Goal: Information Seeking & Learning: Learn about a topic

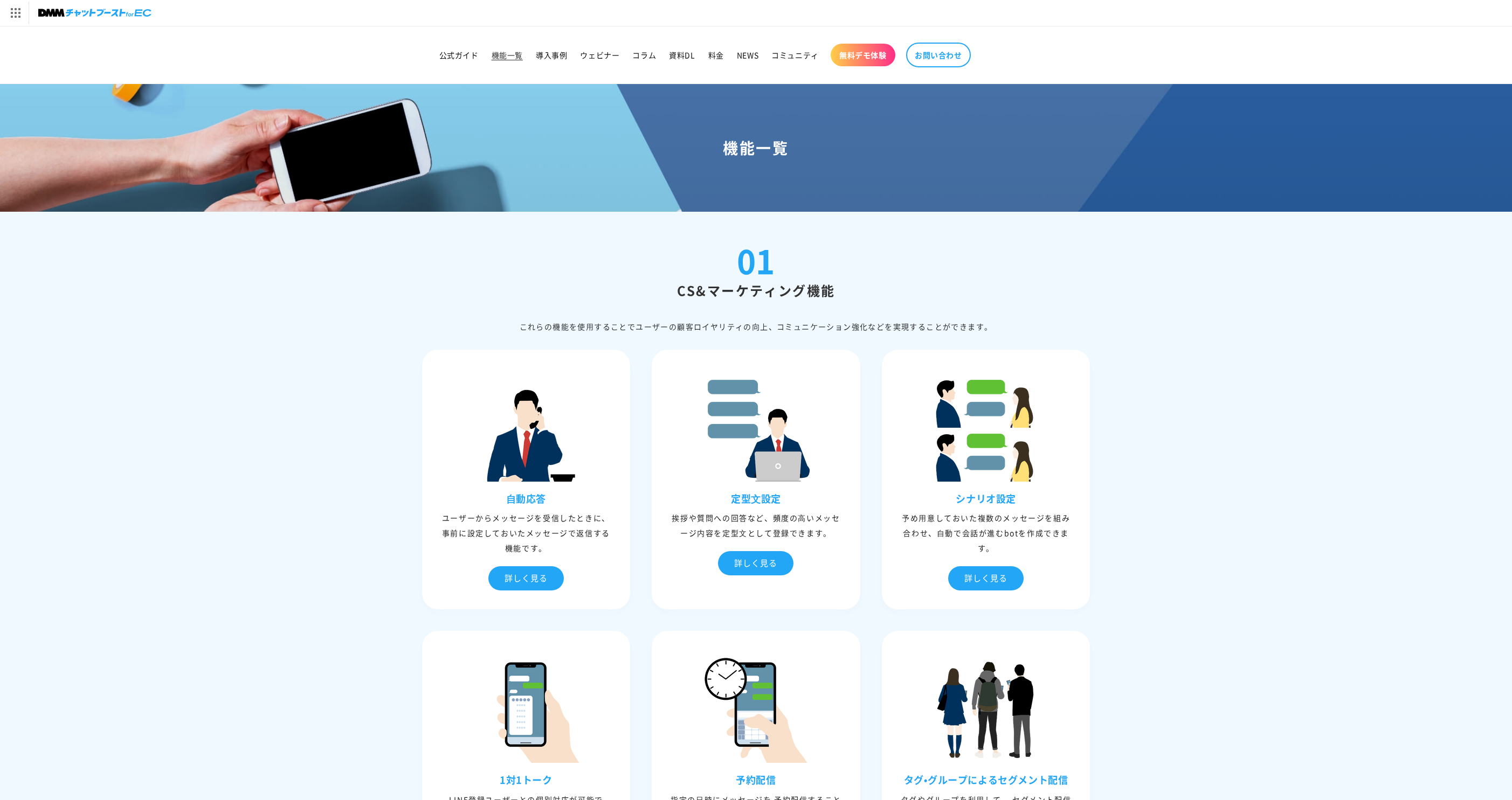
click at [455, 302] on div "01 CS&マーケティング機能 これらの機能を使⽤することでユーザーの顧客ロイヤリティの向上、コミュニケーション強化などを実現することができます。" at bounding box center [755, 288] width 668 height 89
click at [447, 56] on span "公式ガイド" at bounding box center [458, 55] width 39 height 10
click at [425, 357] on div at bounding box center [526, 417] width 203 height 129
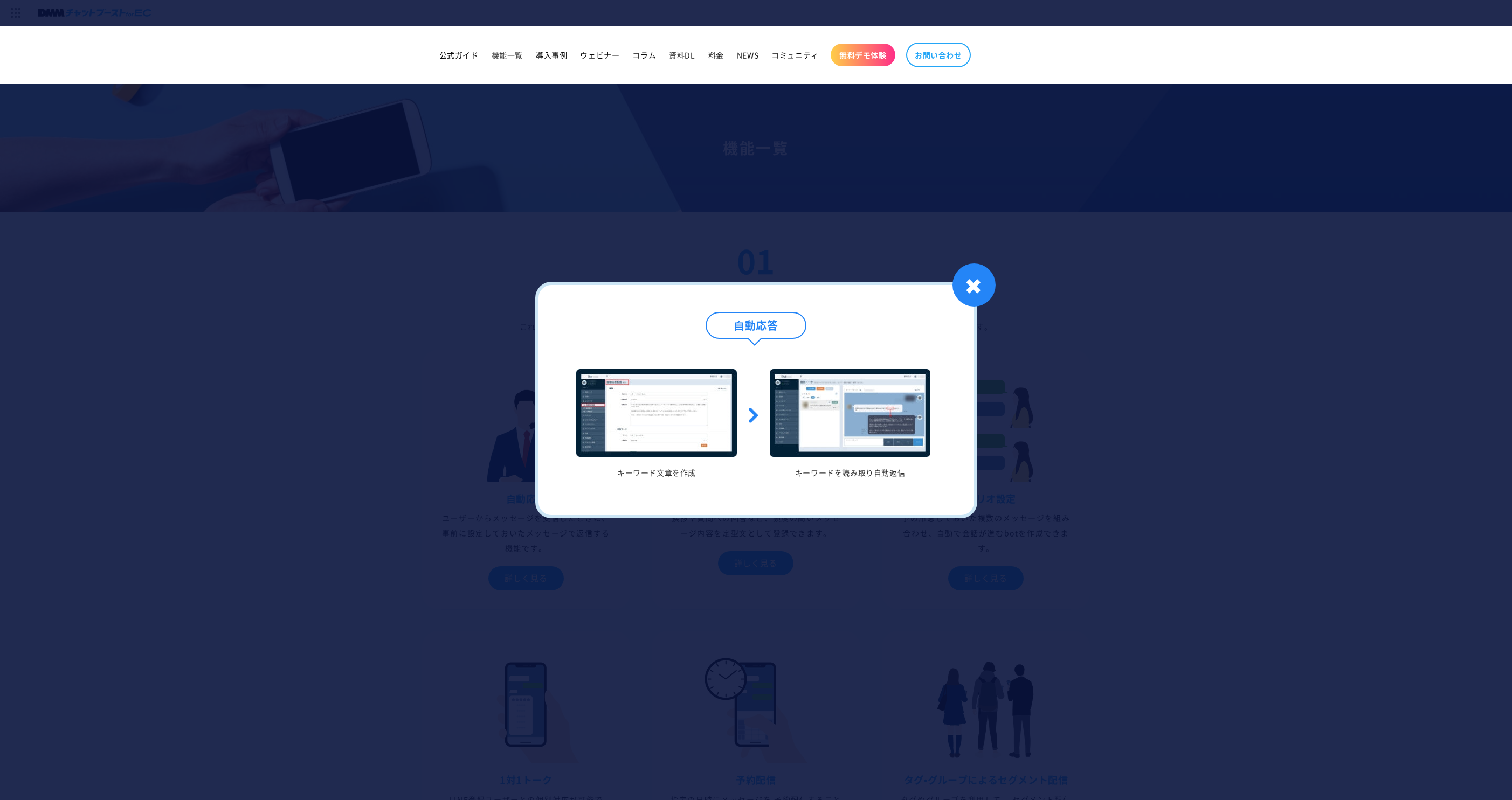
click at [390, 347] on div at bounding box center [756, 400] width 1512 height 800
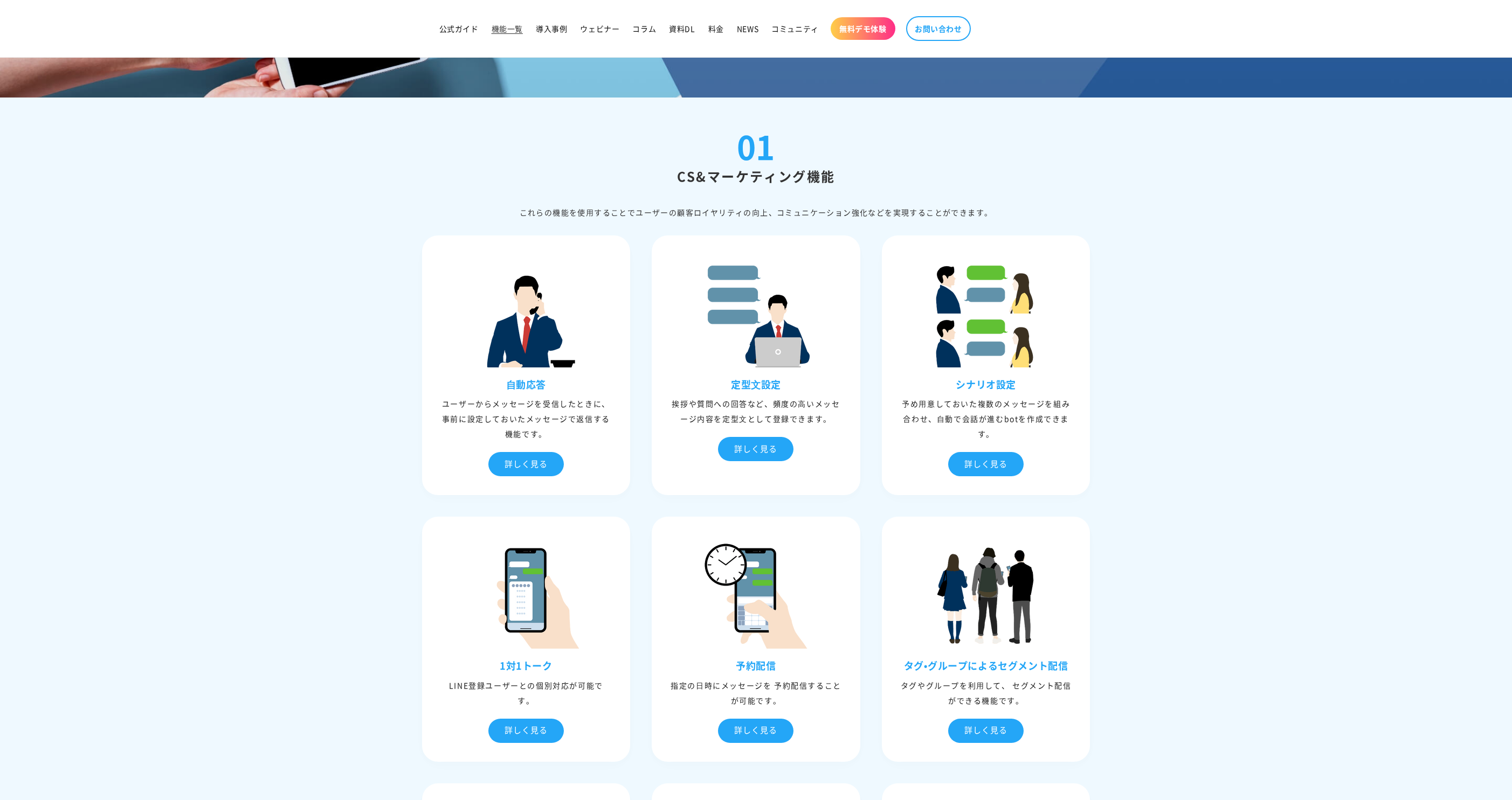
scroll to position [113, 0]
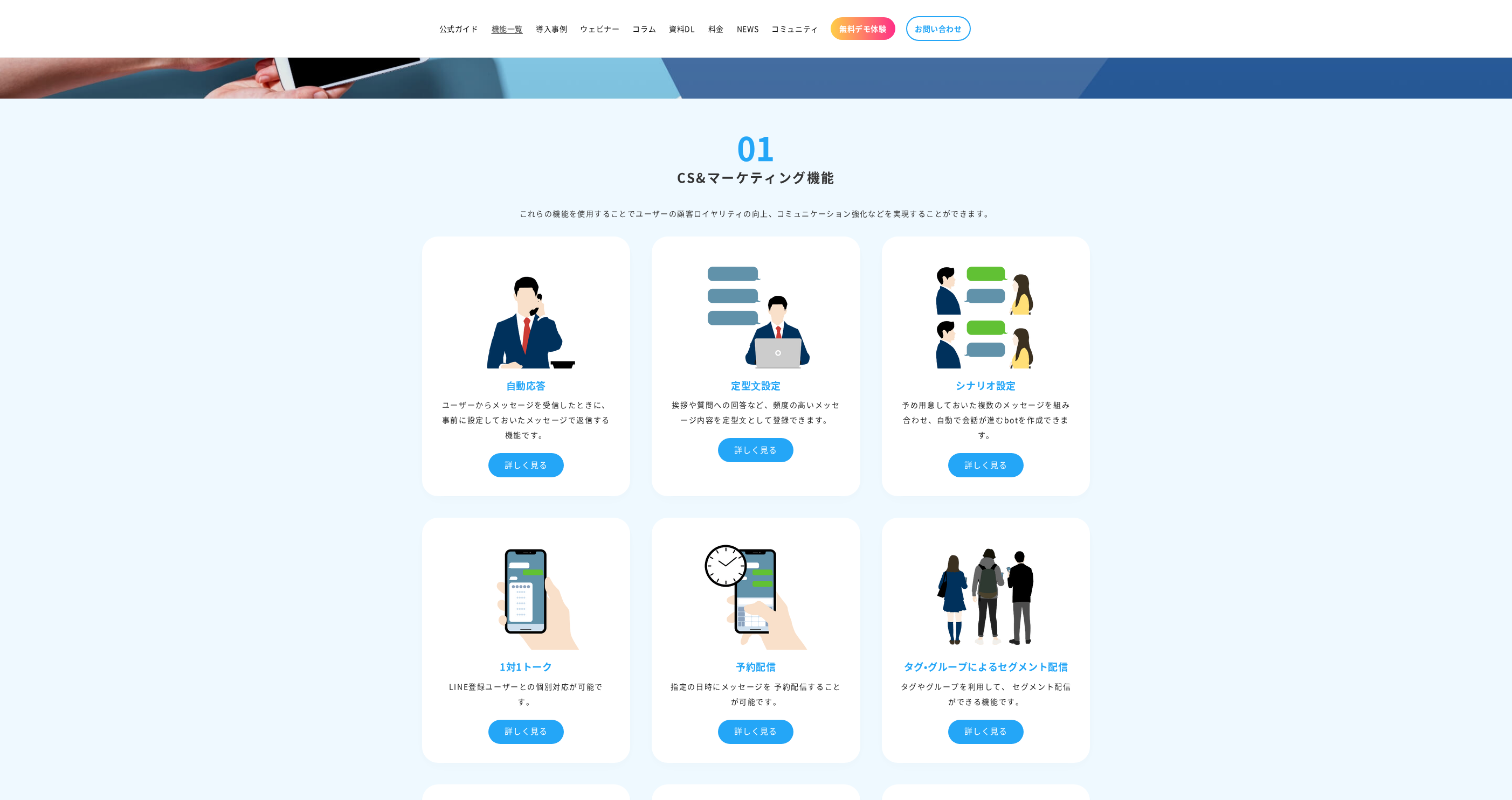
click at [675, 171] on h2 "CS&マーケティング機能" at bounding box center [755, 176] width 668 height 16
drag, startPoint x: 675, startPoint y: 174, endPoint x: 833, endPoint y: 178, distance: 158.1
click at [833, 179] on h2 "CS&マーケティング機能" at bounding box center [755, 176] width 668 height 16
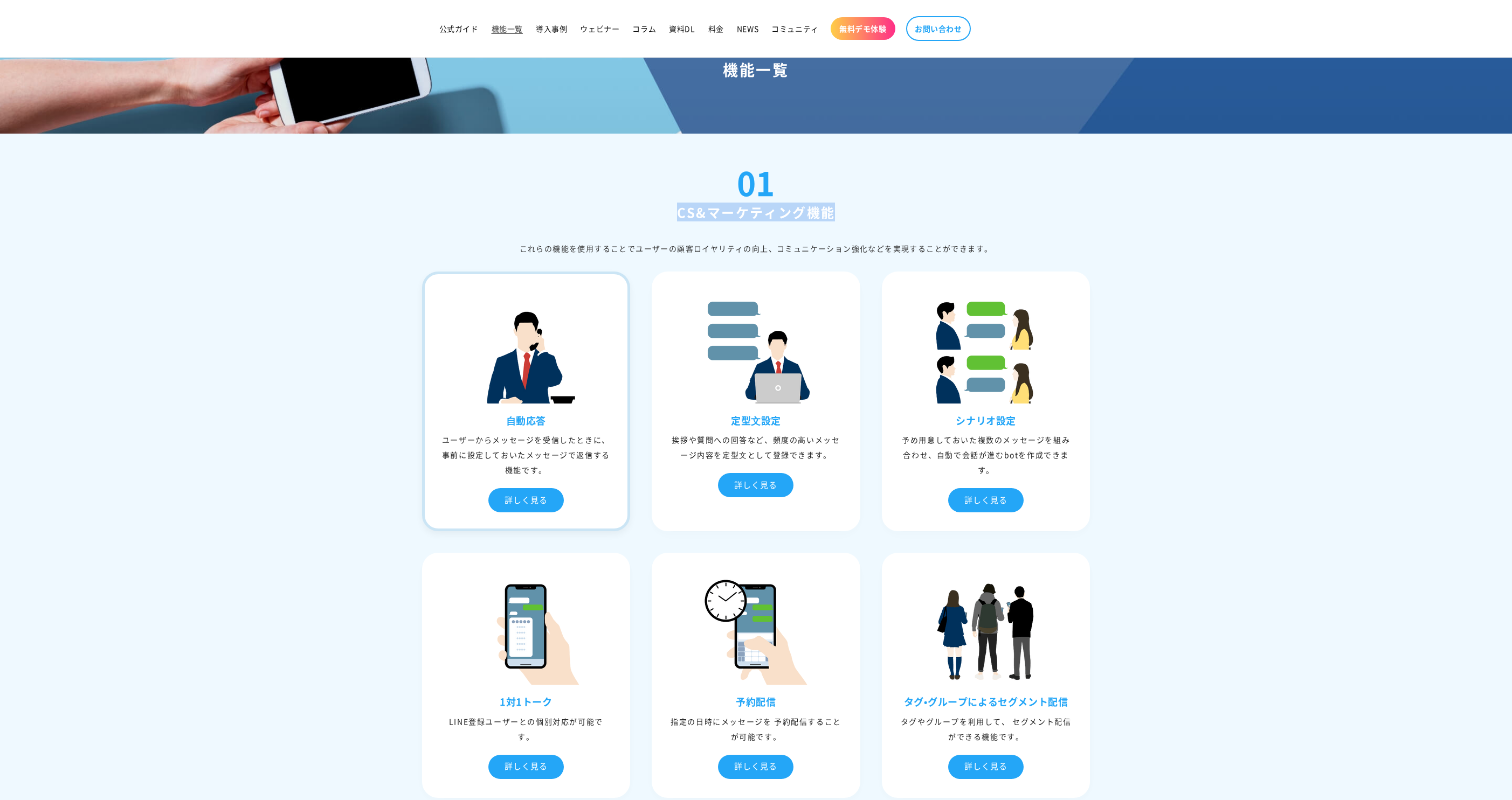
scroll to position [0, 0]
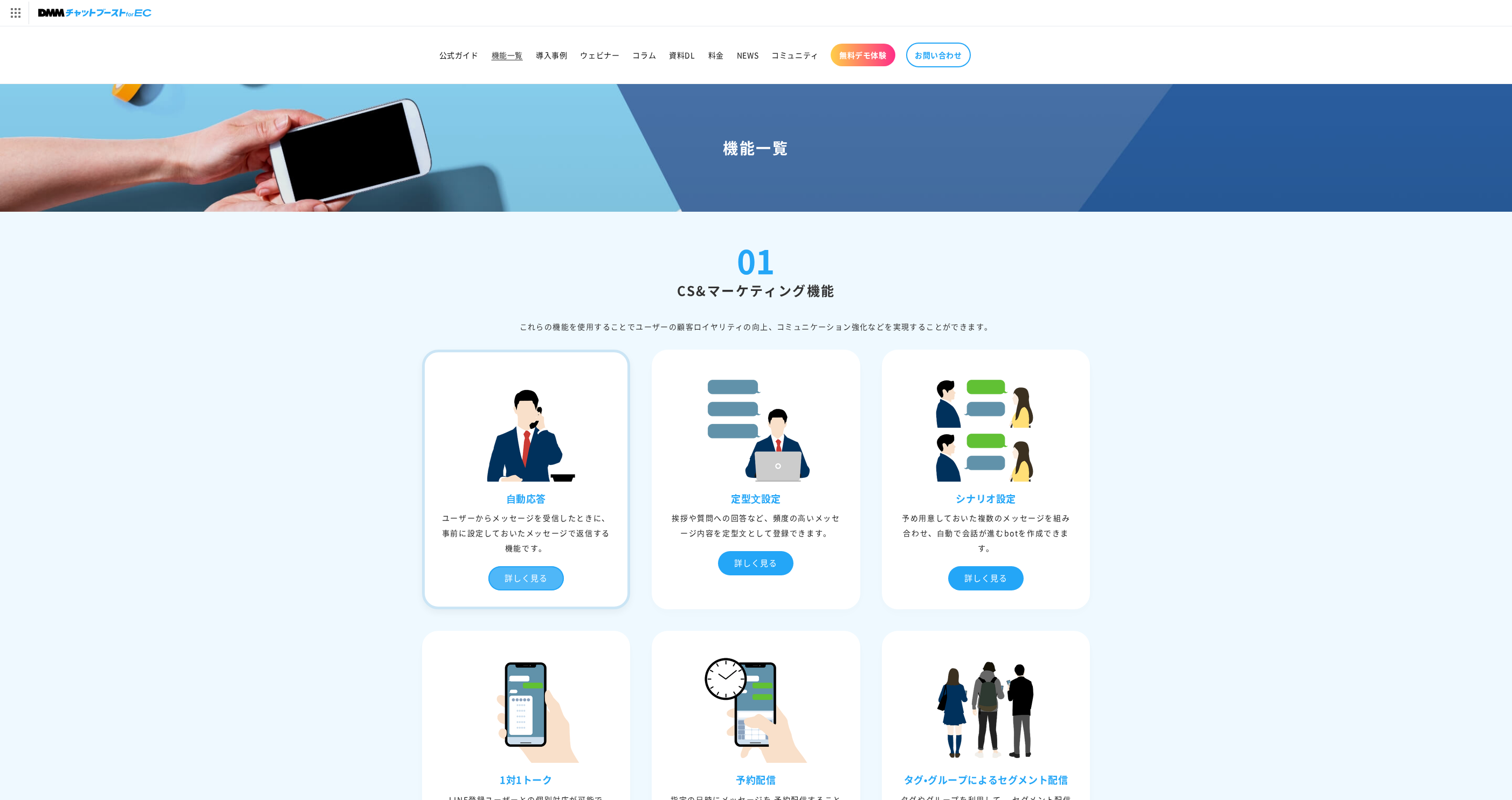
click at [524, 576] on div "詳しく見る" at bounding box center [526, 578] width 76 height 24
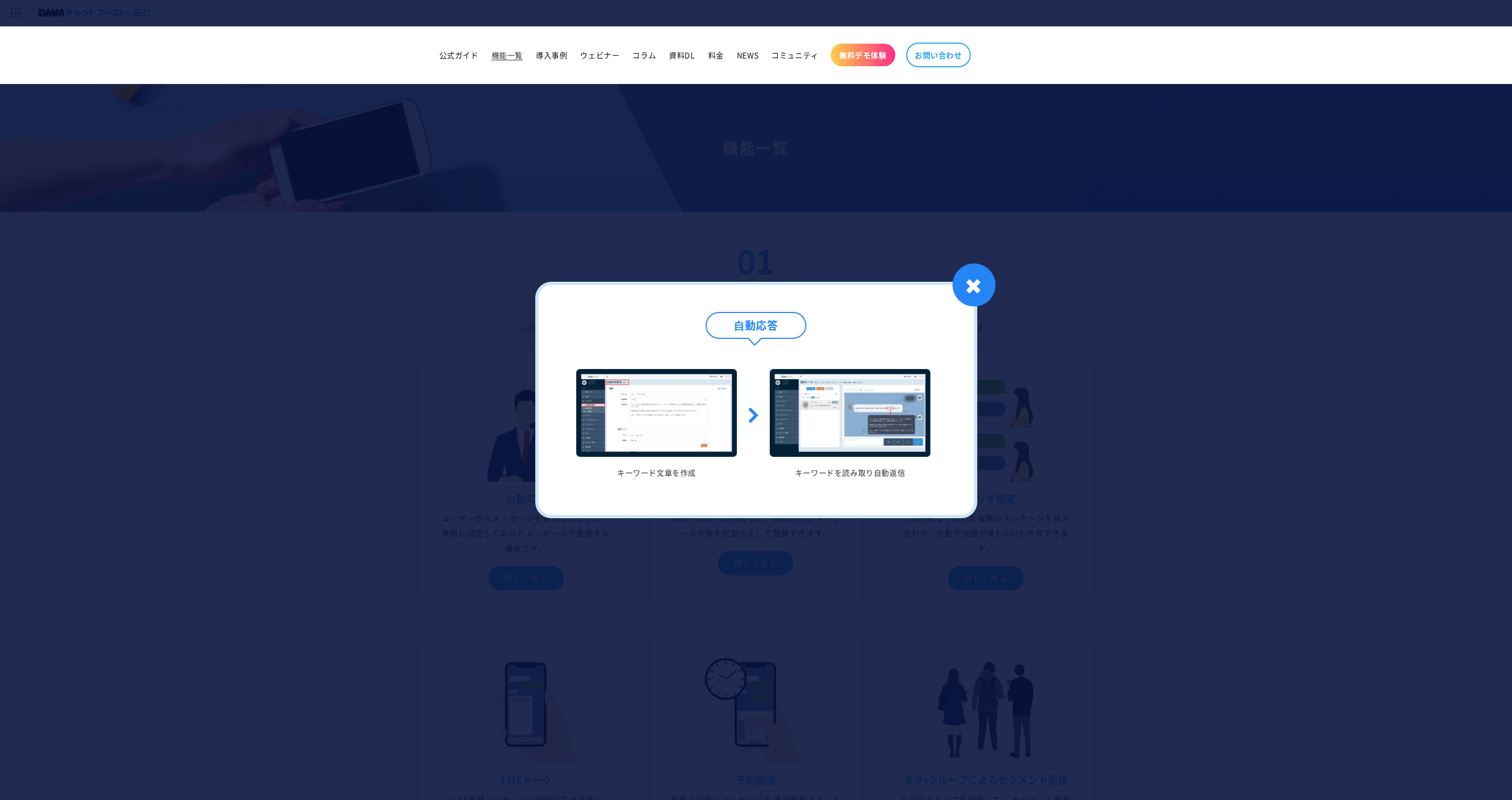
click at [456, 440] on div at bounding box center [756, 400] width 1512 height 800
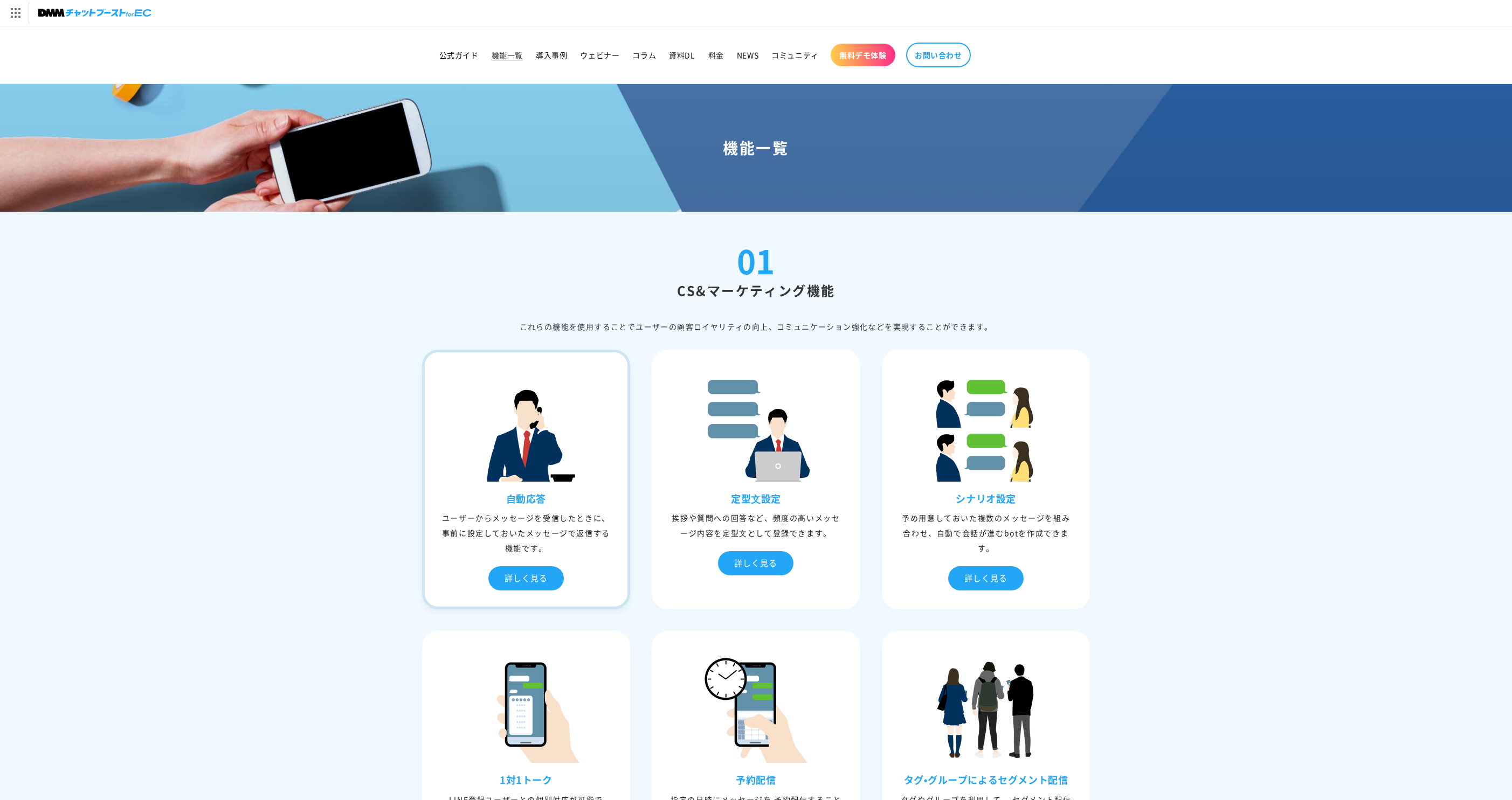
drag, startPoint x: 503, startPoint y: 502, endPoint x: 556, endPoint y: 502, distance: 53.0
click at [556, 502] on h3 "⾃動応答" at bounding box center [526, 498] width 203 height 12
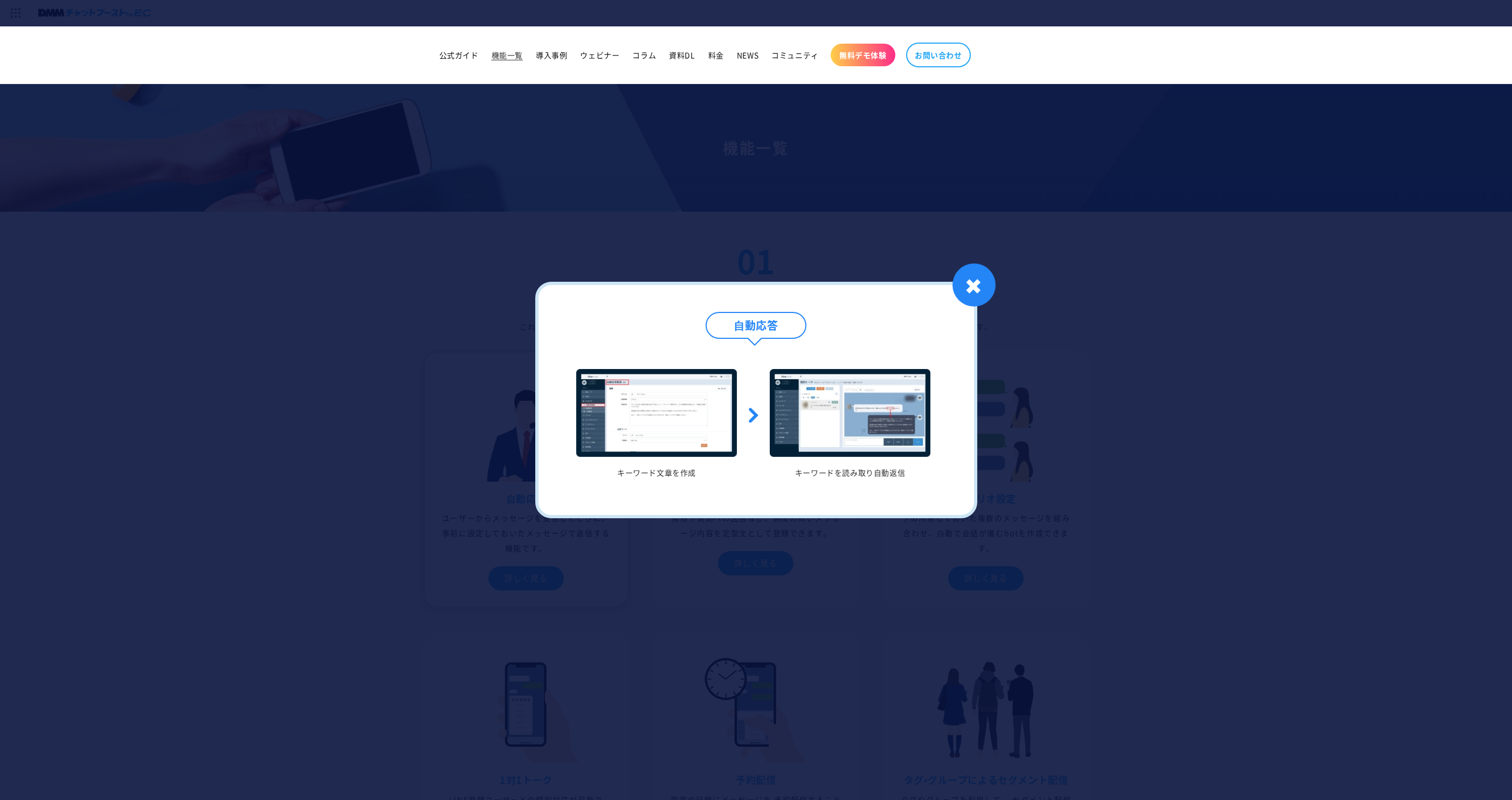
copy h3 "⾃動応答"
click at [392, 398] on div at bounding box center [756, 400] width 1512 height 800
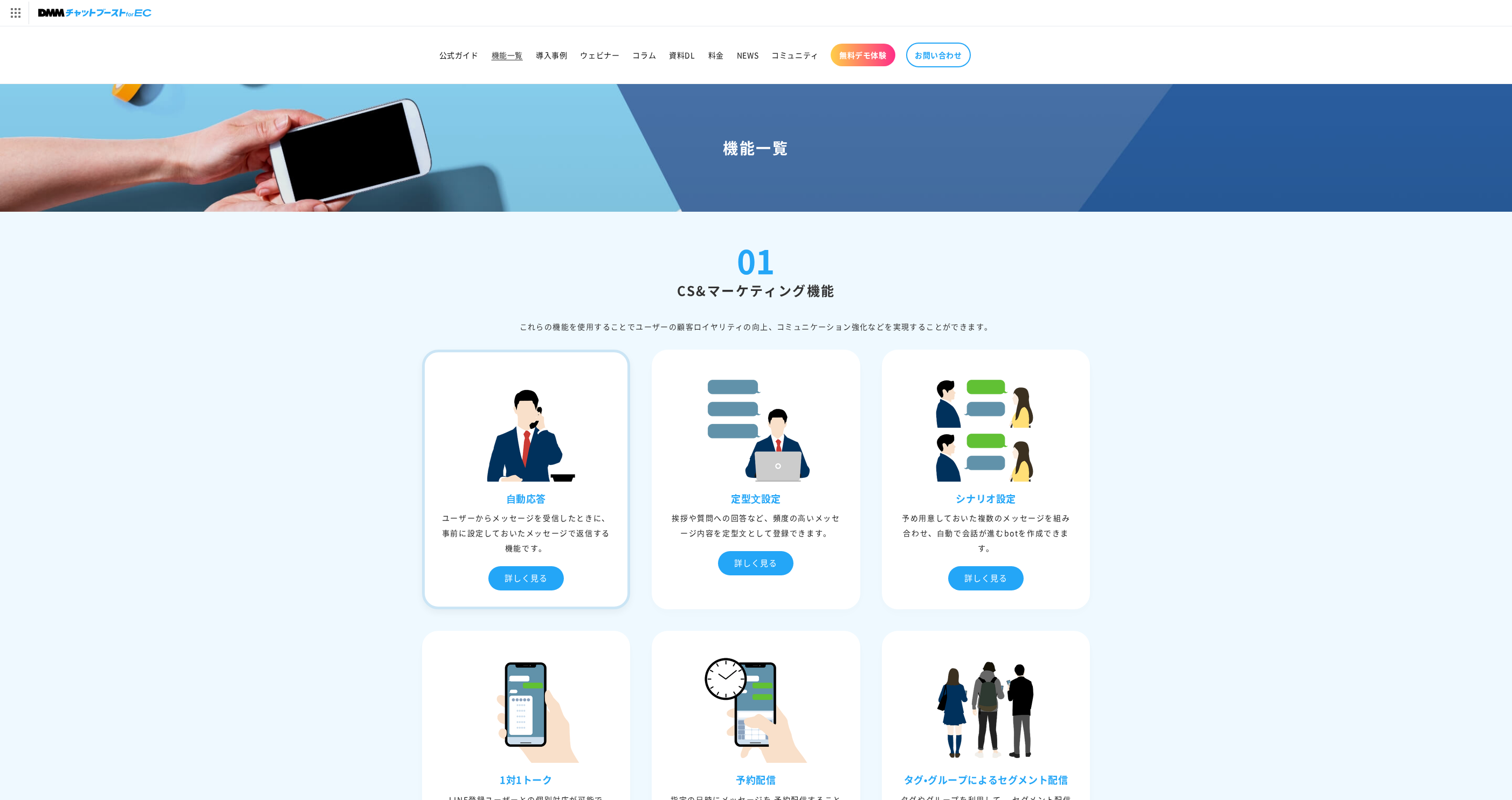
drag, startPoint x: 420, startPoint y: 515, endPoint x: 596, endPoint y: 545, distance: 178.5
copy div "ユーザーからメッセージを受信したときに、事前に設定しておいたメッセージで返信する機能です。"
drag, startPoint x: 725, startPoint y: 498, endPoint x: 787, endPoint y: 498, distance: 62.0
click at [787, 498] on h3 "定型⽂設定" at bounding box center [756, 498] width 203 height 12
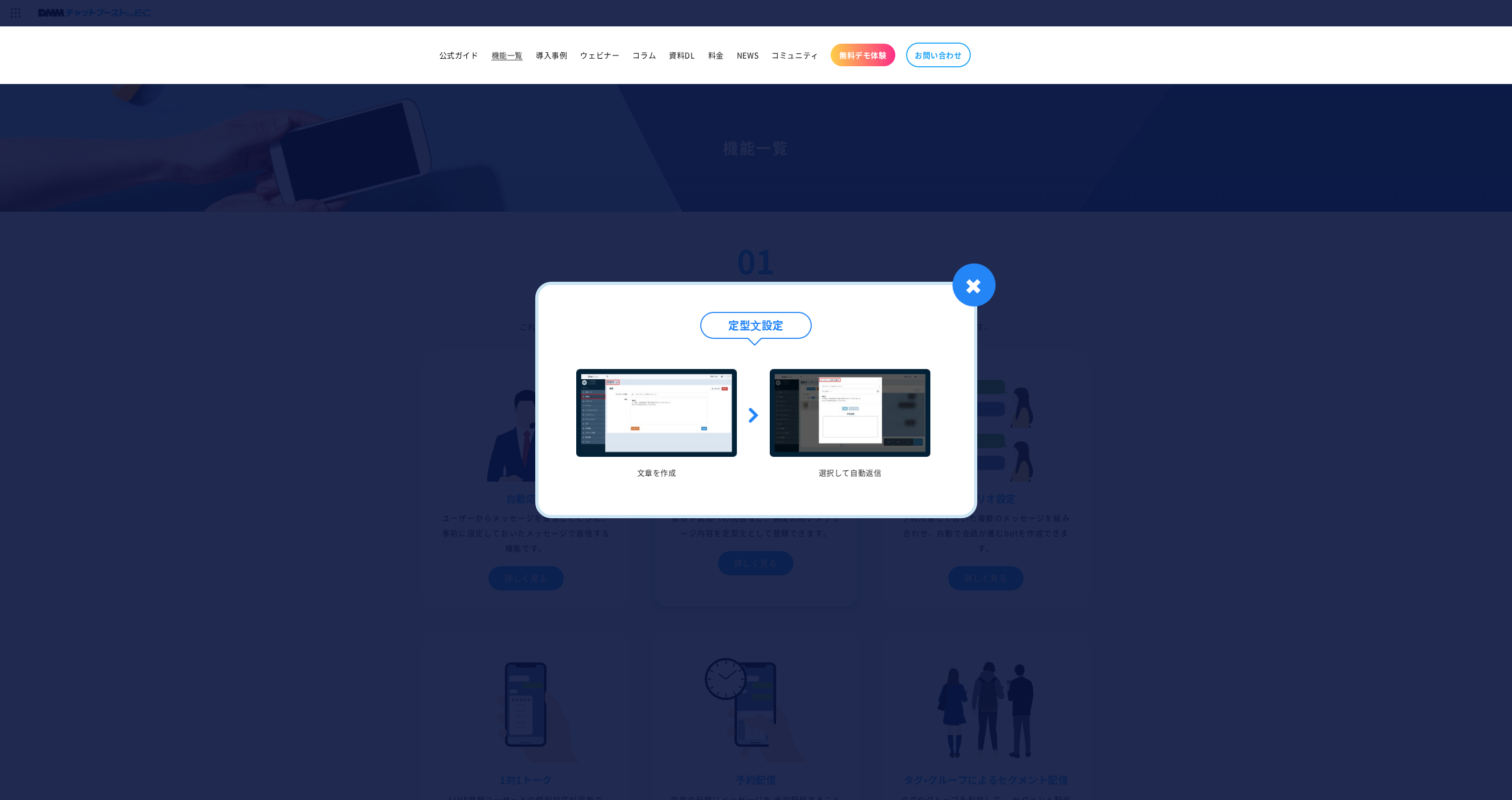
copy h3 "定型⽂設定"
click at [482, 461] on div at bounding box center [756, 400] width 1512 height 800
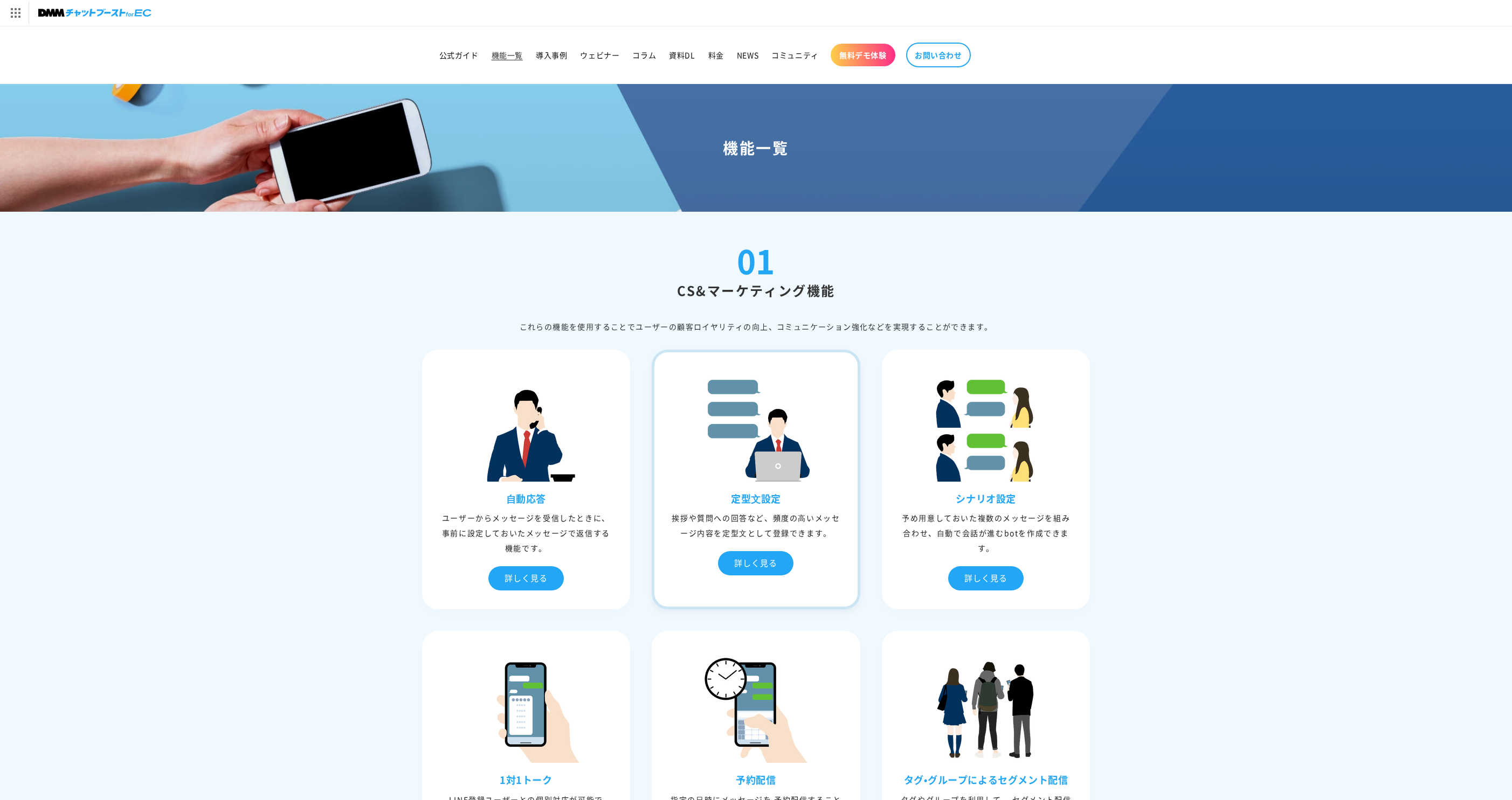
drag, startPoint x: 646, startPoint y: 517, endPoint x: 836, endPoint y: 534, distance: 190.8
copy div "挨拶や質問への回答など、頻度の⾼いメッセージ内容を定型⽂として登録できます。"
drag, startPoint x: 873, startPoint y: 495, endPoint x: 1023, endPoint y: 493, distance: 150.0
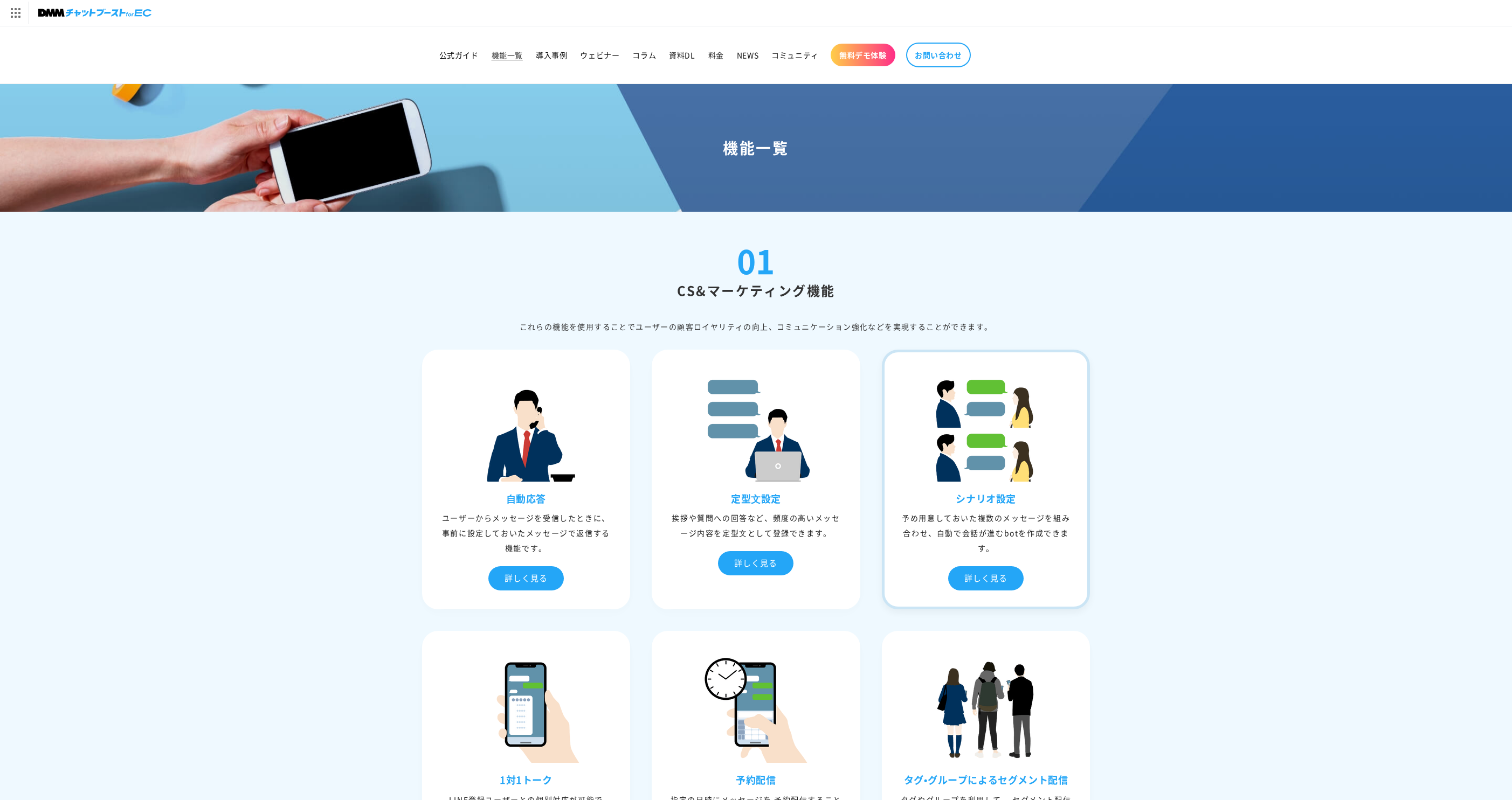
copy h3 "シナリオ設定"
click at [984, 580] on div "詳しく見る" at bounding box center [985, 578] width 76 height 24
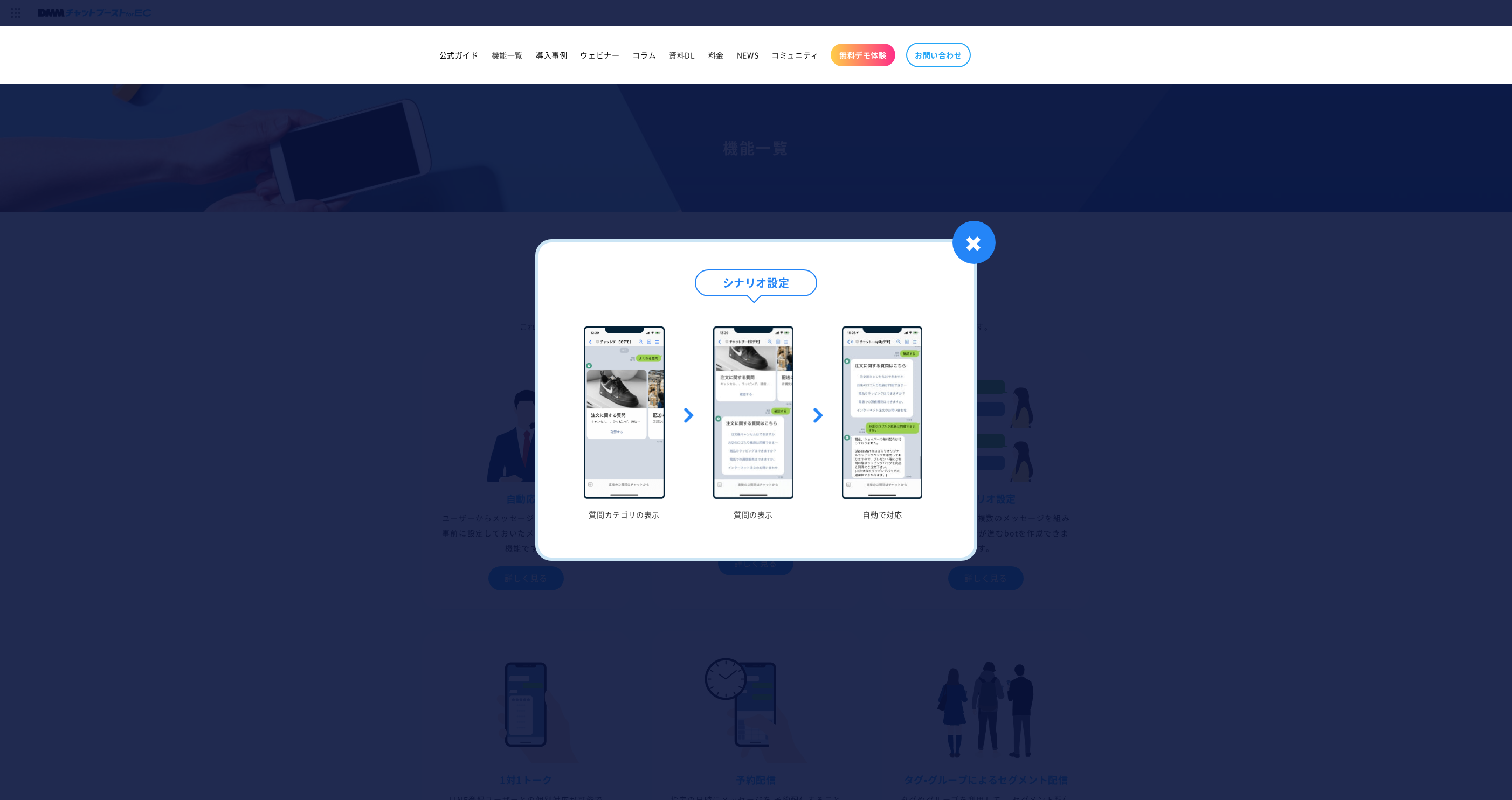
click at [1242, 463] on div at bounding box center [756, 400] width 1512 height 800
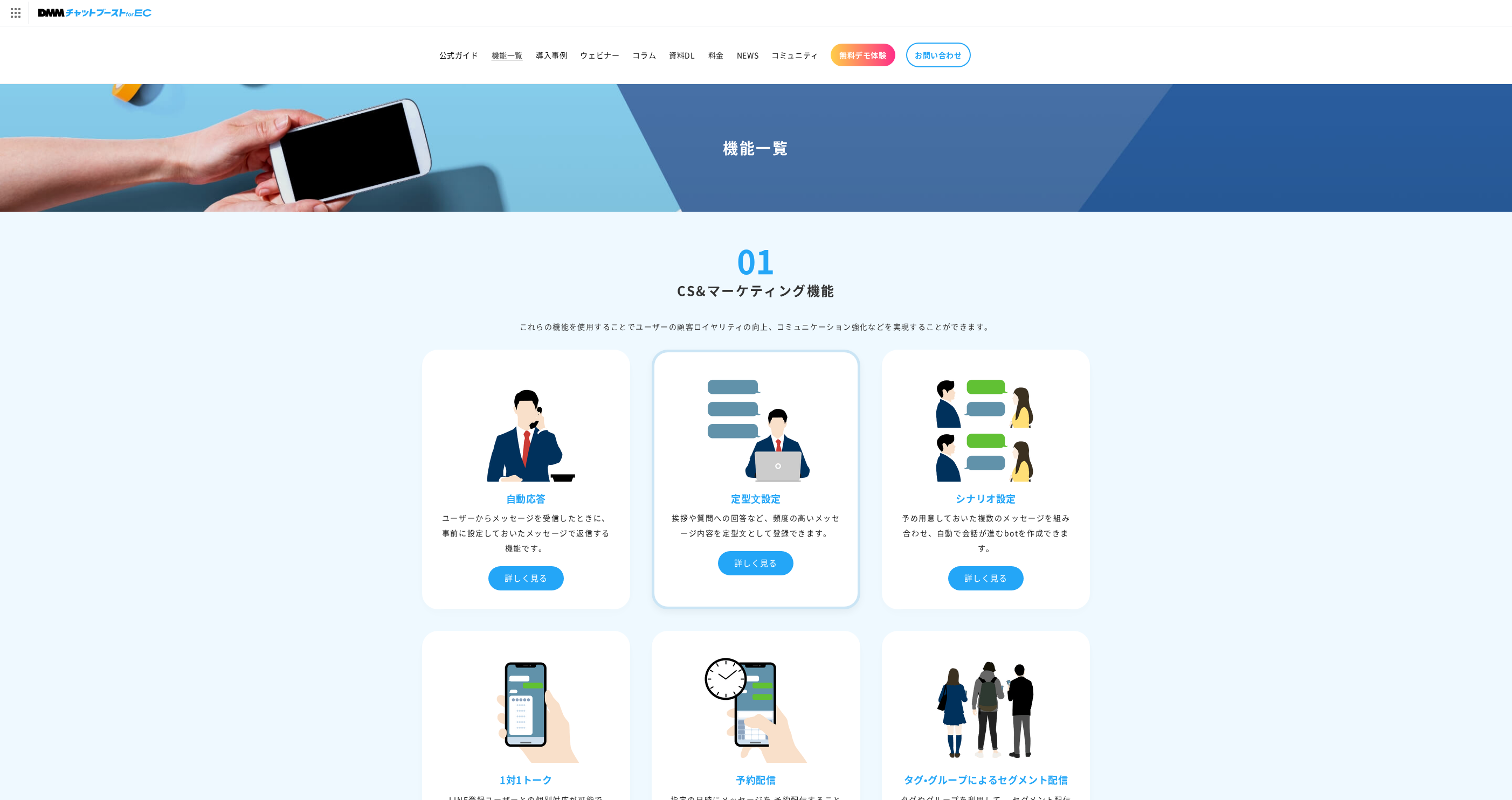
click at [859, 511] on div "定型⽂設定 挨拶や質問への回答など、頻度の⾼いメッセージ内容を定型⽂として登録できます。 詳しく見る" at bounding box center [756, 479] width 209 height 260
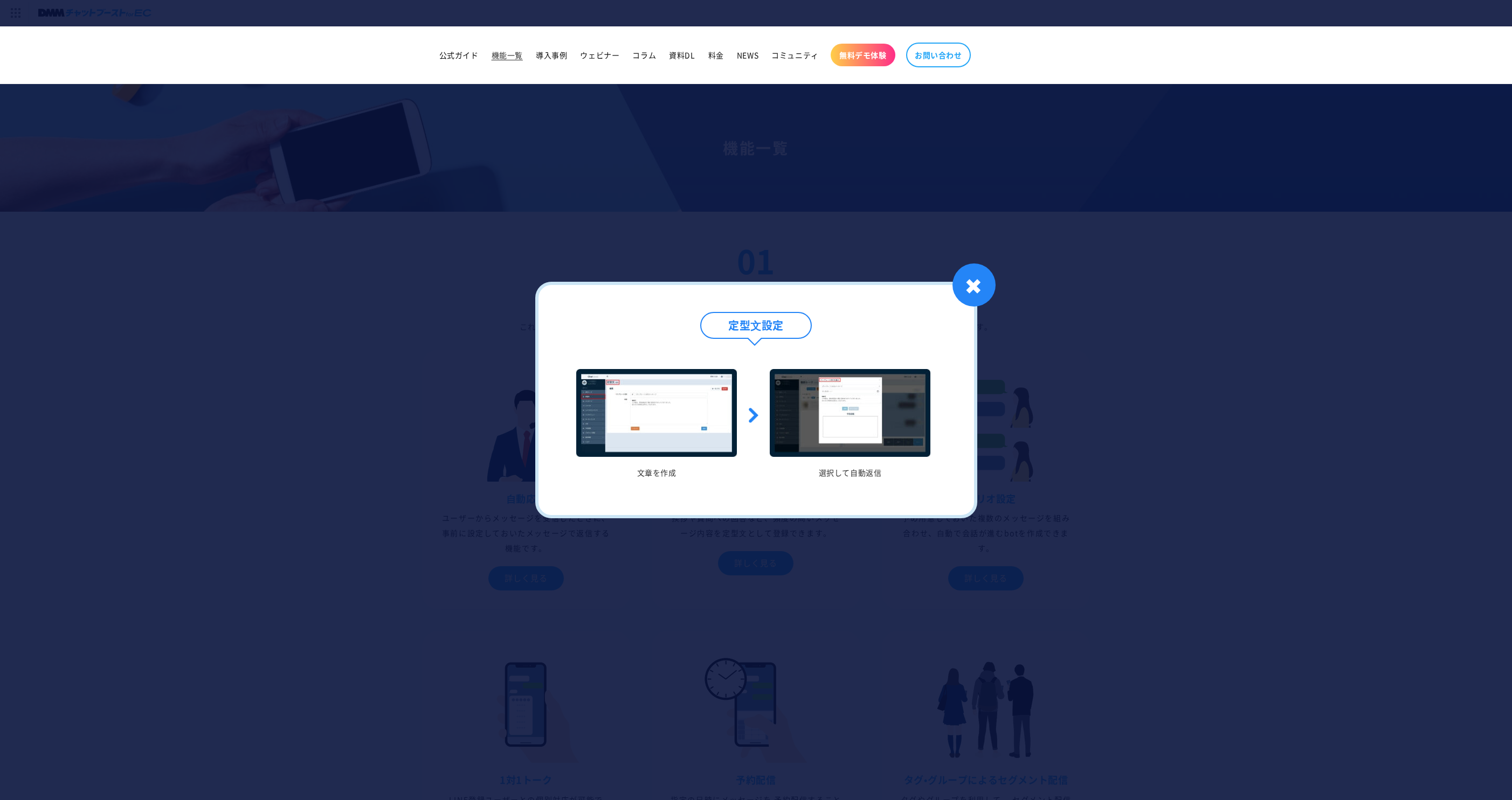
click at [876, 512] on div "定型⽂設定 文章を作成 選択して自動返信 1 / / 1 ✖" at bounding box center [756, 400] width 442 height 237
click at [879, 552] on div at bounding box center [756, 400] width 1512 height 800
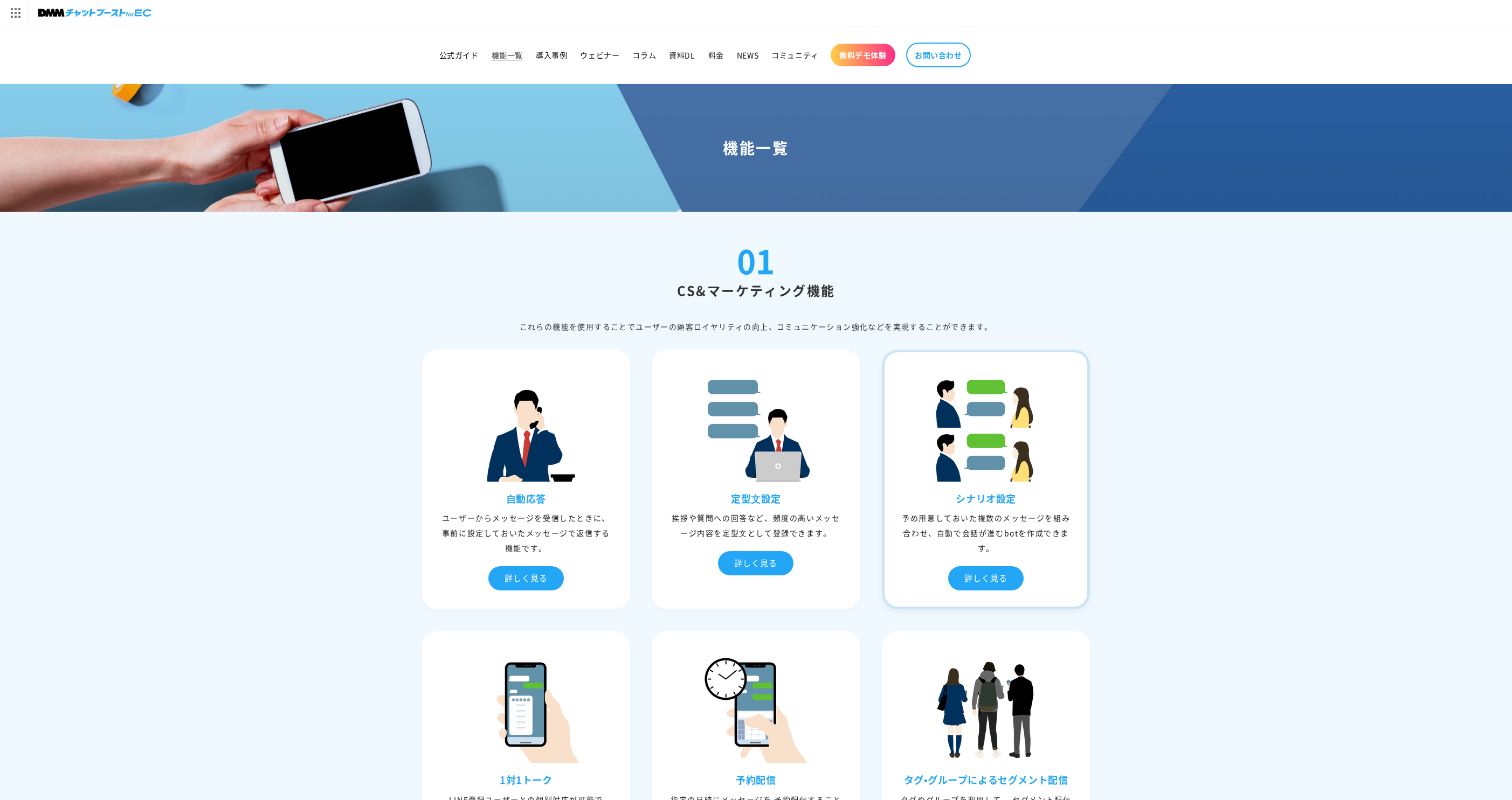
drag, startPoint x: 872, startPoint y: 518, endPoint x: 1054, endPoint y: 539, distance: 183.2
copy div "予め⽤意しておいた複数のメッセージを組み合わせ、⾃動で会話が進むbotを作成で"
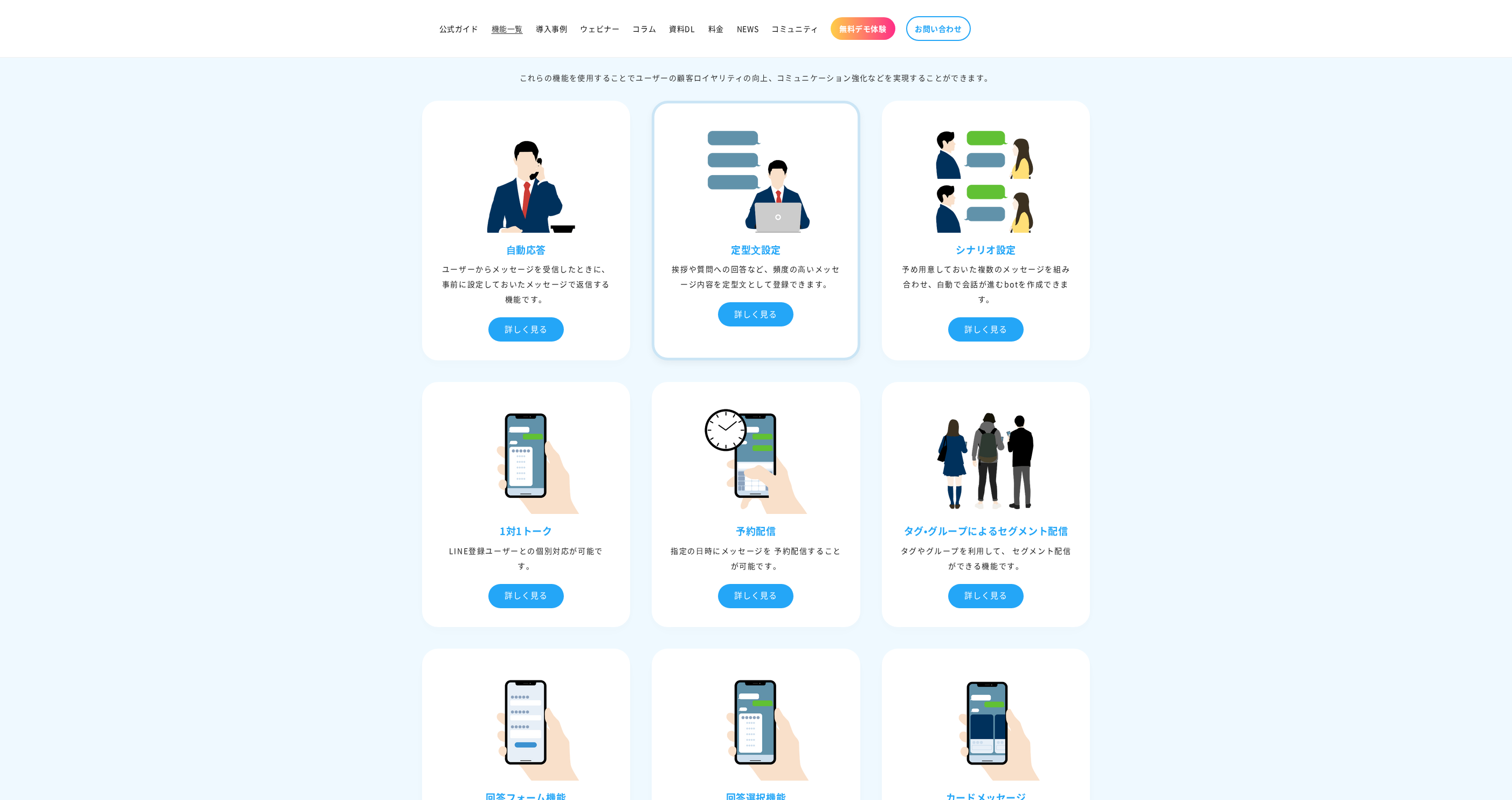
scroll to position [305, 0]
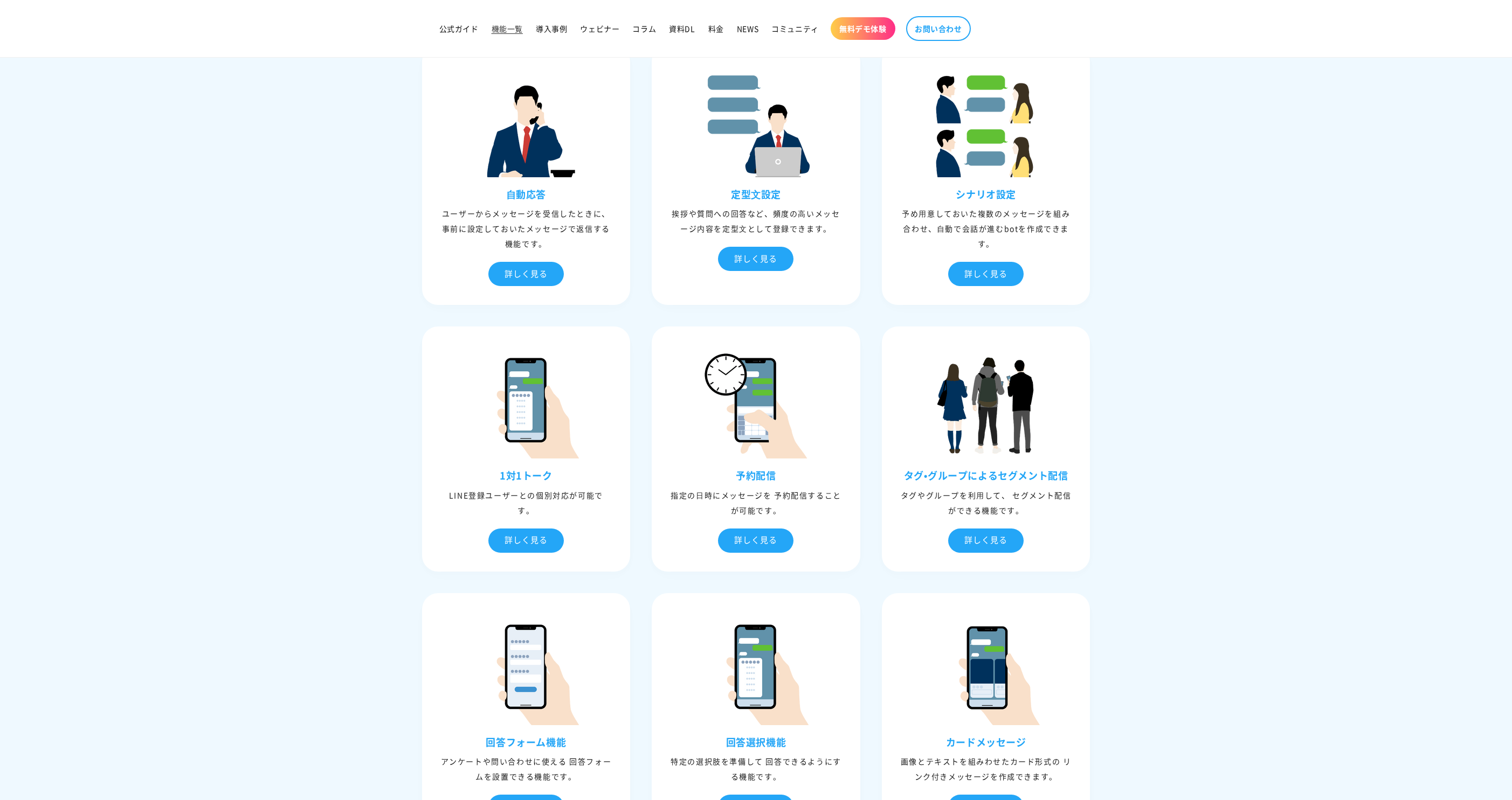
click at [395, 473] on div "01 CS&マーケティング機能 これらの機能を使⽤することでユーザーの顧客ロイヤリティの向上、コミュニケーション強化などを実現することができます。 ⾃動応答 …" at bounding box center [756, 675] width 722 height 1473
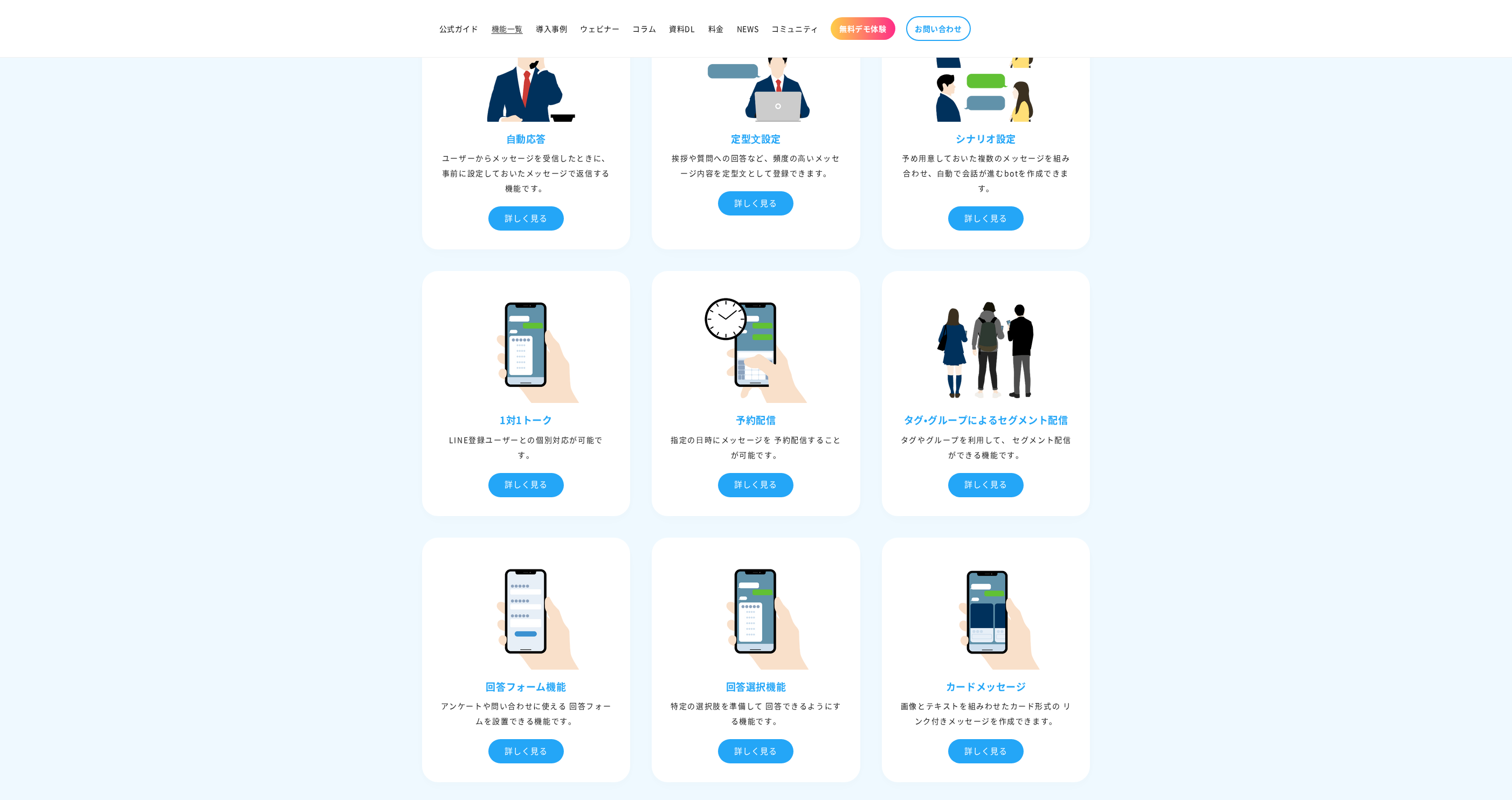
scroll to position [364, 0]
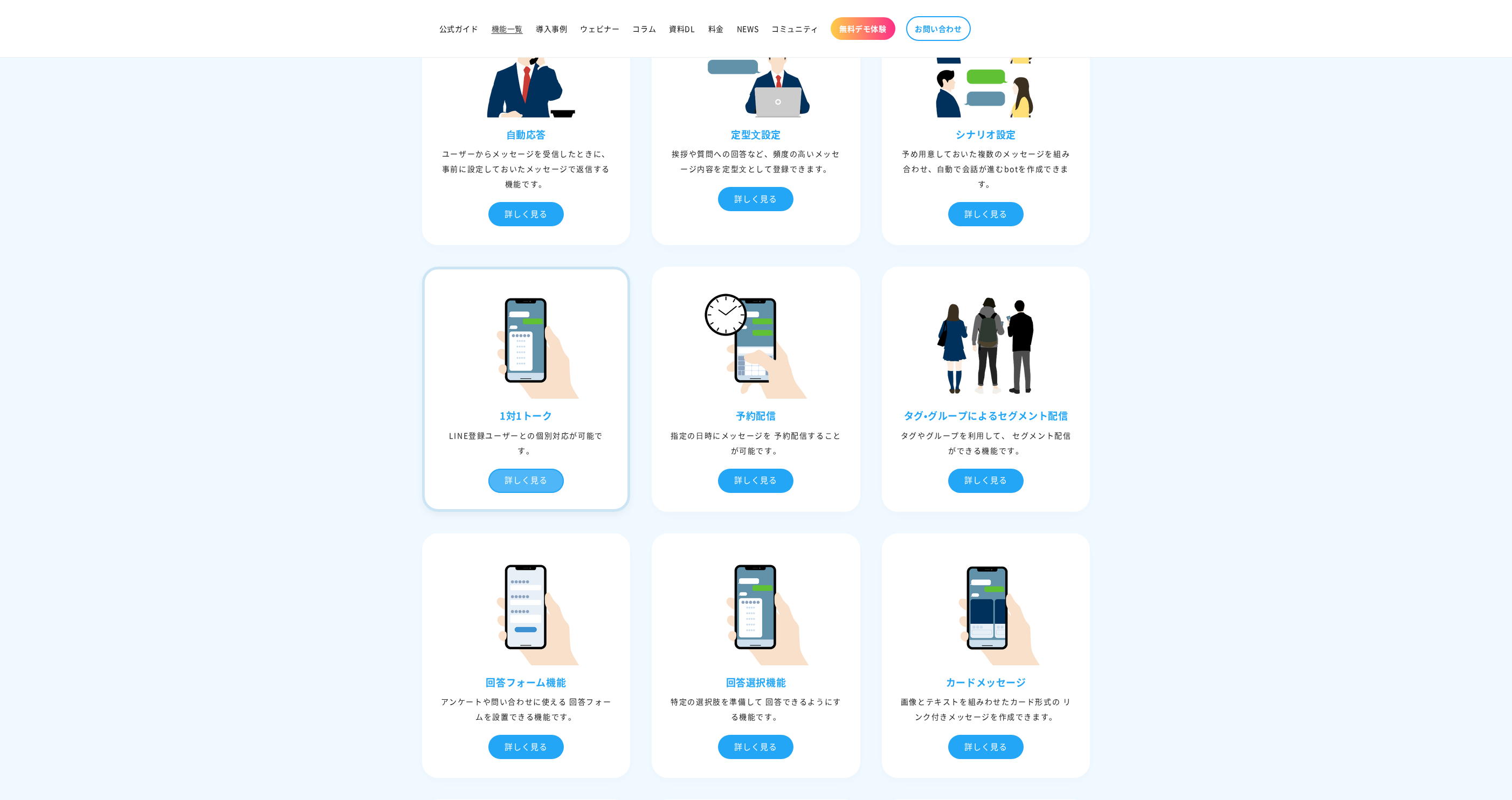
click at [518, 487] on div "詳しく見る" at bounding box center [526, 480] width 76 height 24
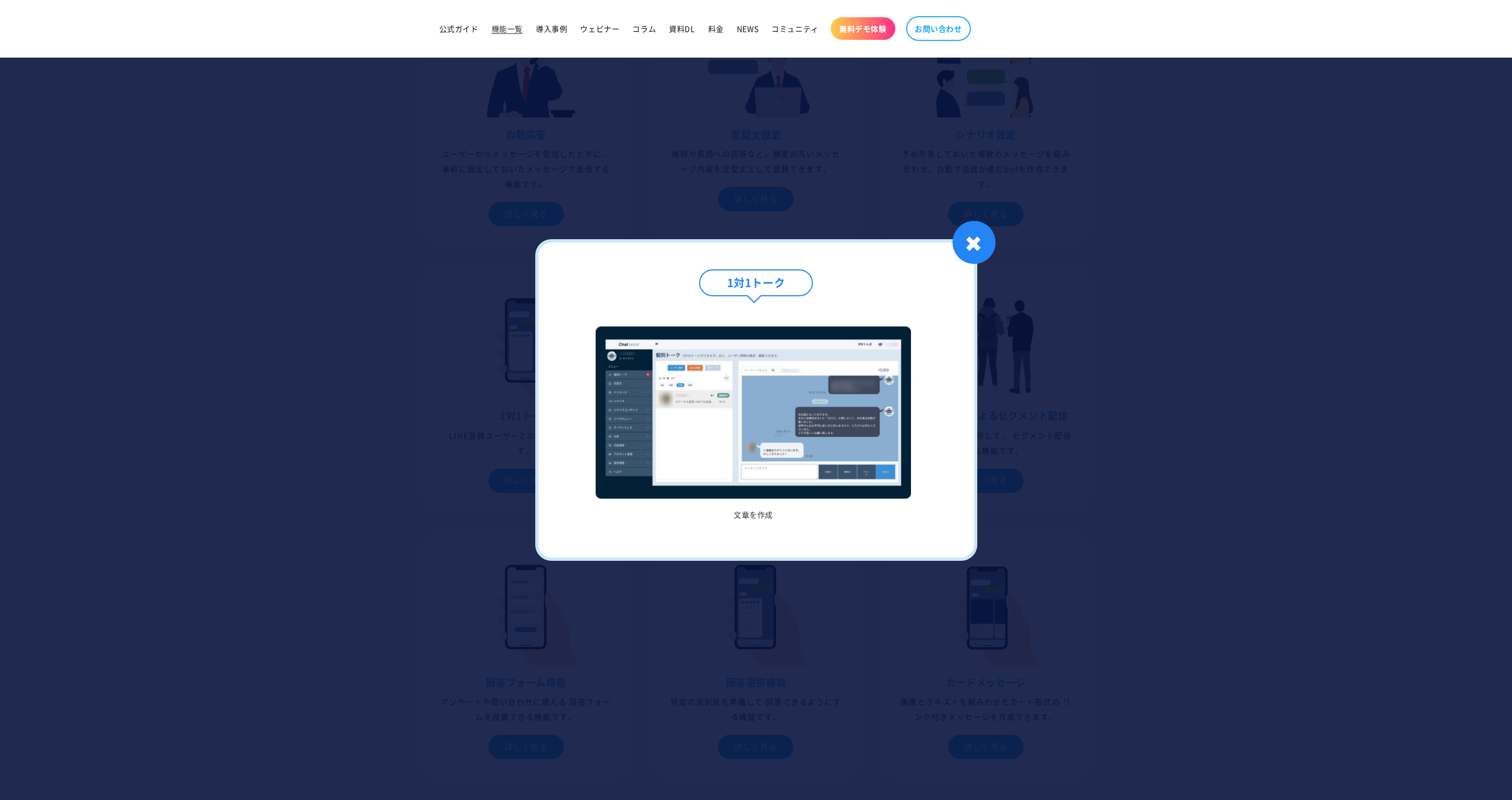
click at [360, 446] on div at bounding box center [756, 400] width 1512 height 800
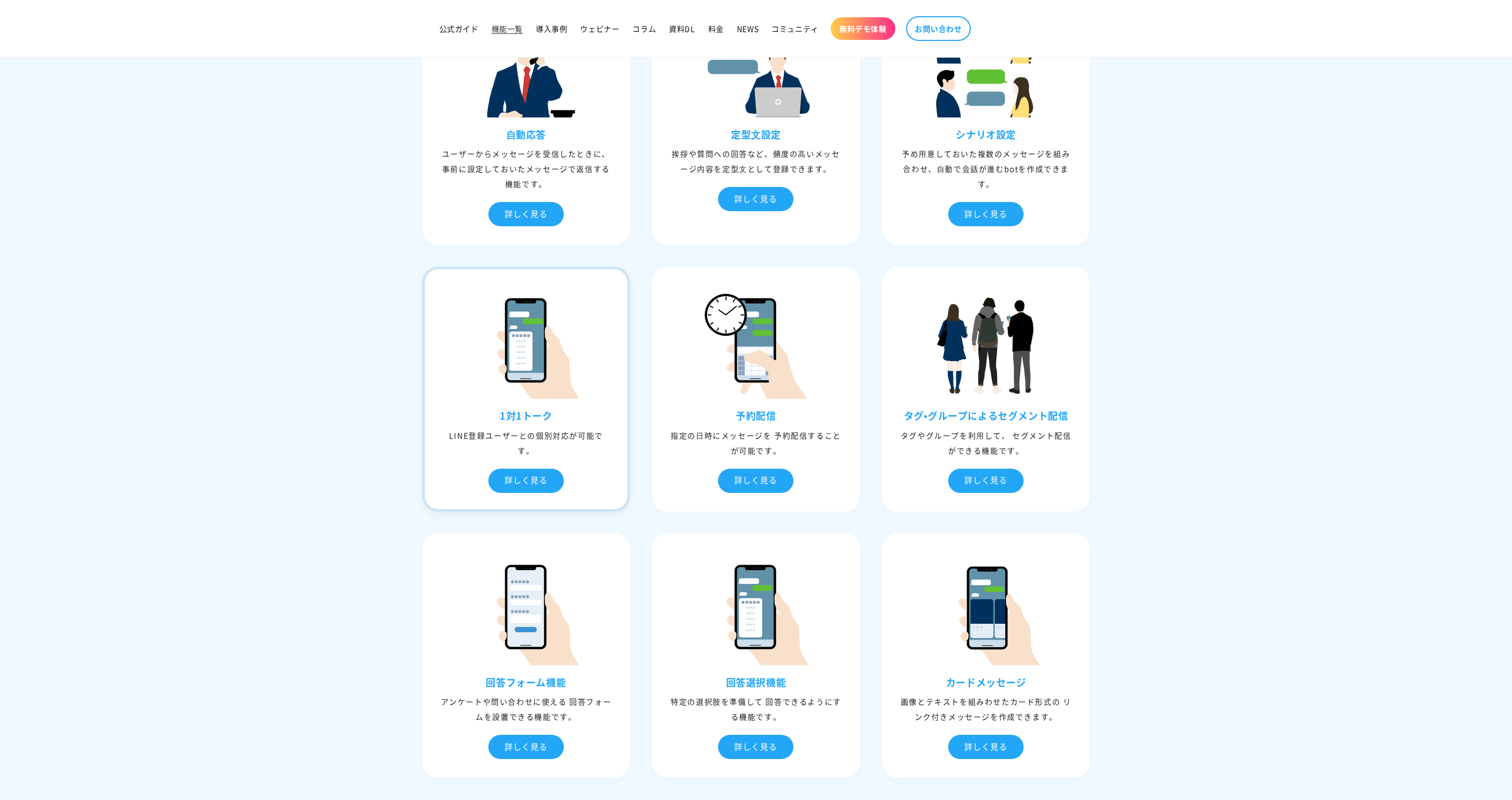
drag, startPoint x: 493, startPoint y: 416, endPoint x: 553, endPoint y: 416, distance: 60.0
click at [553, 416] on h3 "1対1トーク" at bounding box center [526, 415] width 203 height 12
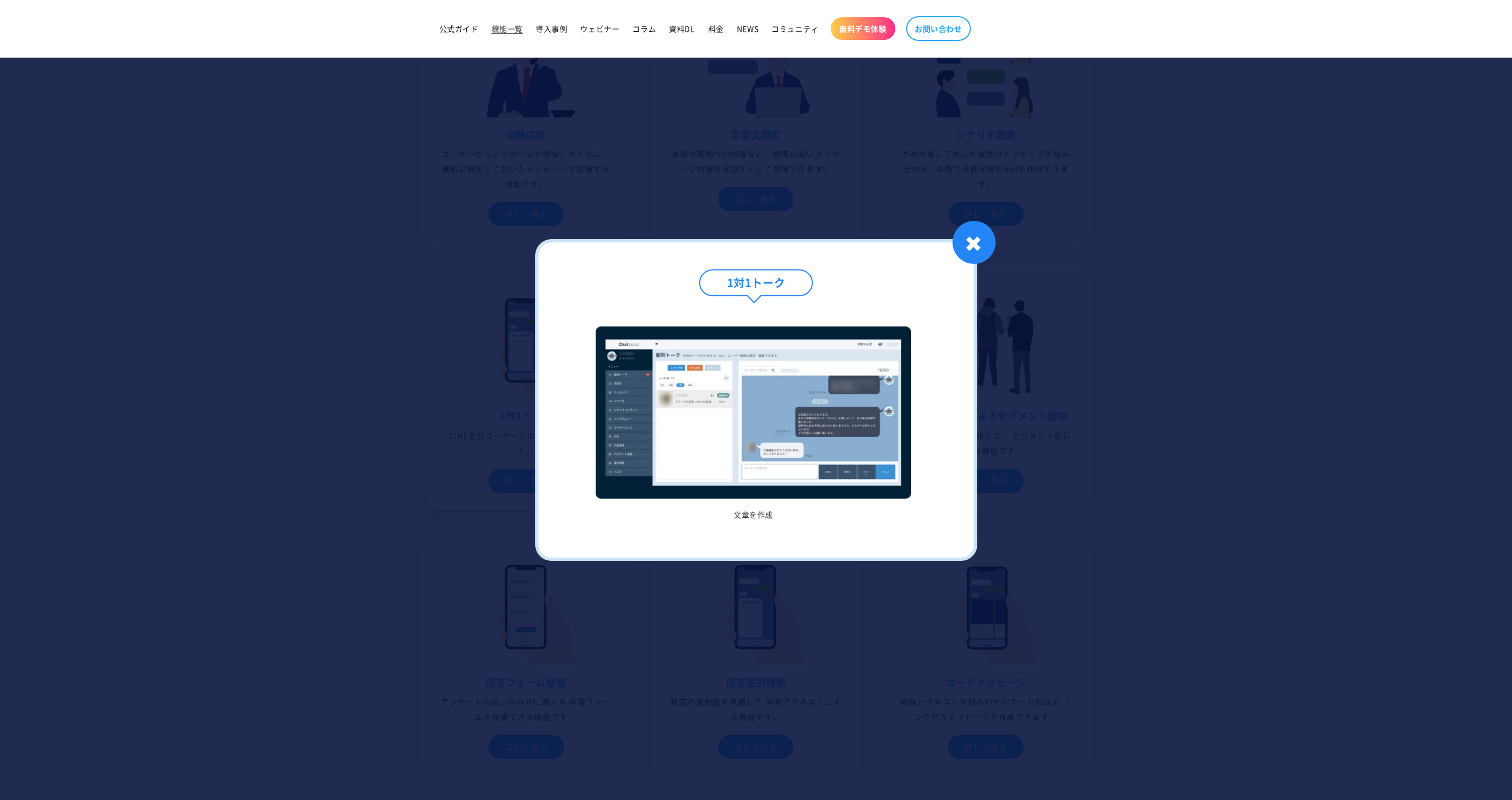
copy h3 "1対1トーク"
click at [460, 299] on div at bounding box center [756, 400] width 1512 height 800
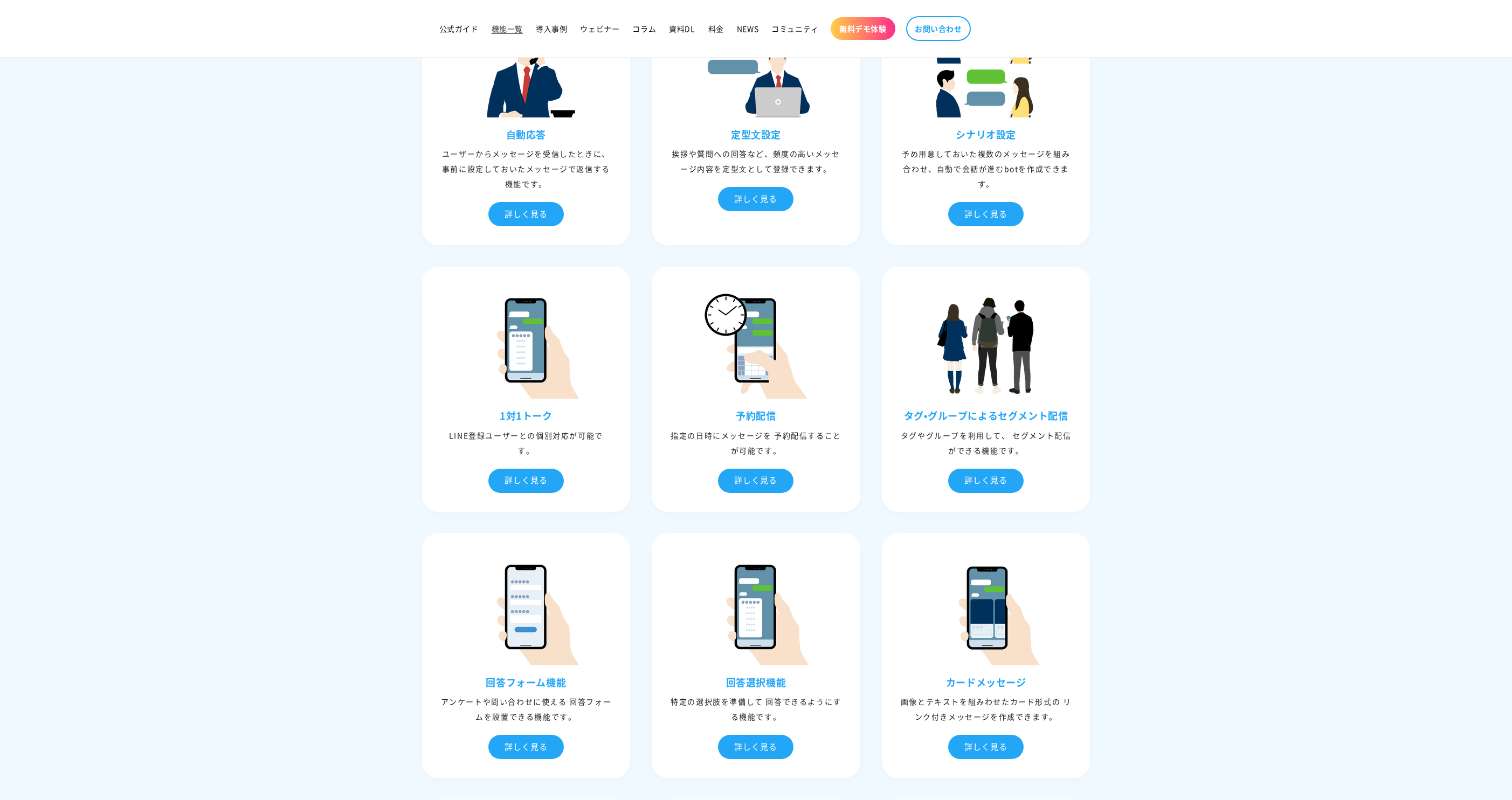
click at [460, 299] on div at bounding box center [526, 333] width 203 height 129
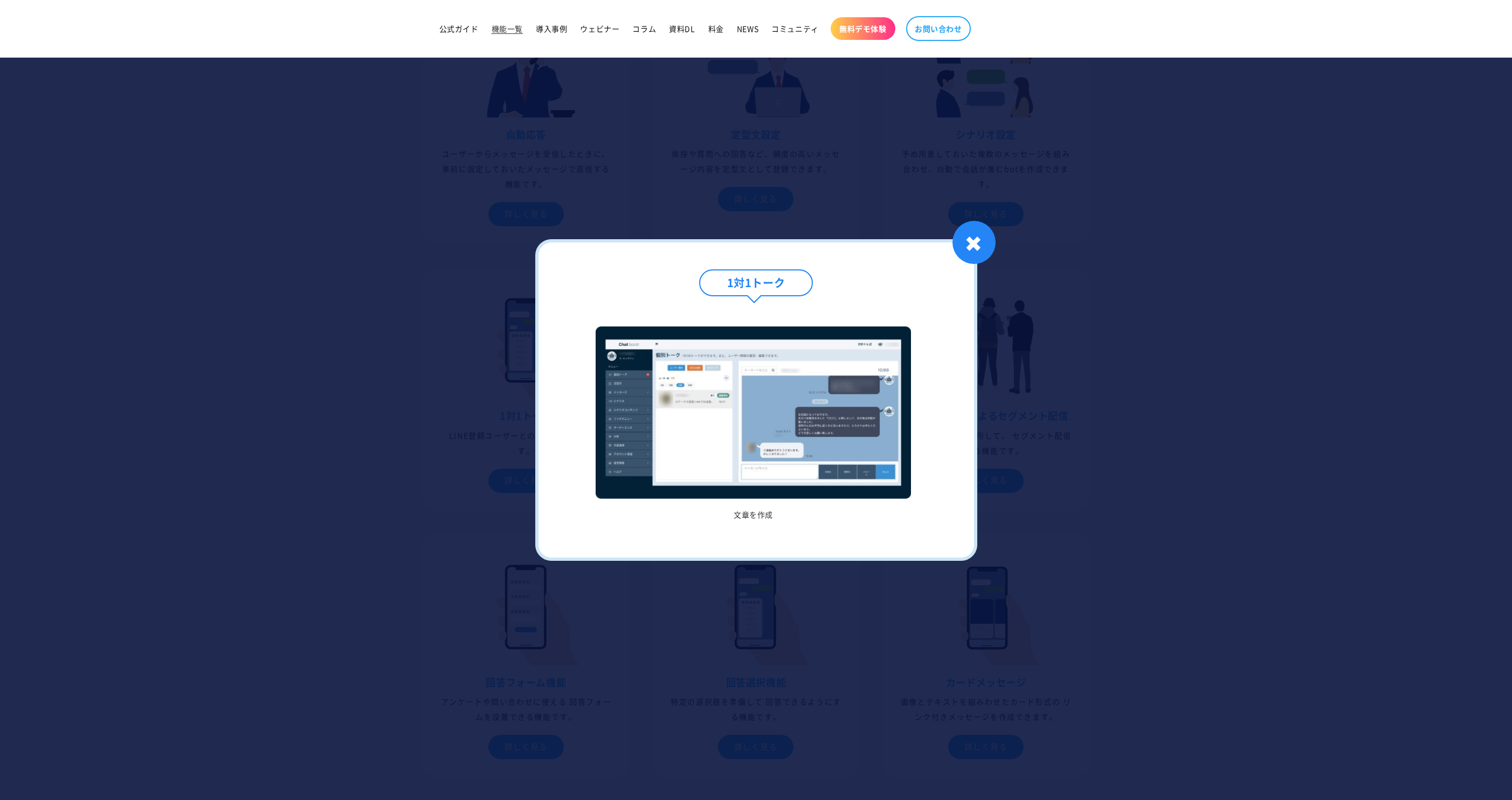
click at [385, 424] on div at bounding box center [756, 400] width 1512 height 800
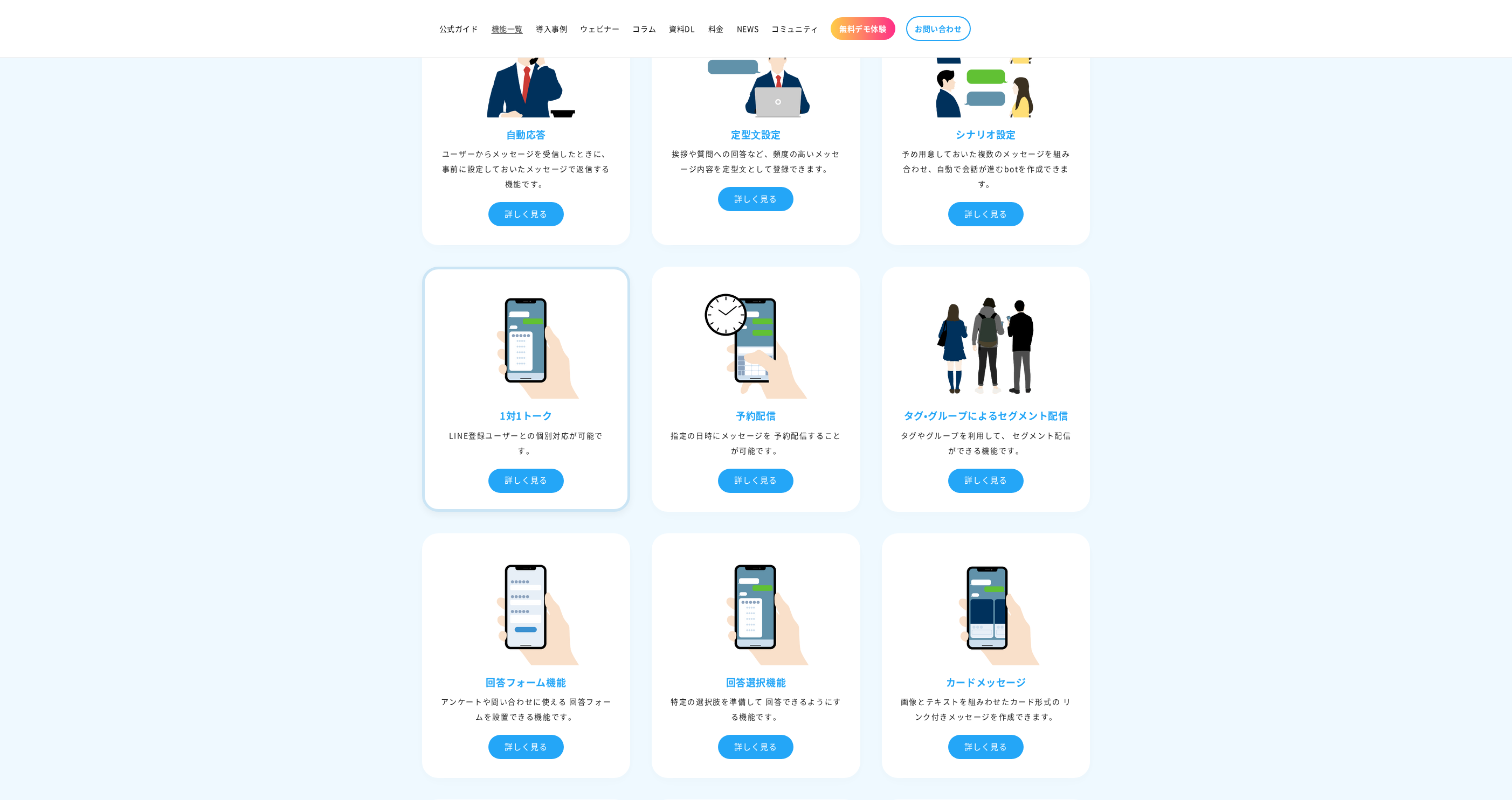
drag, startPoint x: 395, startPoint y: 439, endPoint x: 562, endPoint y: 446, distance: 167.1
click at [562, 446] on div "01 CS&マーケティング機能 これらの機能を使⽤することでユーザーの顧客ロイヤリティの向上、コミュニケーション強化などを実現することができます。 ⾃動応答 …" at bounding box center [756, 616] width 722 height 1473
copy div "LINE登録ユーザーとの個別対応が可能です。"
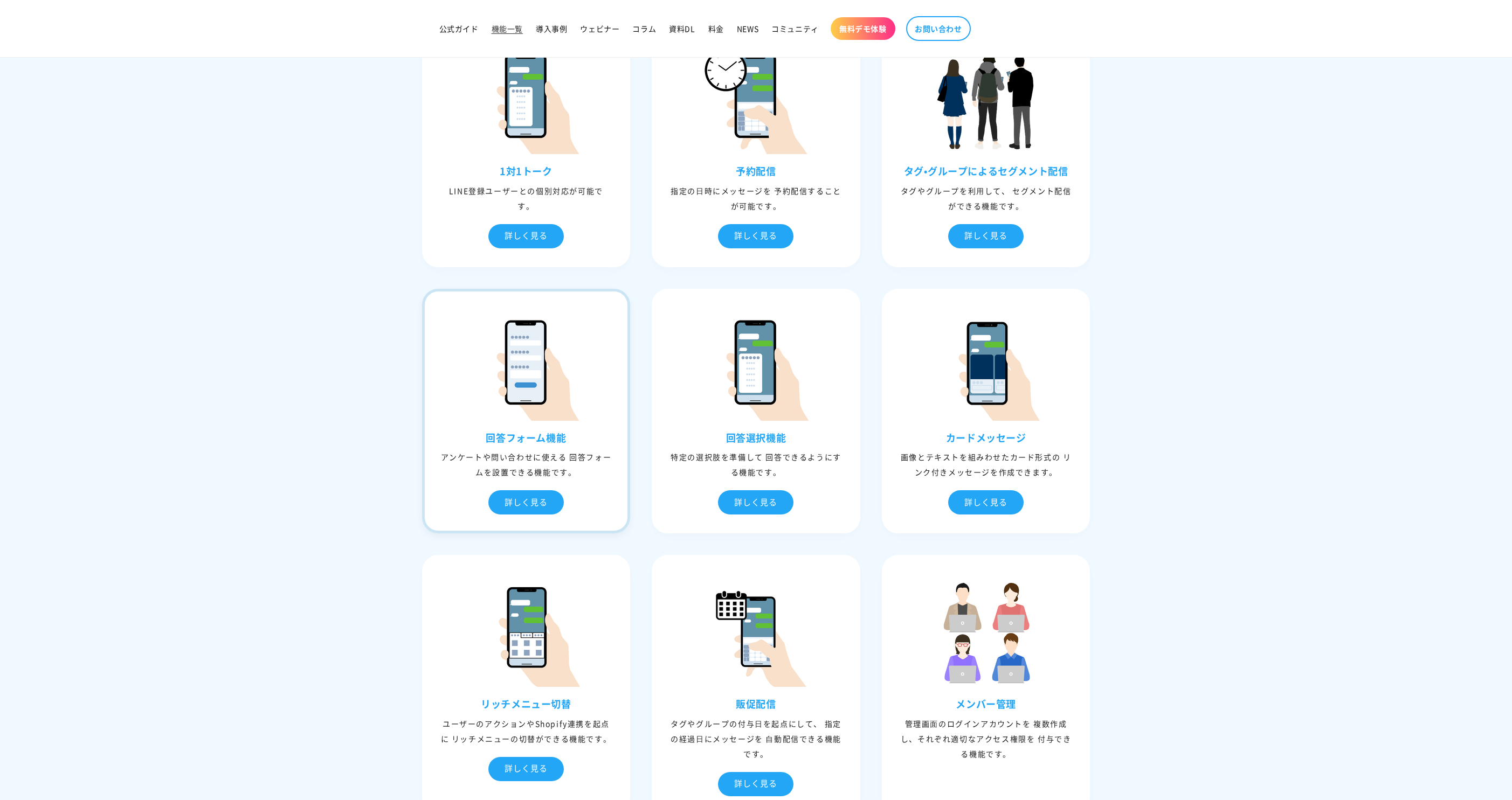
scroll to position [608, 0]
drag, startPoint x: 727, startPoint y: 159, endPoint x: 777, endPoint y: 170, distance: 51.2
click at [777, 169] on div "予約配信 指定の⽇時にメッセージを 予約配信することが可能です。 詳しく見る" at bounding box center [756, 145] width 209 height 244
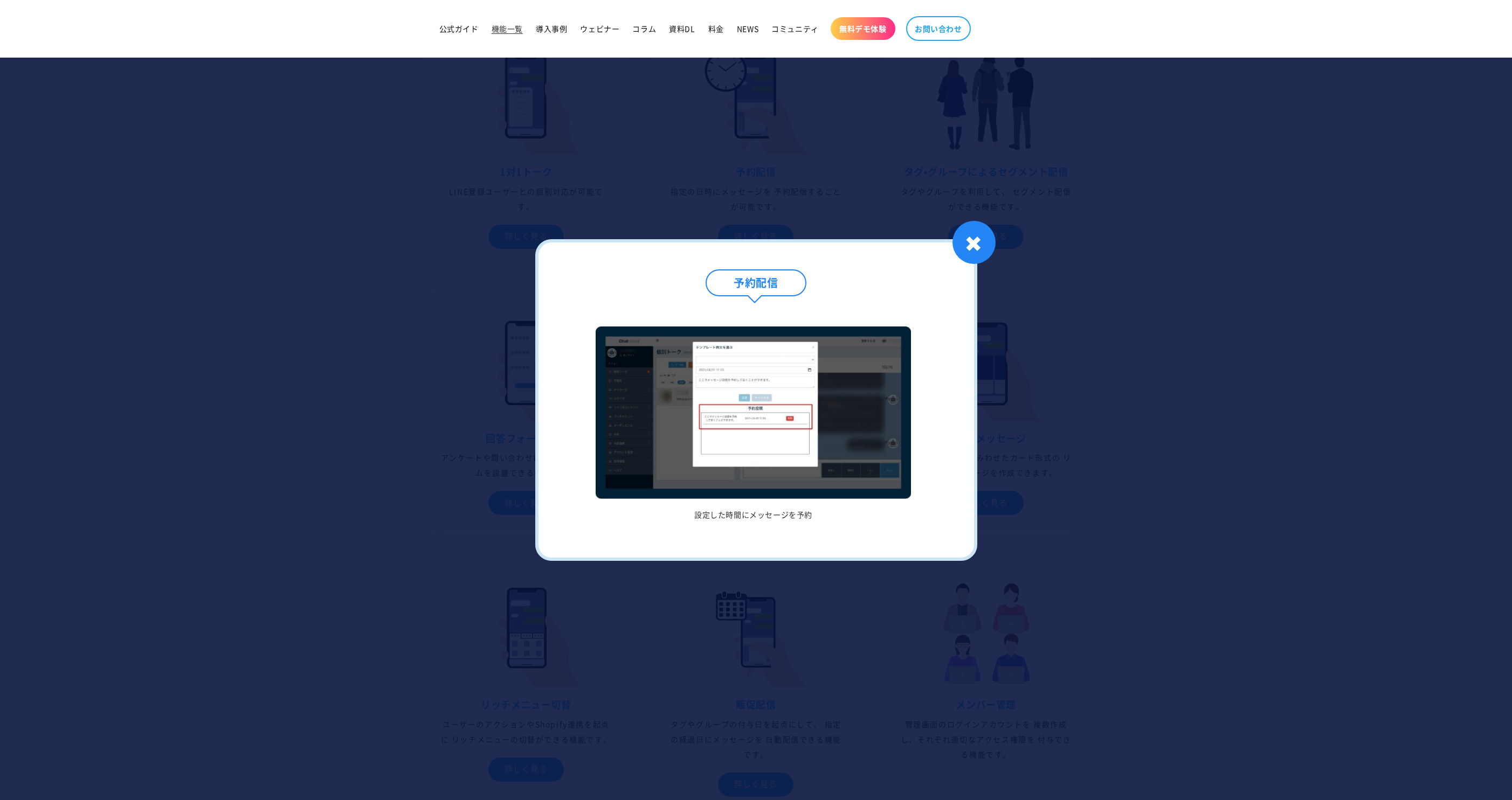
copy h3 "予約配信"
click at [447, 322] on div at bounding box center [756, 400] width 1512 height 800
click at [447, 322] on div at bounding box center [526, 356] width 203 height 129
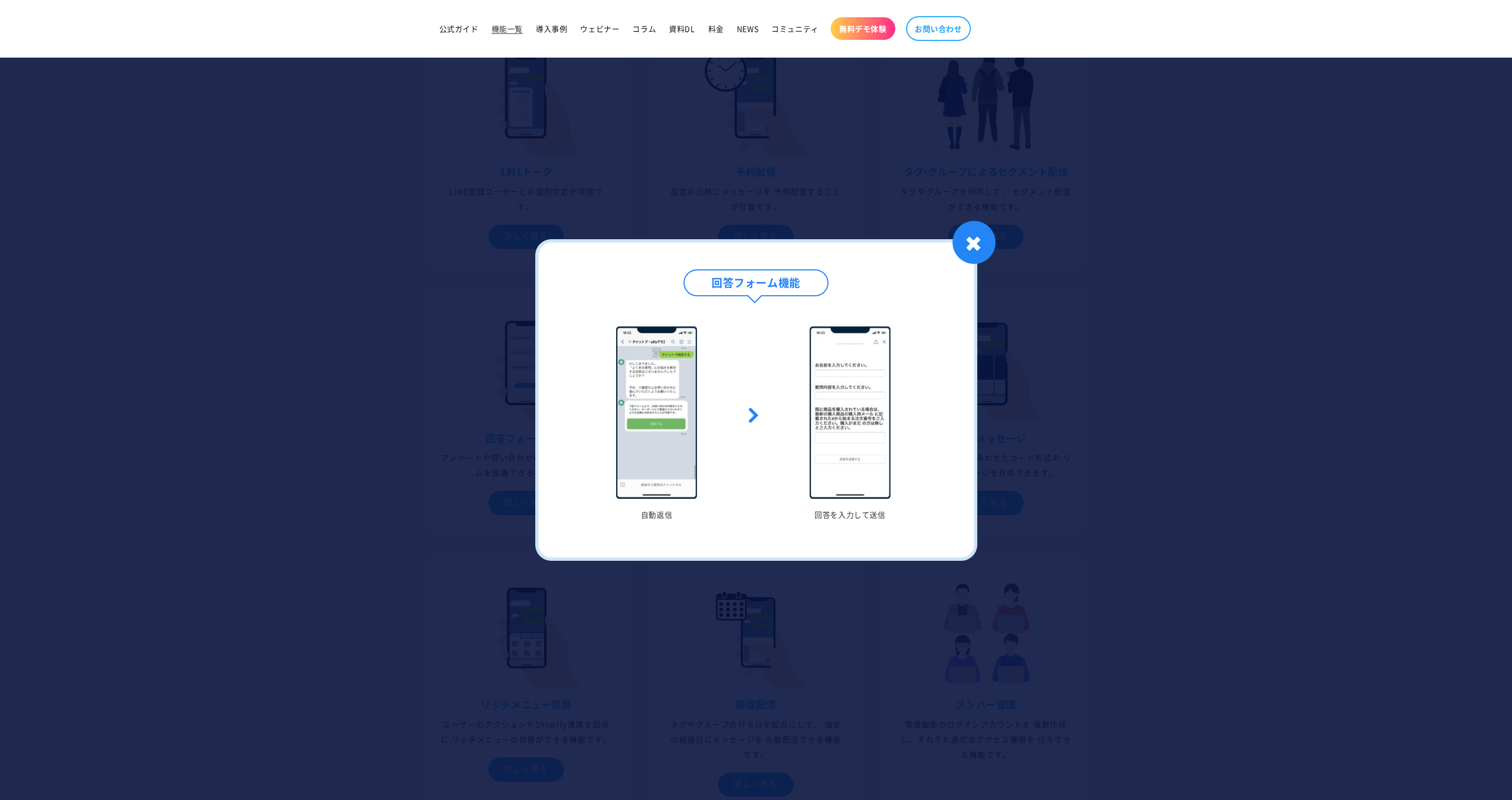
click at [456, 258] on div at bounding box center [756, 400] width 1512 height 800
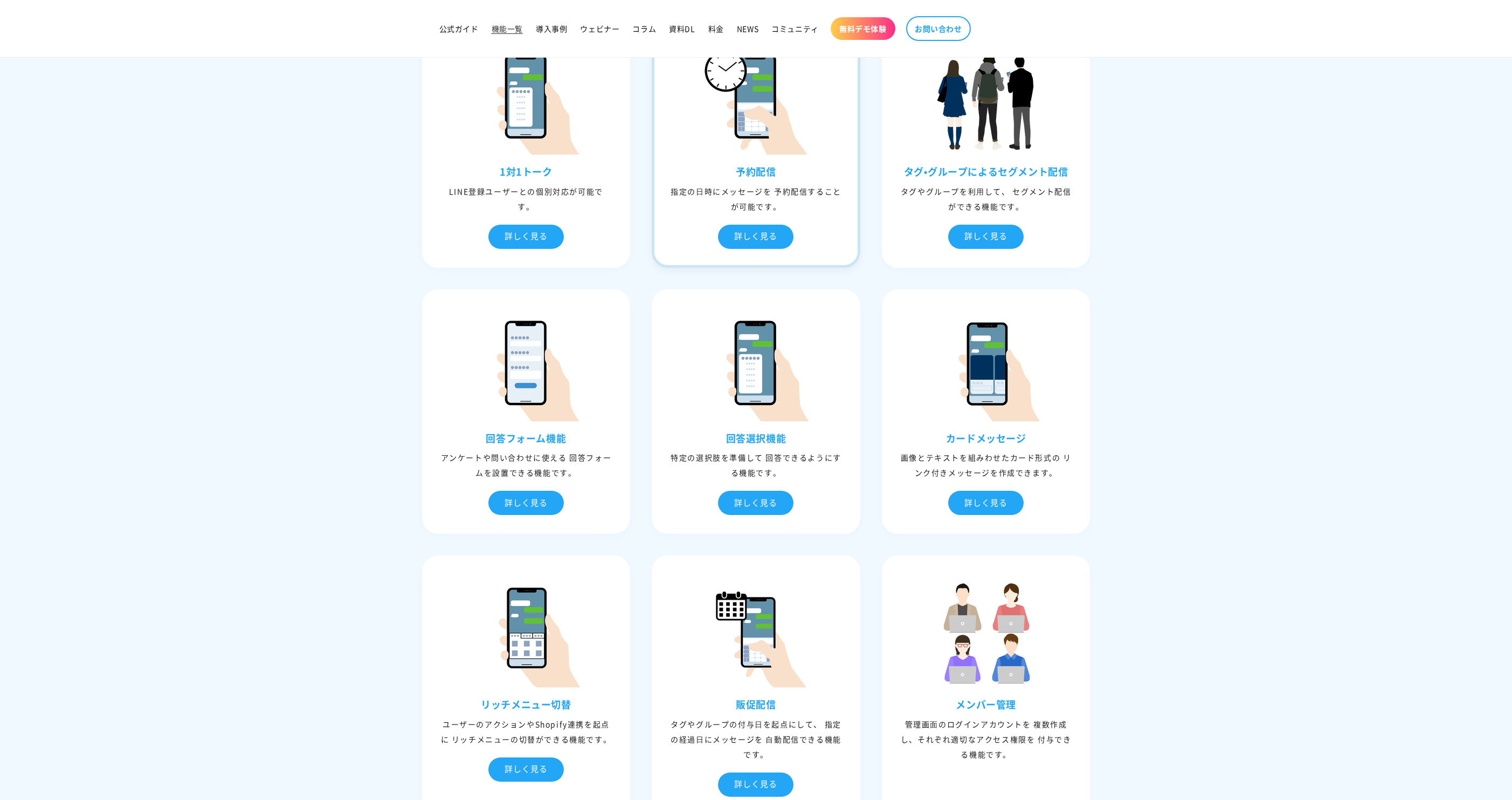
drag, startPoint x: 642, startPoint y: 189, endPoint x: 801, endPoint y: 204, distance: 159.7
click at [801, 204] on div "⾃動応答 ユーザーからメッセージを受信したときに、事前に設定しておいたメッセージで返信する機能です。 詳しく見る ⾃動応答 キーワード文章を作成 キーワードを…" at bounding box center [756, 420] width 690 height 1378
copy div "指定の⽇時にメッセージを 予約配信することが可能です。"
click at [868, 177] on div "⾃動応答 ユーザーからメッセージを受信したときに、事前に設定しておいたメッセージで返信する機能です。 詳しく見る ⾃動応答 キーワード文章を作成 キーワードを…" at bounding box center [756, 420] width 690 height 1378
drag, startPoint x: 879, startPoint y: 166, endPoint x: 1064, endPoint y: 177, distance: 185.3
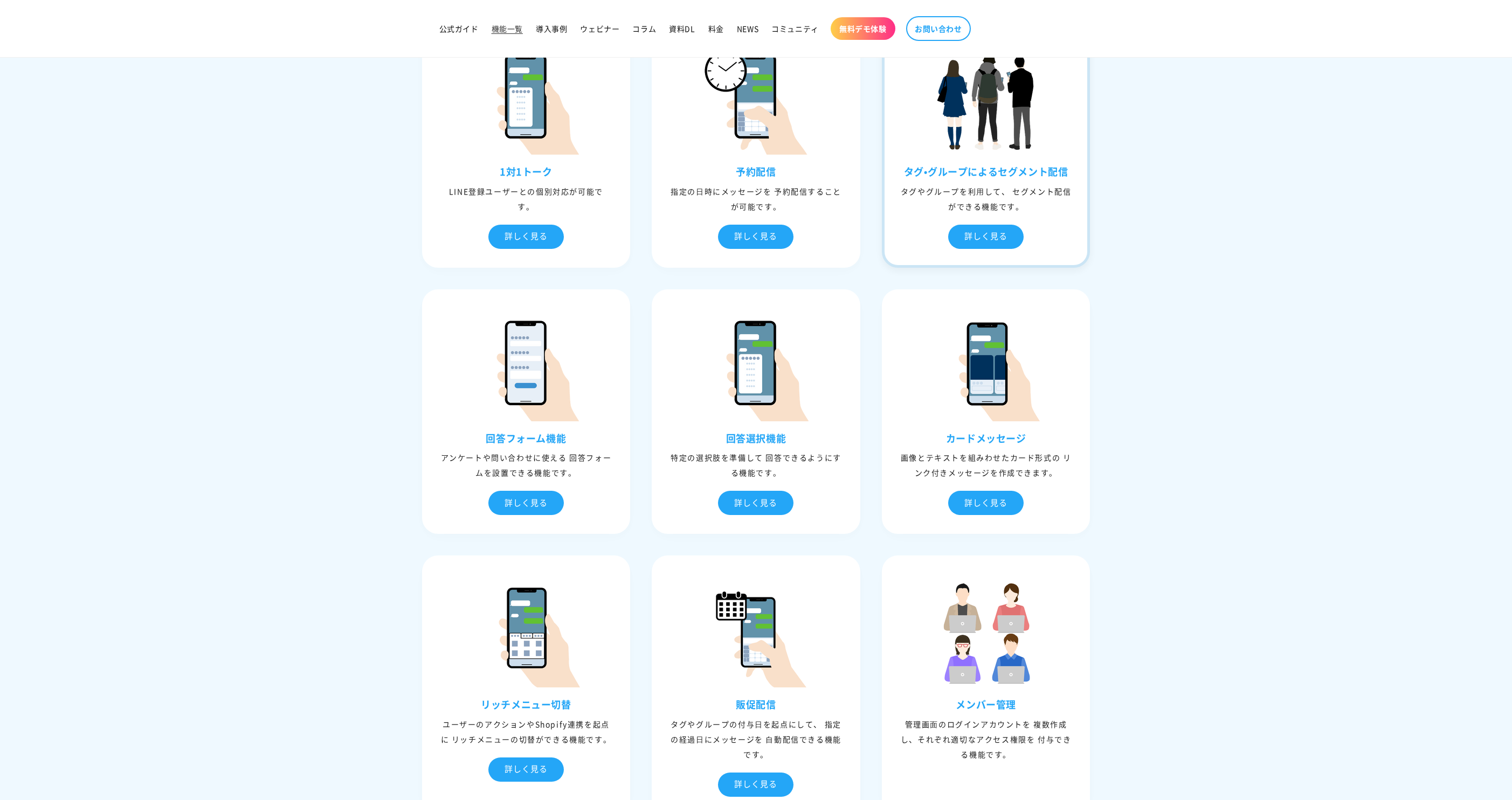
click at [1064, 177] on div "⾃動応答 ユーザーからメッセージを受信したときに、事前に設定しておいたメッセージで返信する機能です。 詳しく見る ⾃動応答 キーワード文章を作成 キーワードを…" at bounding box center [756, 420] width 690 height 1378
click at [874, 200] on div "⾃動応答 ユーザーからメッセージを受信したときに、事前に設定しておいたメッセージで返信する機能です。 詳しく見る ⾃動応答 キーワード文章を作成 キーワードを…" at bounding box center [756, 420] width 690 height 1378
drag, startPoint x: 865, startPoint y: 185, endPoint x: 1027, endPoint y: 206, distance: 163.4
click at [1025, 207] on div "⾃動応答 ユーザーからメッセージを受信したときに、事前に設定しておいたメッセージで返信する機能です。 詳しく見る ⾃動応答 キーワード文章を作成 キーワードを…" at bounding box center [756, 420] width 690 height 1378
click at [1117, 149] on section "01 CS&マーケティング機能 これらの機能を使⽤することでユーザーの顧客ロイヤリティの向上、コミュニケーション強化などを実現することができます。 ⾃動応答 …" at bounding box center [756, 372] width 1512 height 1473
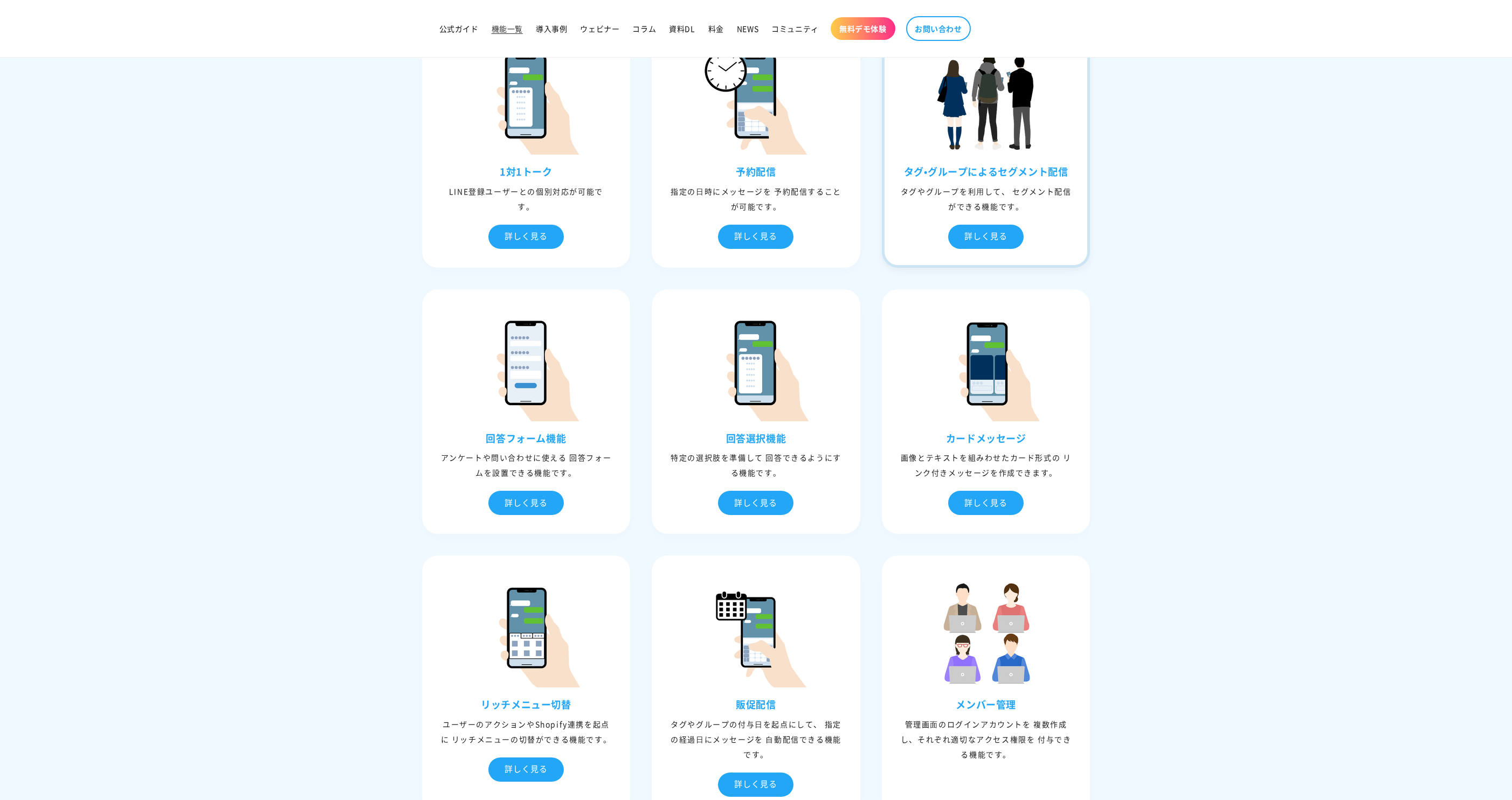
drag, startPoint x: 873, startPoint y: 171, endPoint x: 1020, endPoint y: 202, distance: 150.2
click at [1020, 204] on div "⾃動応答 ユーザーからメッセージを受信したときに、事前に設定しておいたメッセージで返信する機能です。 詳しく見る ⾃動応答 キーワード文章を作成 キーワードを…" at bounding box center [756, 420] width 690 height 1378
click at [997, 234] on div "詳しく見る" at bounding box center [985, 237] width 76 height 24
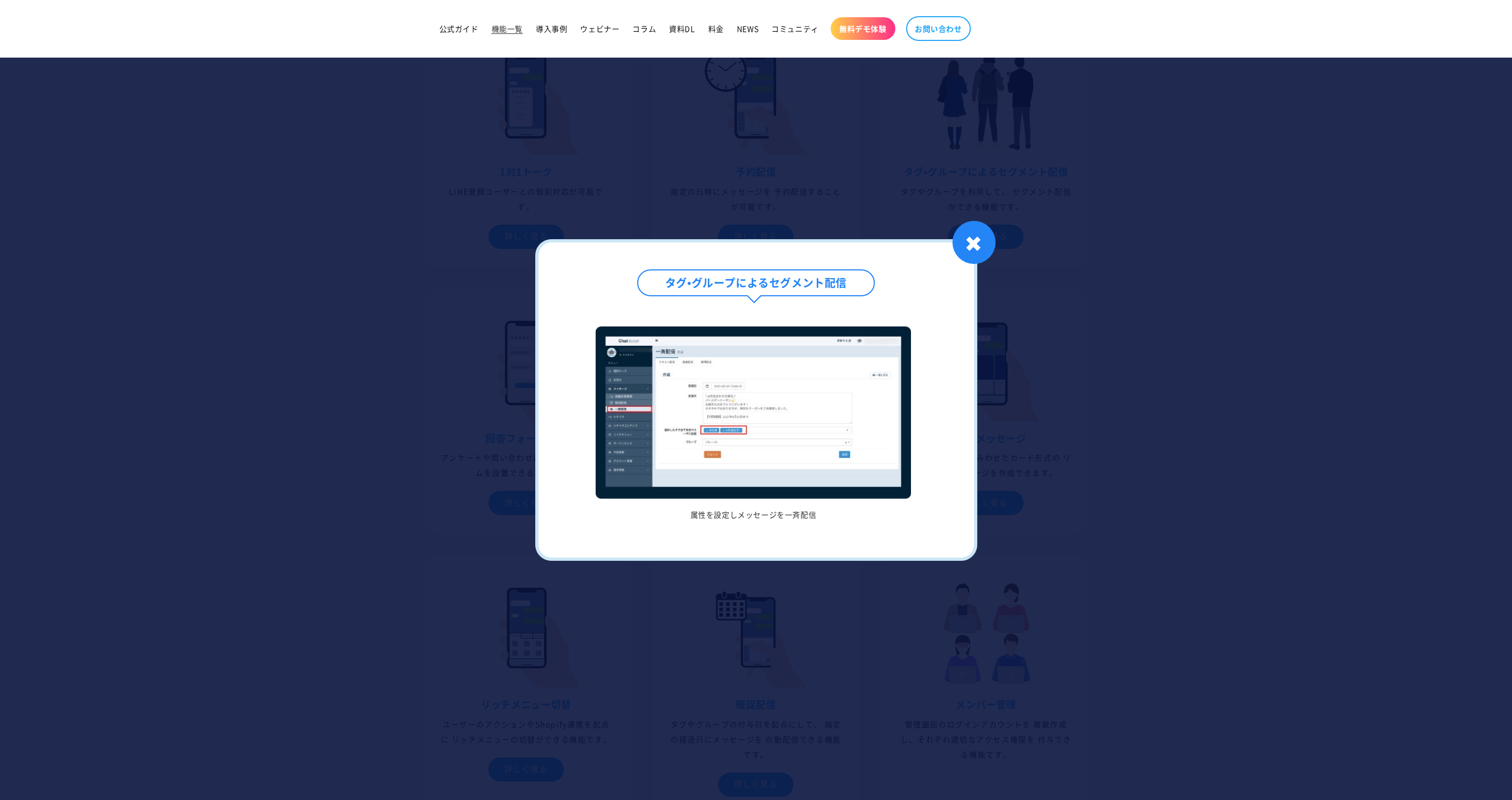
click at [488, 509] on div at bounding box center [756, 400] width 1512 height 800
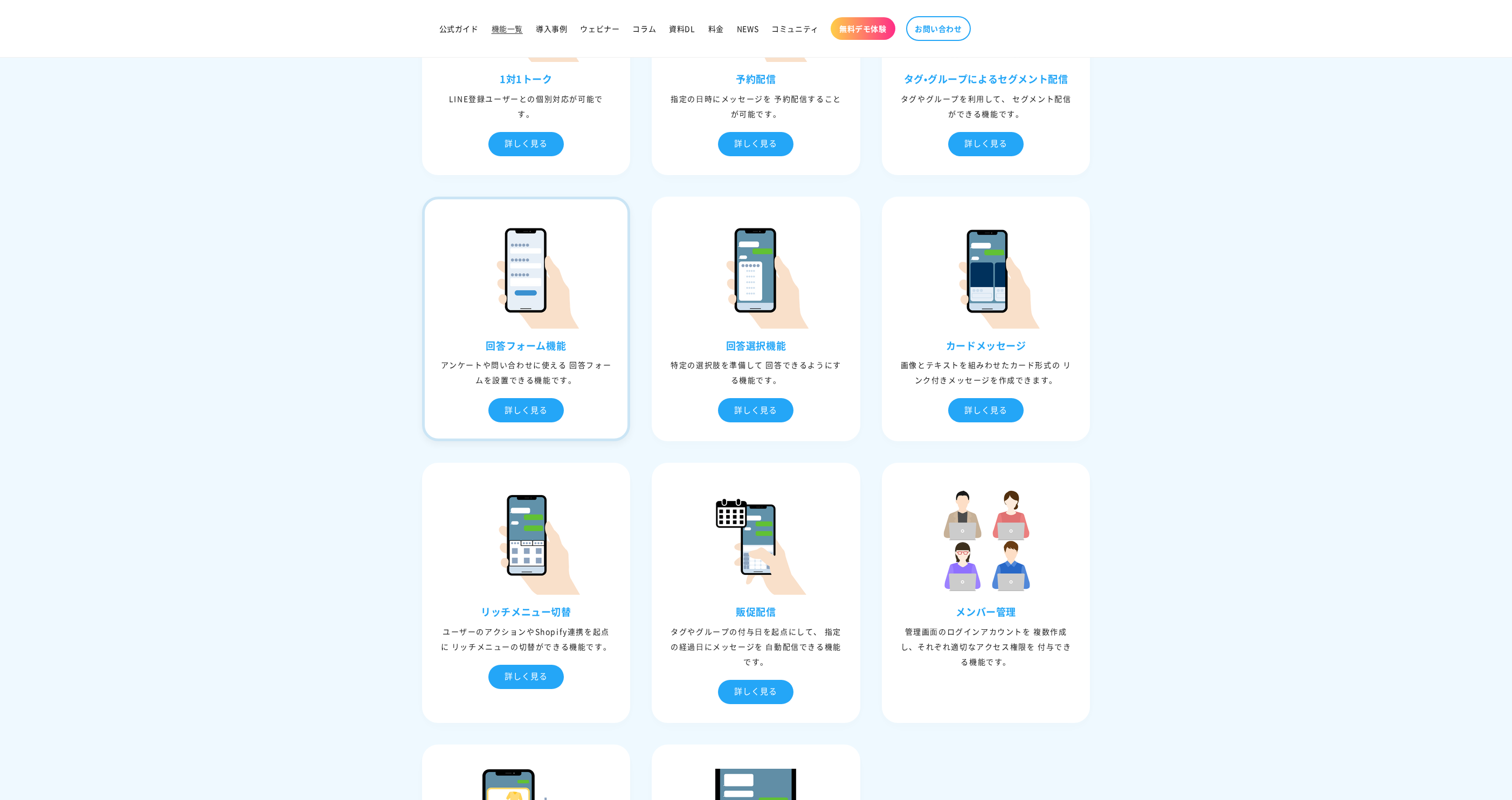
scroll to position [702, 0]
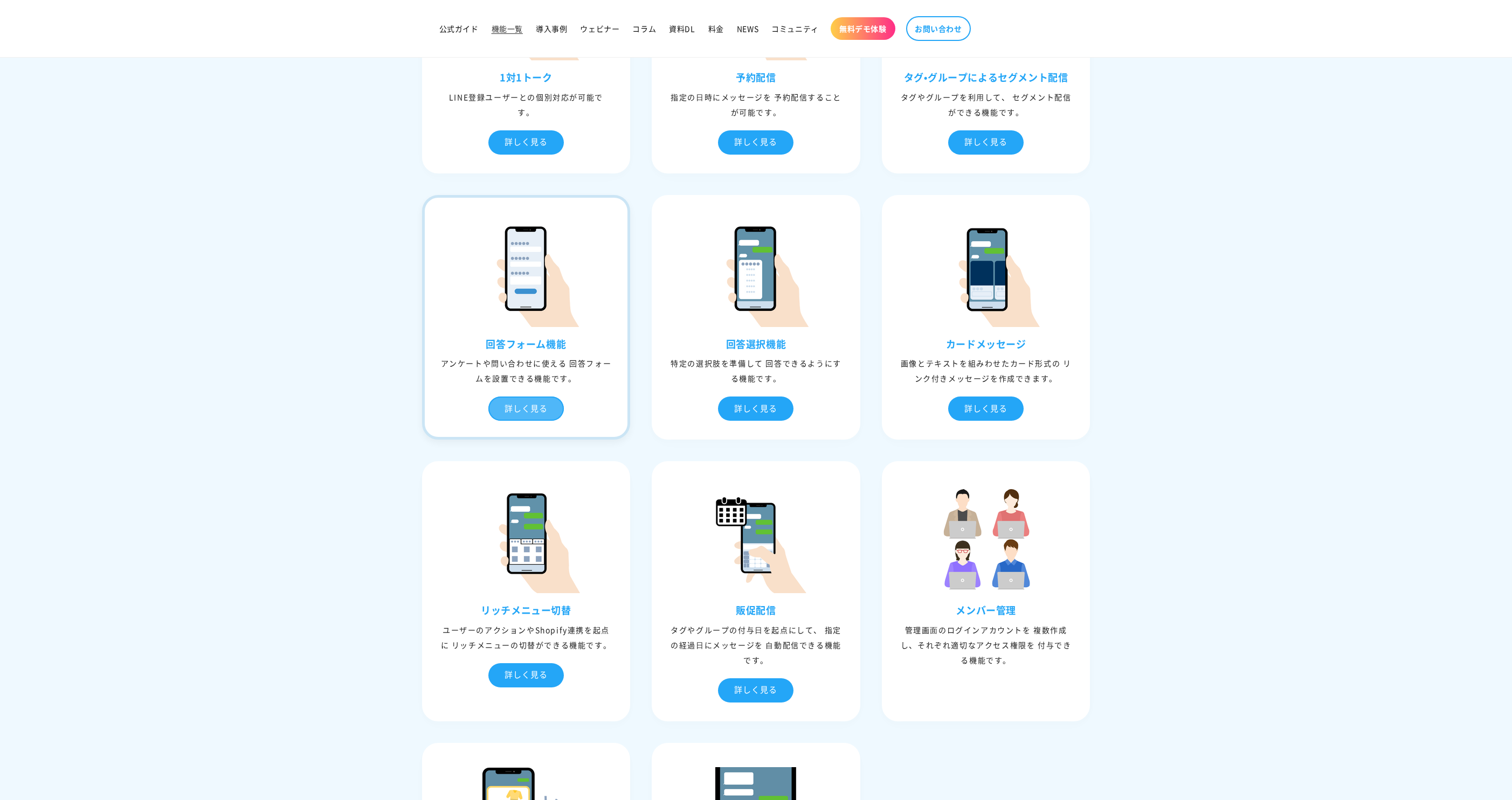
click at [508, 403] on div "詳しく見る" at bounding box center [526, 408] width 76 height 24
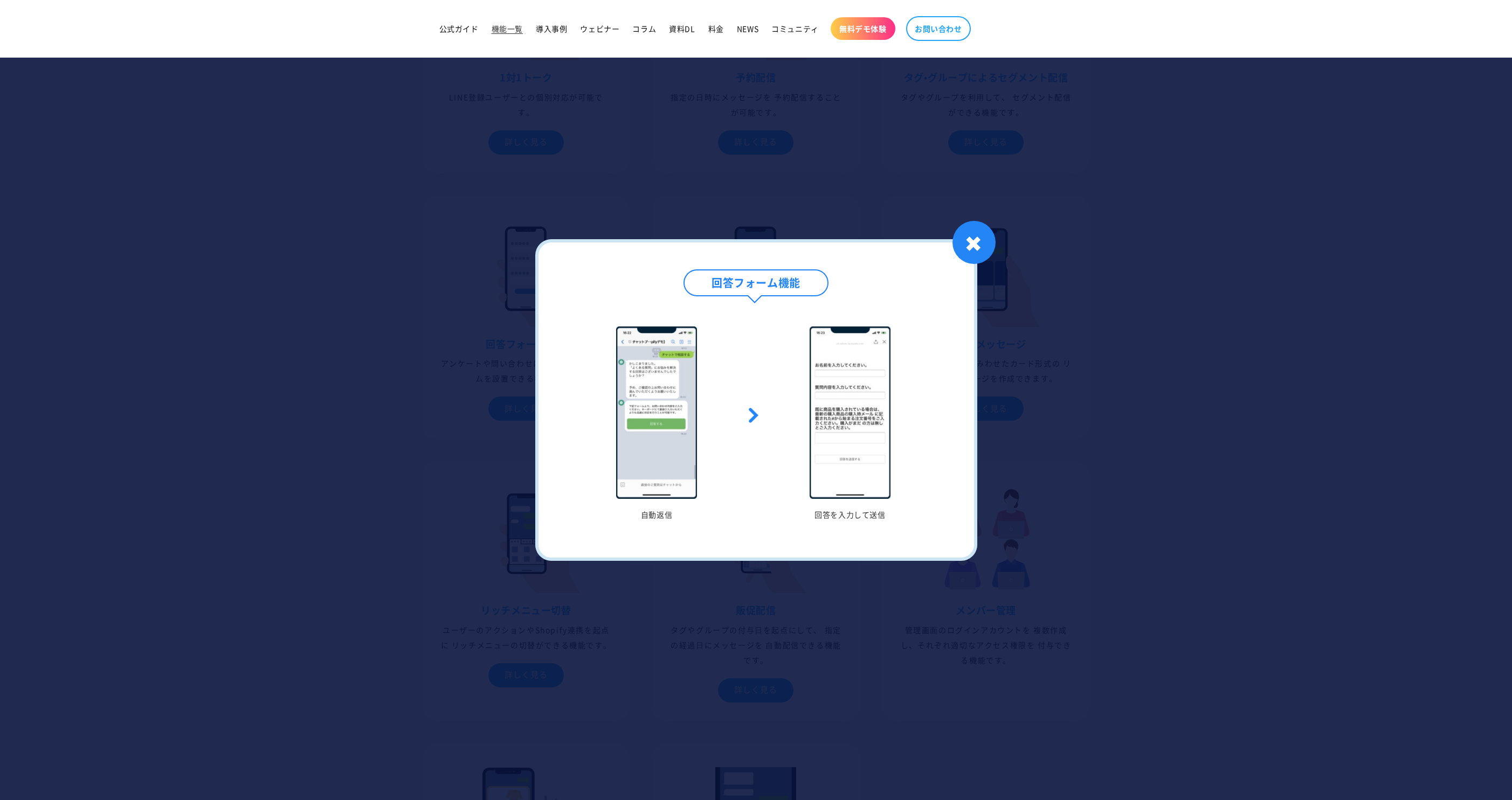
click at [378, 447] on div at bounding box center [756, 400] width 1512 height 800
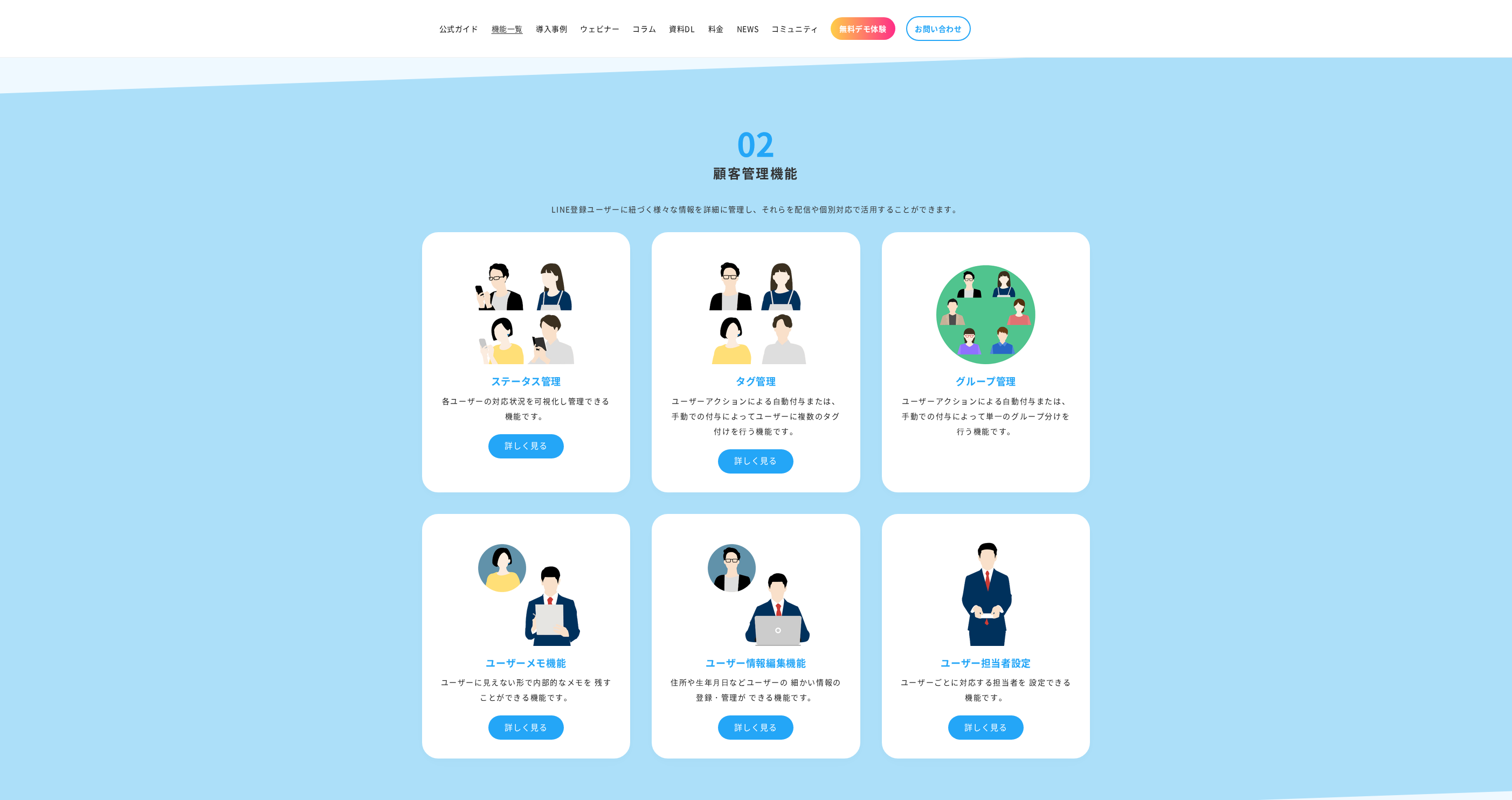
scroll to position [1733, 0]
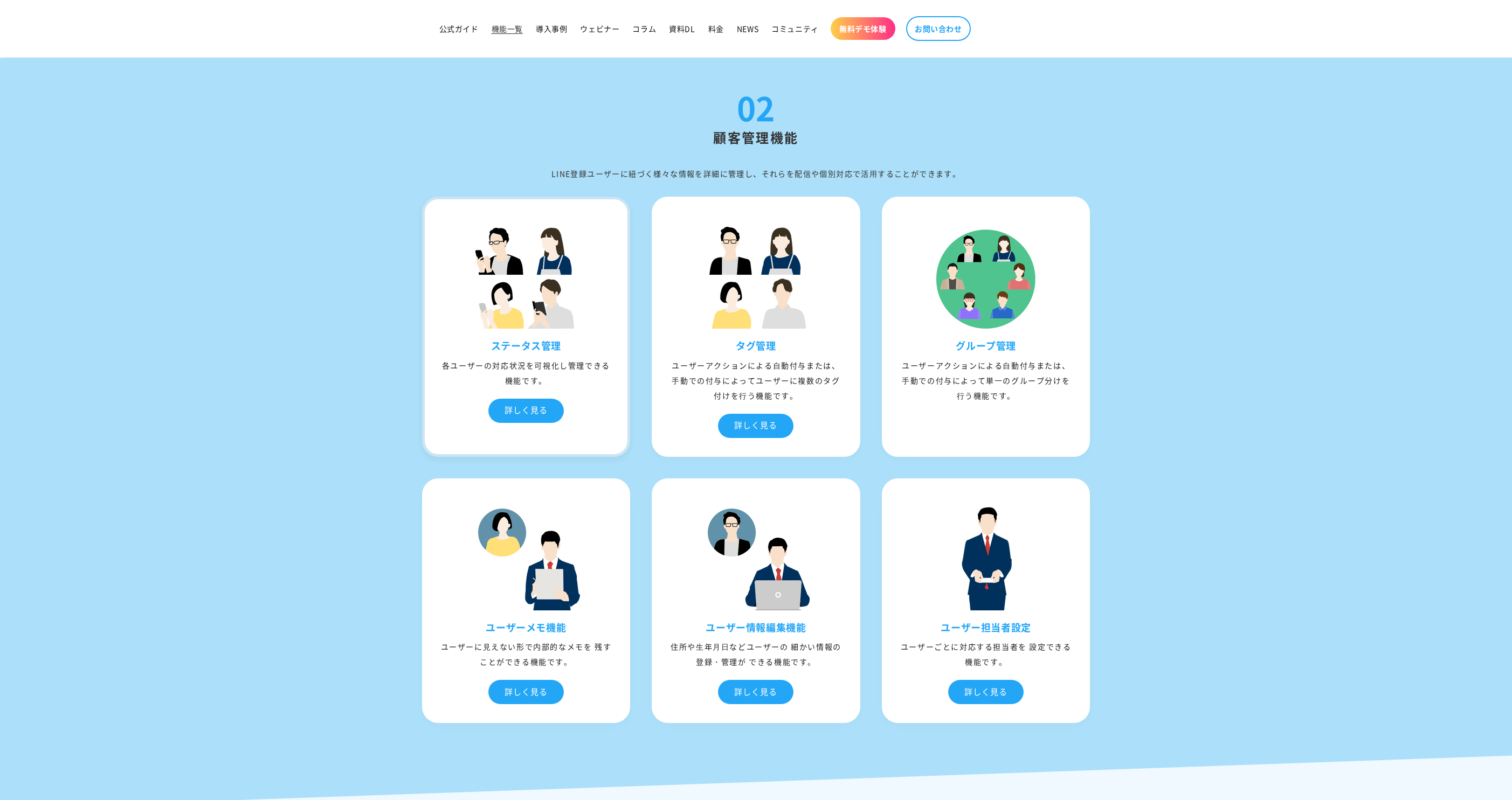
drag, startPoint x: 489, startPoint y: 347, endPoint x: 575, endPoint y: 347, distance: 86.0
click at [575, 347] on h3 "ステータス管理" at bounding box center [526, 345] width 203 height 12
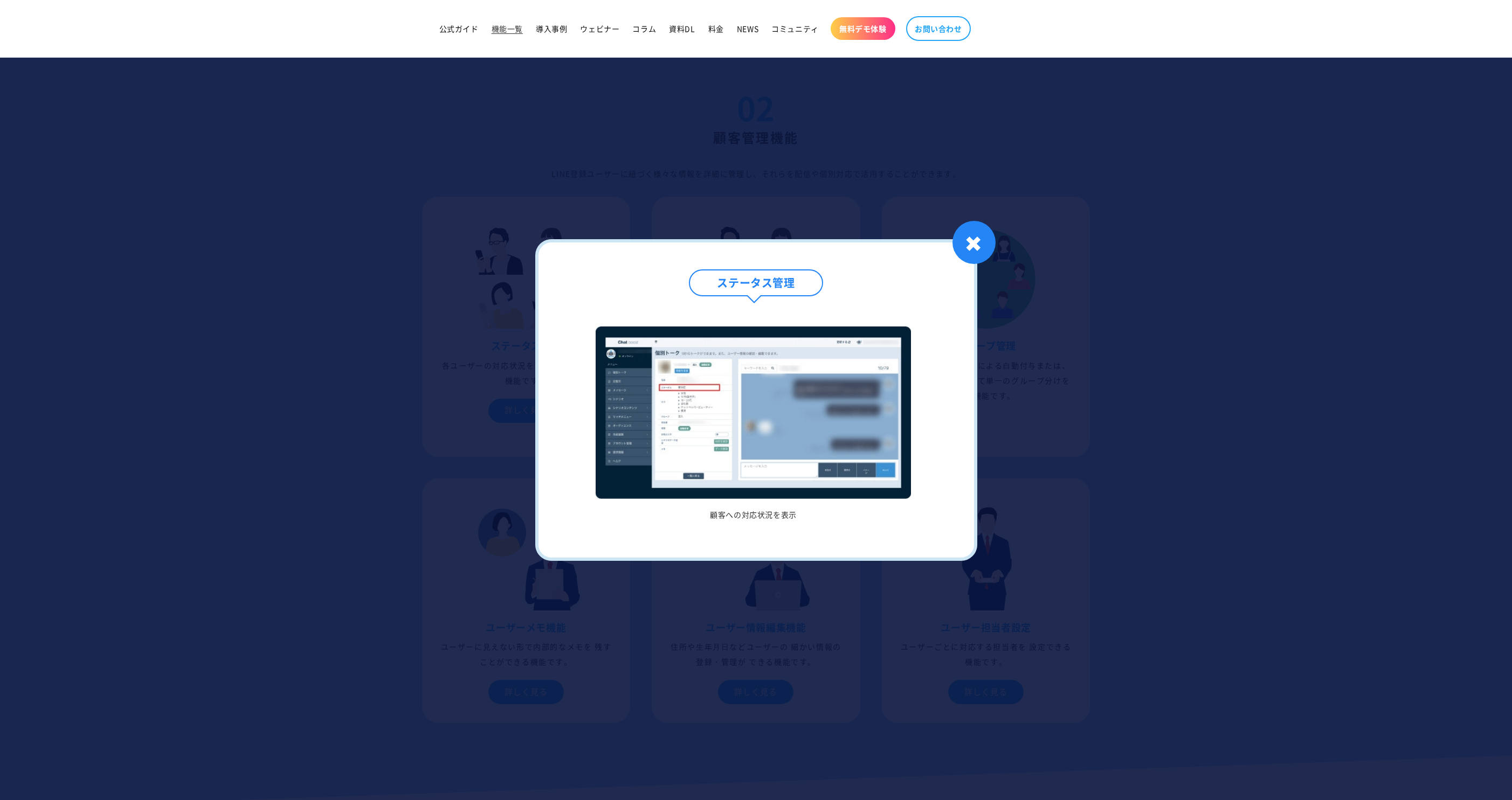
click at [312, 560] on div at bounding box center [756, 400] width 1512 height 800
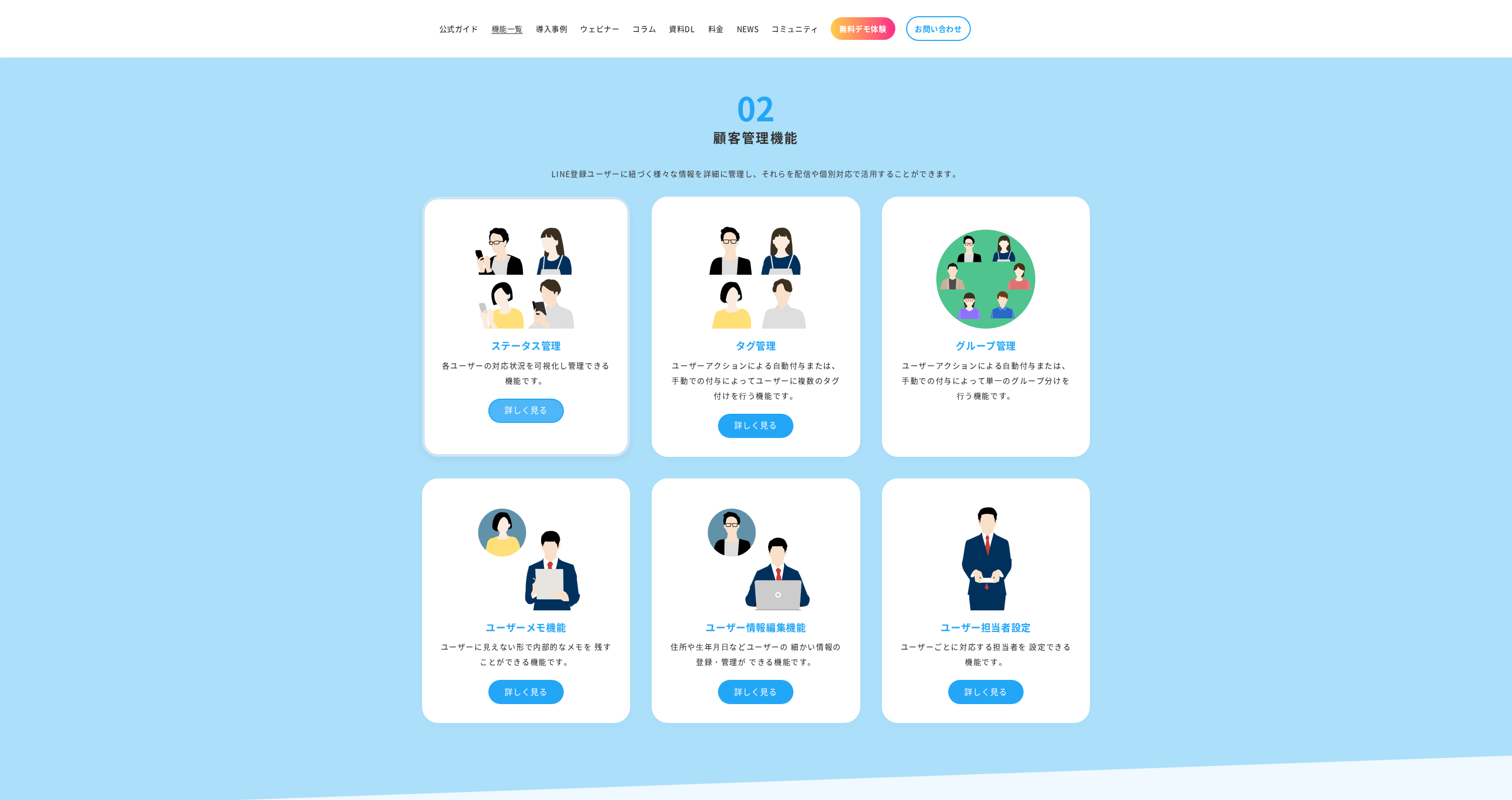
click at [517, 413] on div "詳しく見る" at bounding box center [526, 410] width 76 height 24
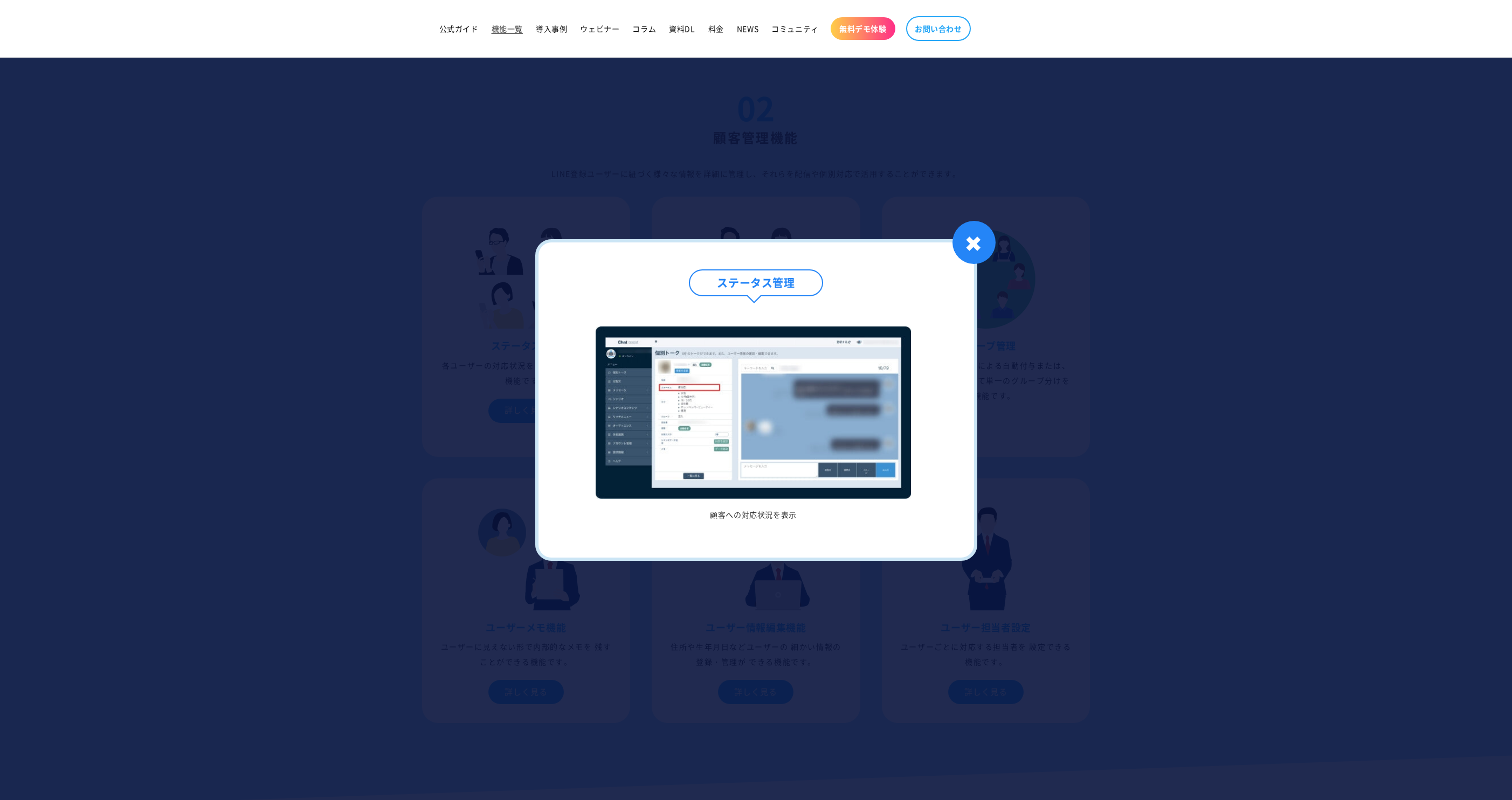
click at [391, 383] on div at bounding box center [756, 400] width 1512 height 800
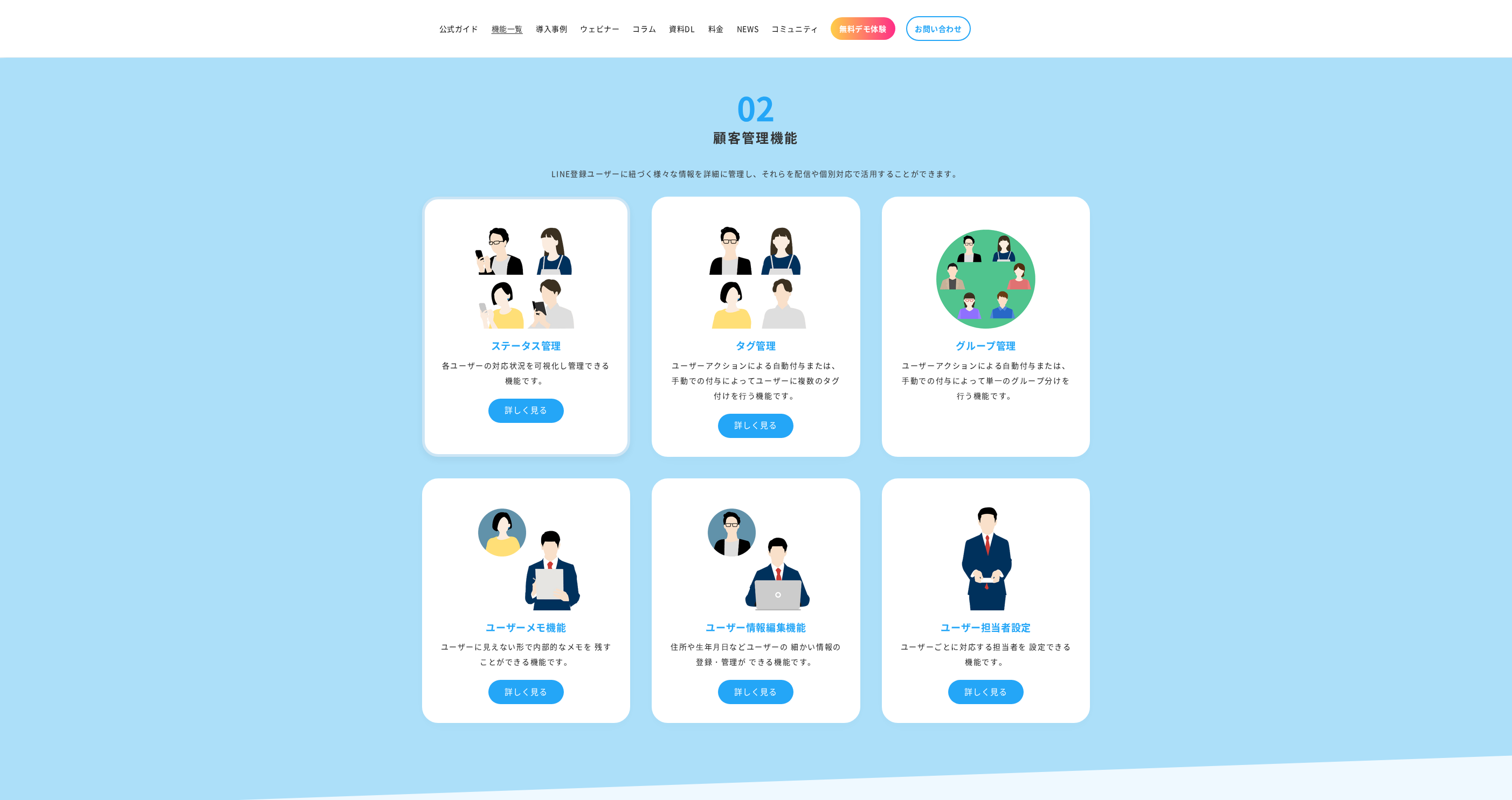
drag, startPoint x: 397, startPoint y: 373, endPoint x: 426, endPoint y: 394, distance: 35.8
click at [426, 394] on div "02 顧客管理機能 LINE登録ユーザーに紐づく様々な情報を詳細に管理し、それらを配信や個別対応で活⽤することができます。 ステータス管理 各ユーザーの対応状…" at bounding box center [756, 412] width 722 height 643
click at [401, 354] on div "02 顧客管理機能 LINE登録ユーザーに紐づく様々な情報を詳細に管理し、それらを配信や個別対応で活⽤することができます。 ステータス管理 各ユーザーの対応状…" at bounding box center [756, 412] width 722 height 643
drag, startPoint x: 401, startPoint y: 353, endPoint x: 538, endPoint y: 398, distance: 144.2
click at [538, 398] on div "02 顧客管理機能 LINE登録ユーザーに紐づく様々な情報を詳細に管理し、それらを配信や個別対応で活⽤することができます。 ステータス管理 各ユーザーの対応状…" at bounding box center [756, 412] width 722 height 643
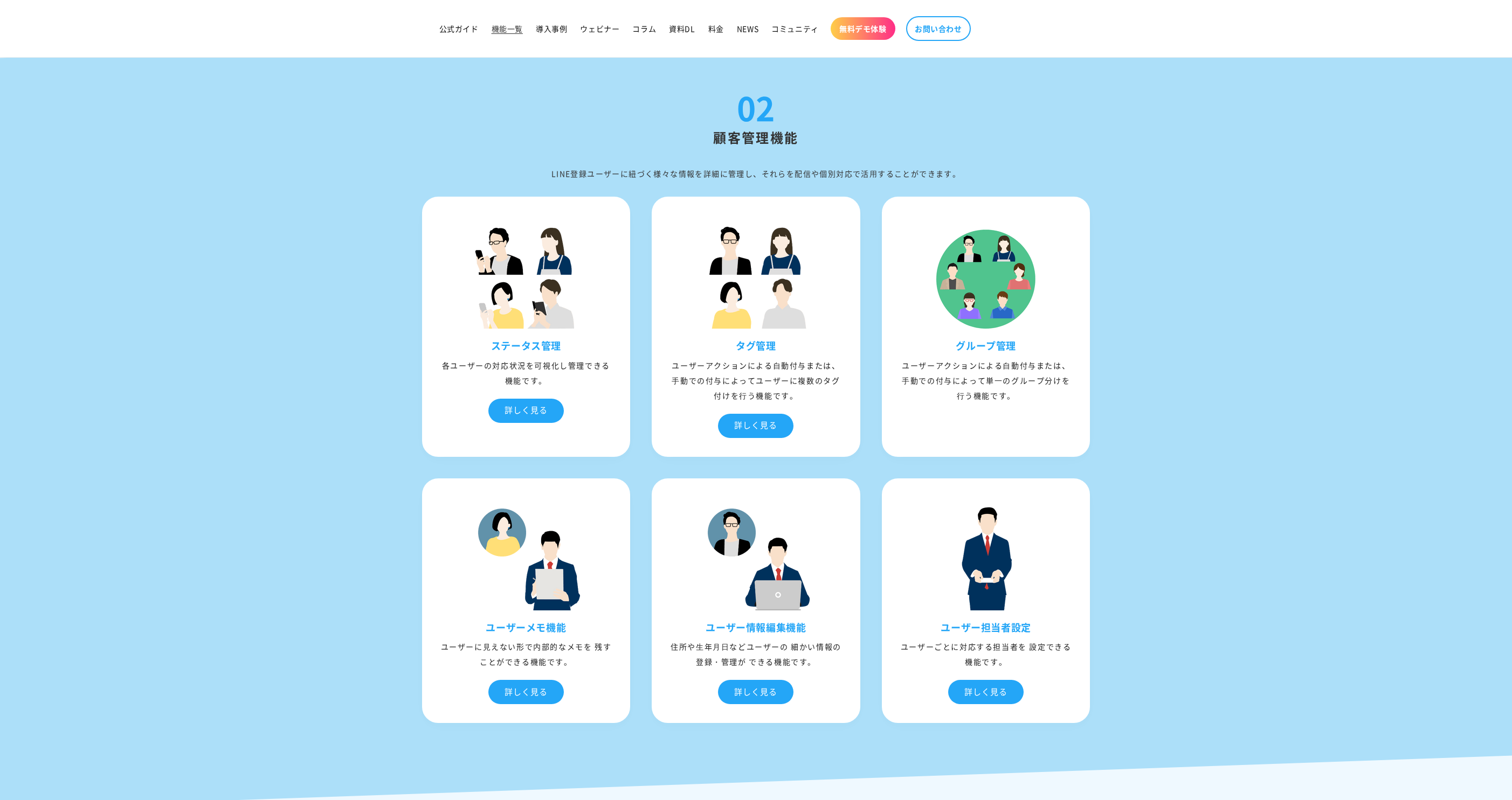
click at [650, 344] on div "ステータス管理 各ユーザーの対応状況を可視化し管理できる機能です。 詳しく見る ステータス管理 顧客への対応状況を表示 1 / / 1 ✖ タグ管理 詳しく見る" at bounding box center [756, 460] width 690 height 548
drag, startPoint x: 718, startPoint y: 345, endPoint x: 790, endPoint y: 346, distance: 72.0
click at [790, 346] on h3 "タグ管理" at bounding box center [756, 345] width 203 height 12
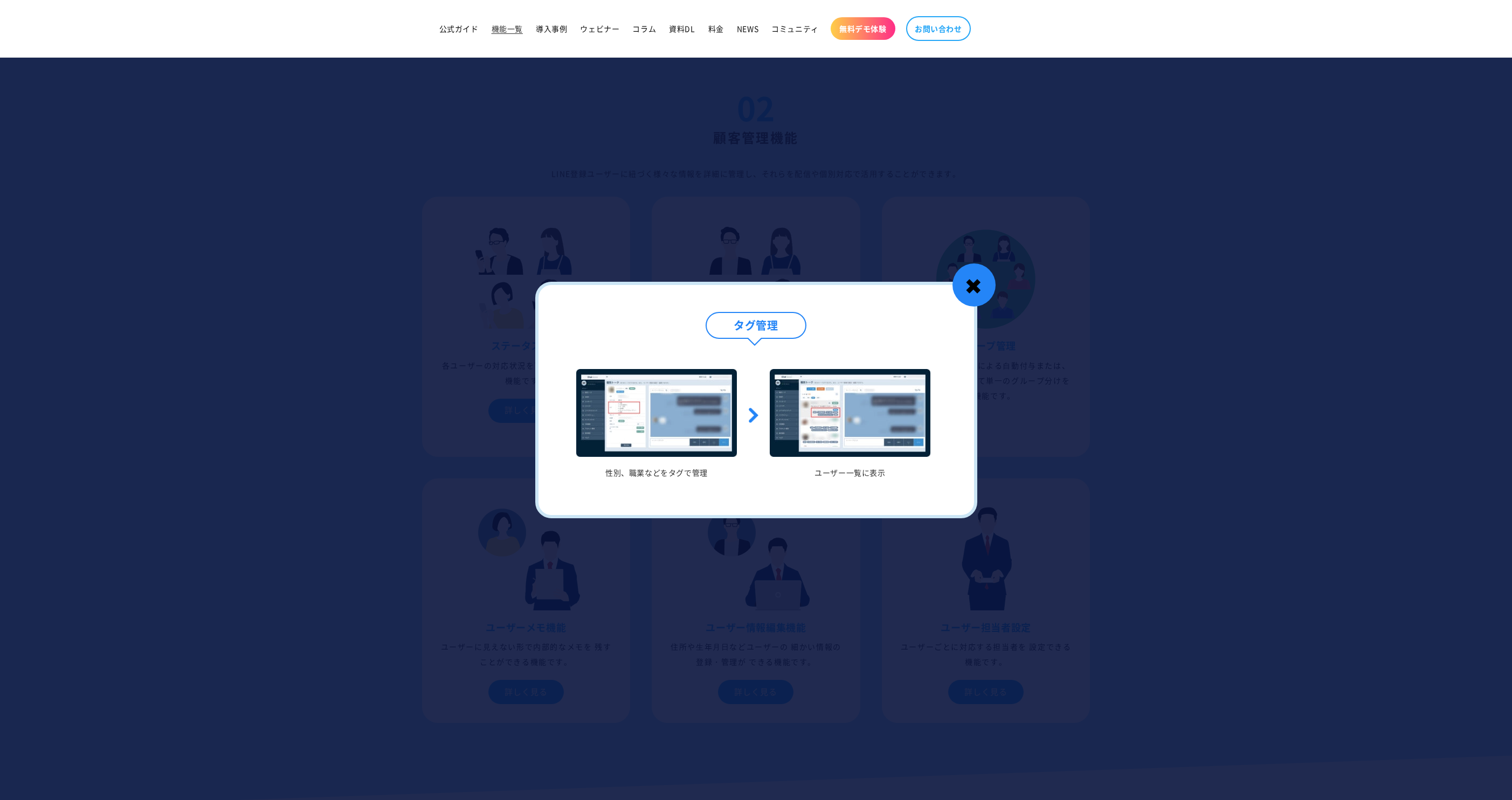
click at [959, 282] on div "✖" at bounding box center [974, 285] width 43 height 43
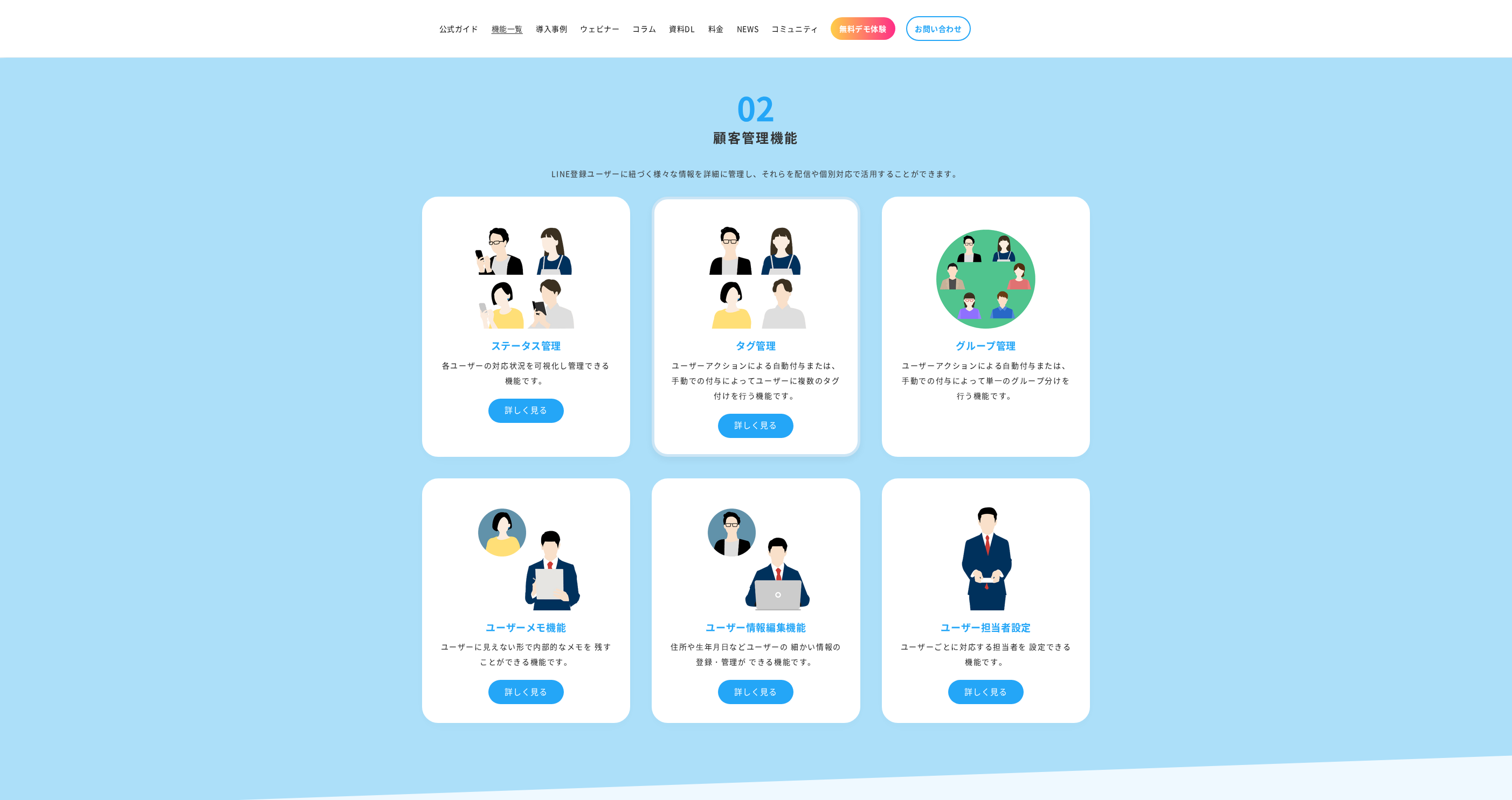
drag, startPoint x: 732, startPoint y: 346, endPoint x: 797, endPoint y: 346, distance: 65.0
click at [797, 346] on h3 "タグ管理" at bounding box center [756, 345] width 203 height 12
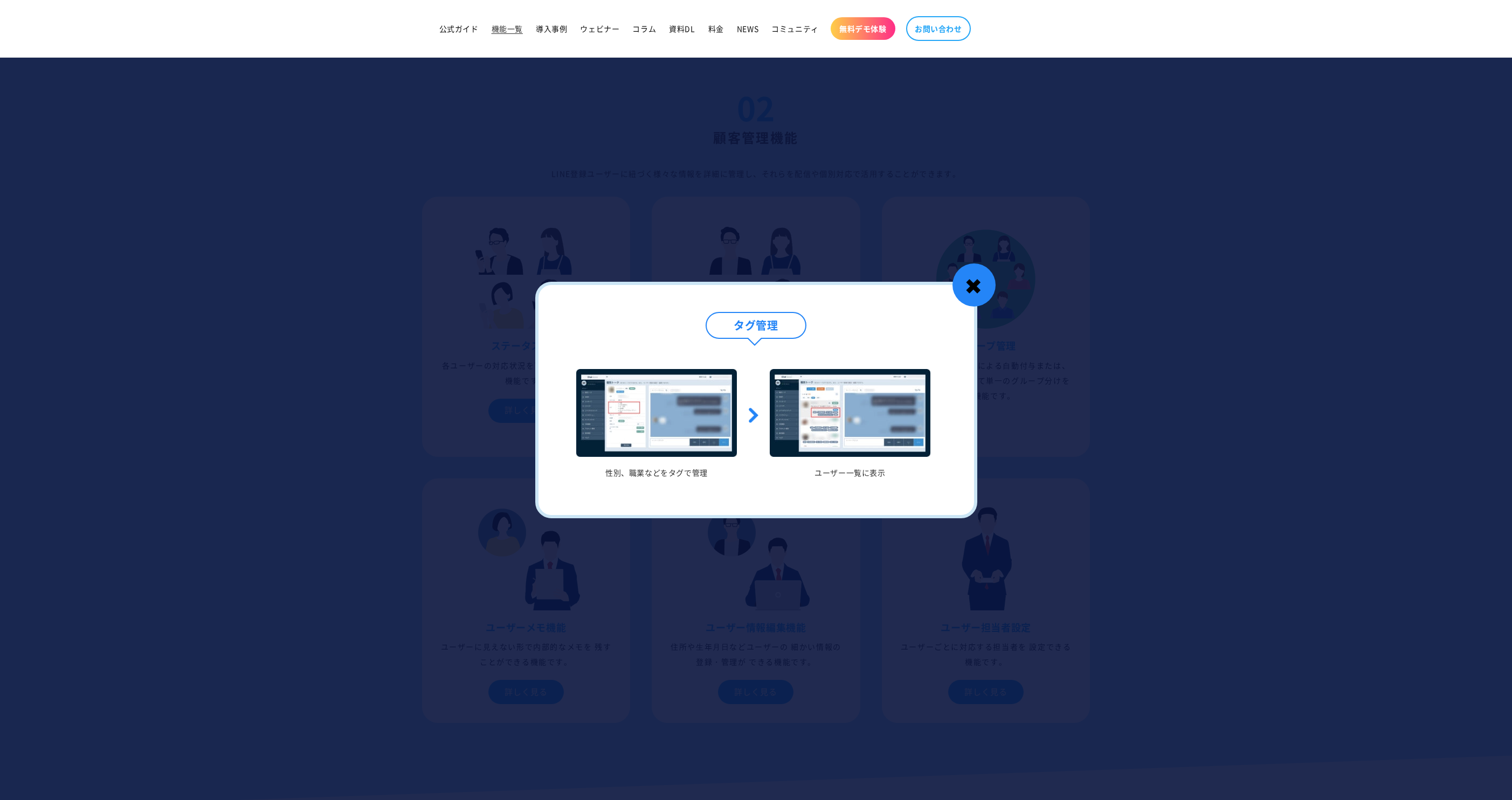
click at [971, 290] on div "✖" at bounding box center [974, 285] width 43 height 43
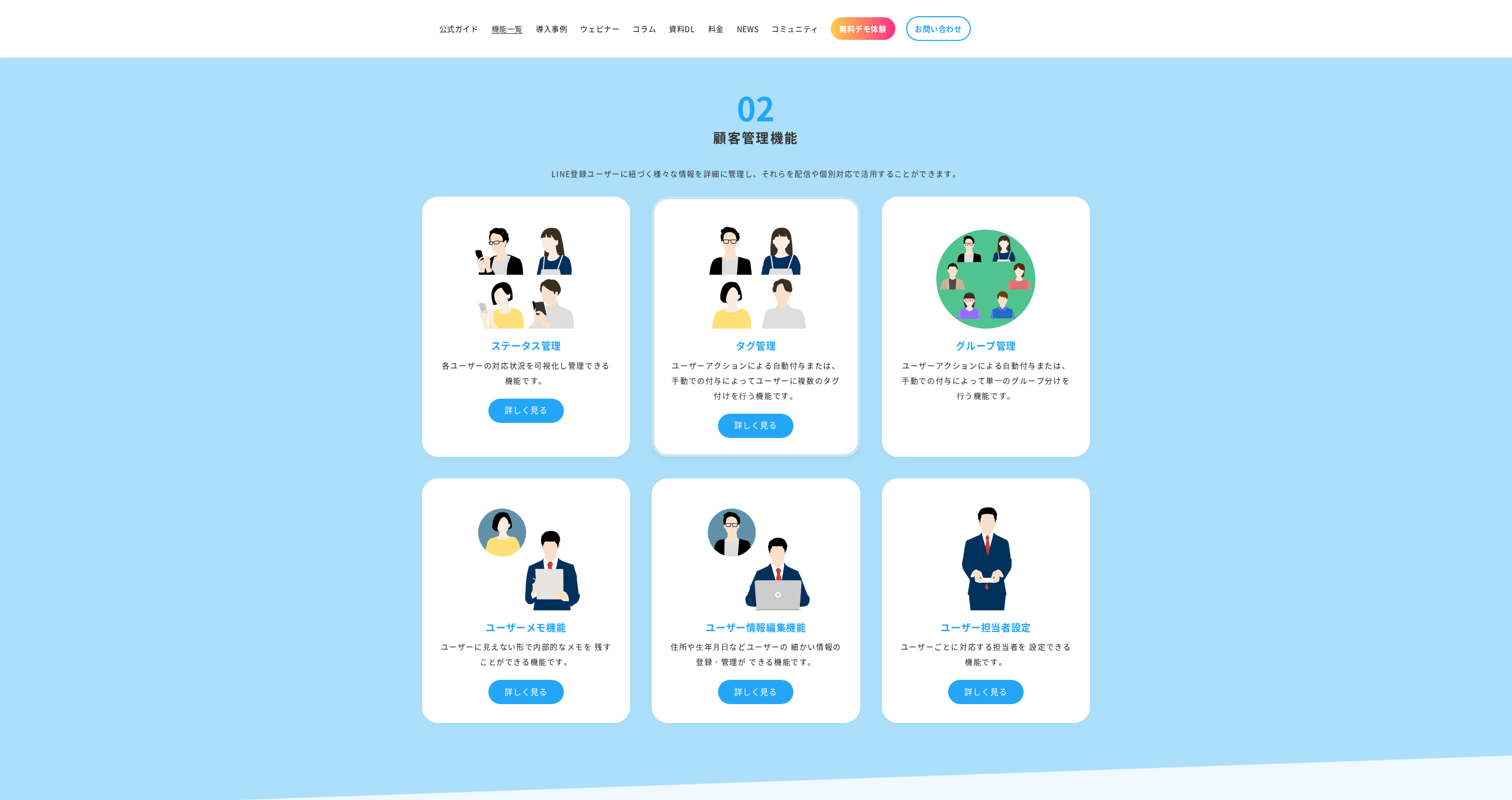
drag, startPoint x: 733, startPoint y: 345, endPoint x: 780, endPoint y: 345, distance: 47.0
click at [780, 345] on h3 "タグ管理" at bounding box center [756, 345] width 203 height 12
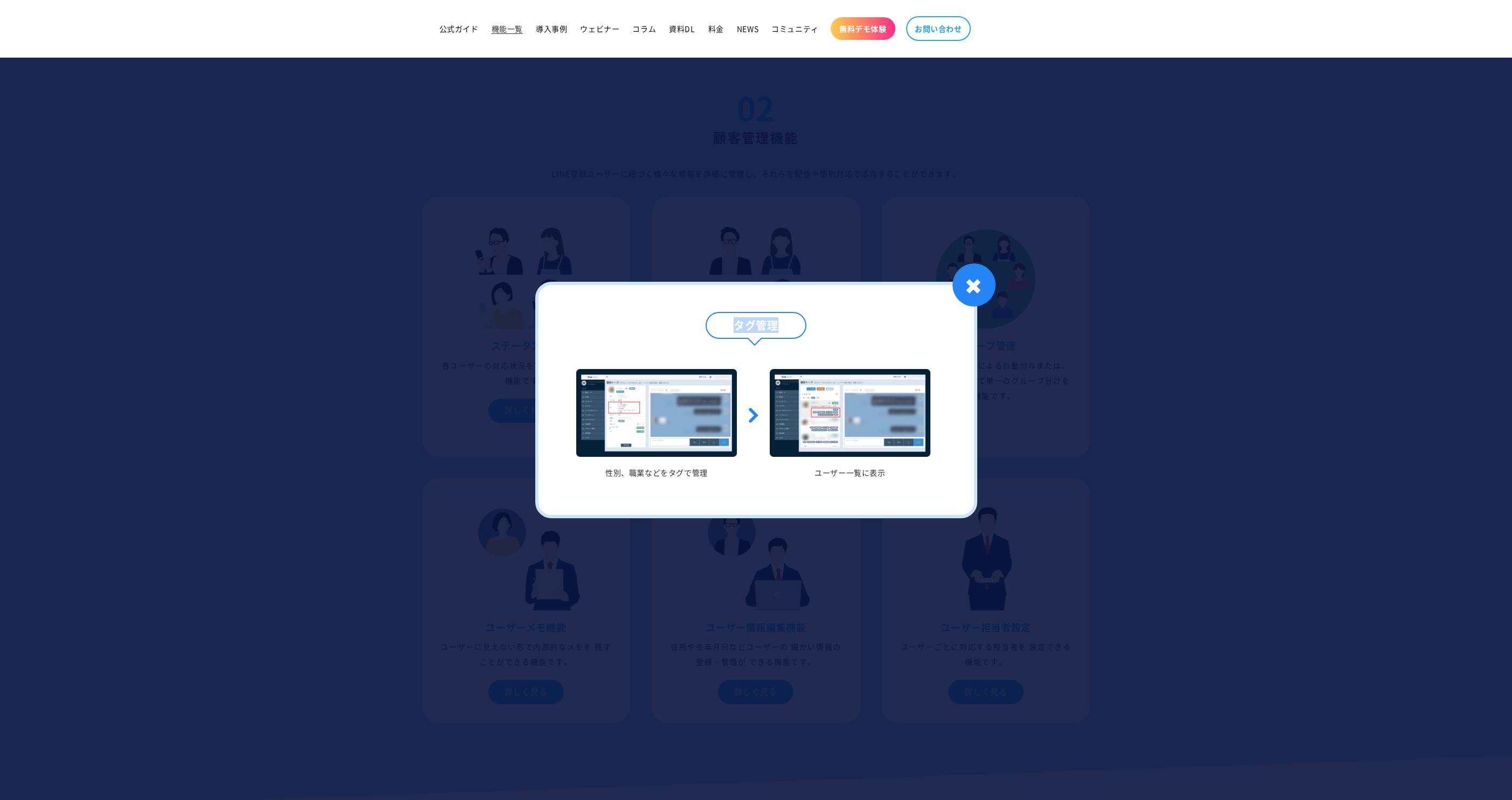
drag, startPoint x: 734, startPoint y: 320, endPoint x: 787, endPoint y: 320, distance: 53.0
click at [787, 320] on h4 "タグ管理" at bounding box center [755, 326] width 101 height 27
click at [705, 570] on div at bounding box center [756, 400] width 1512 height 800
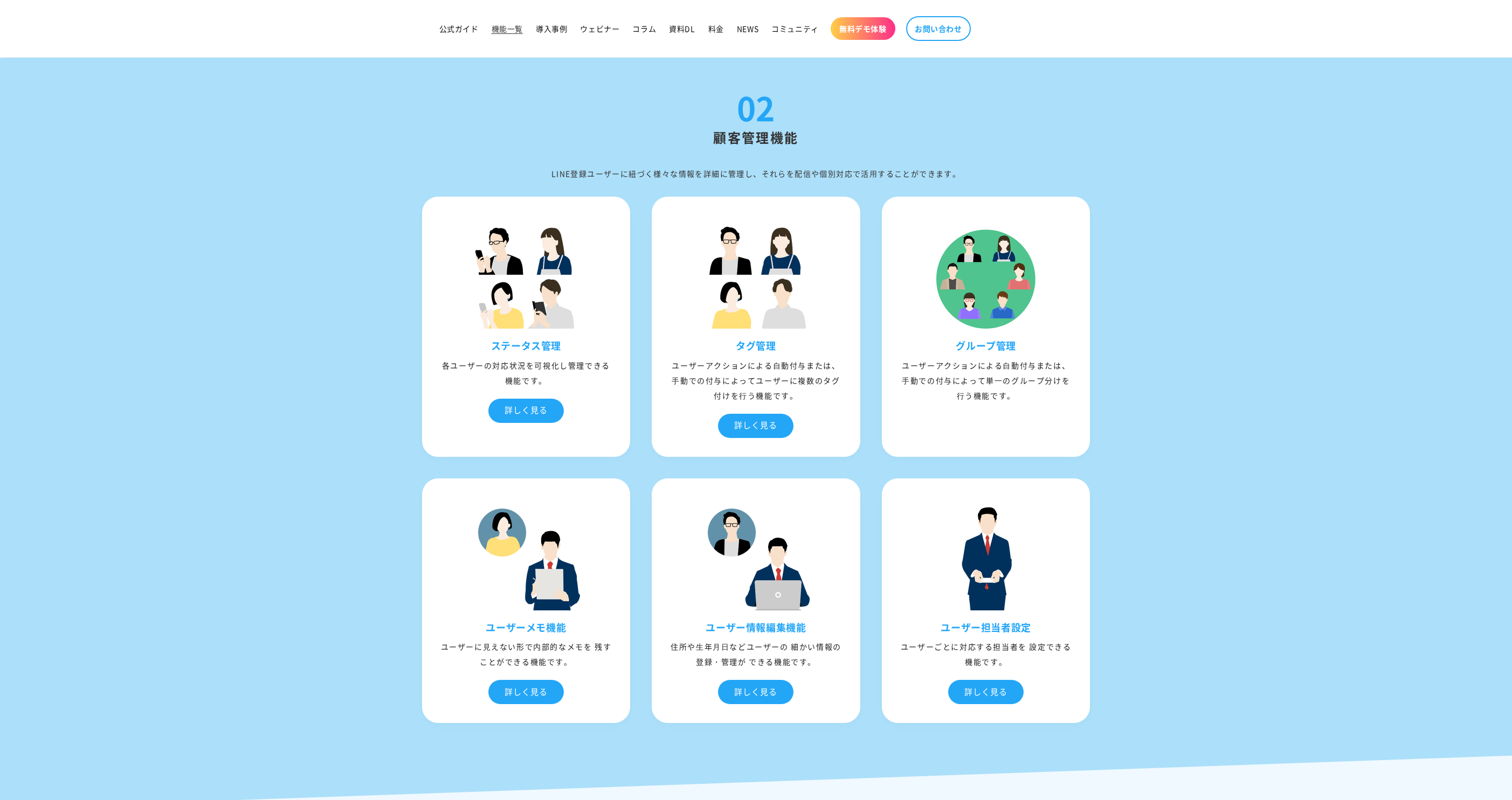
click at [705, 570] on img at bounding box center [755, 557] width 107 height 107
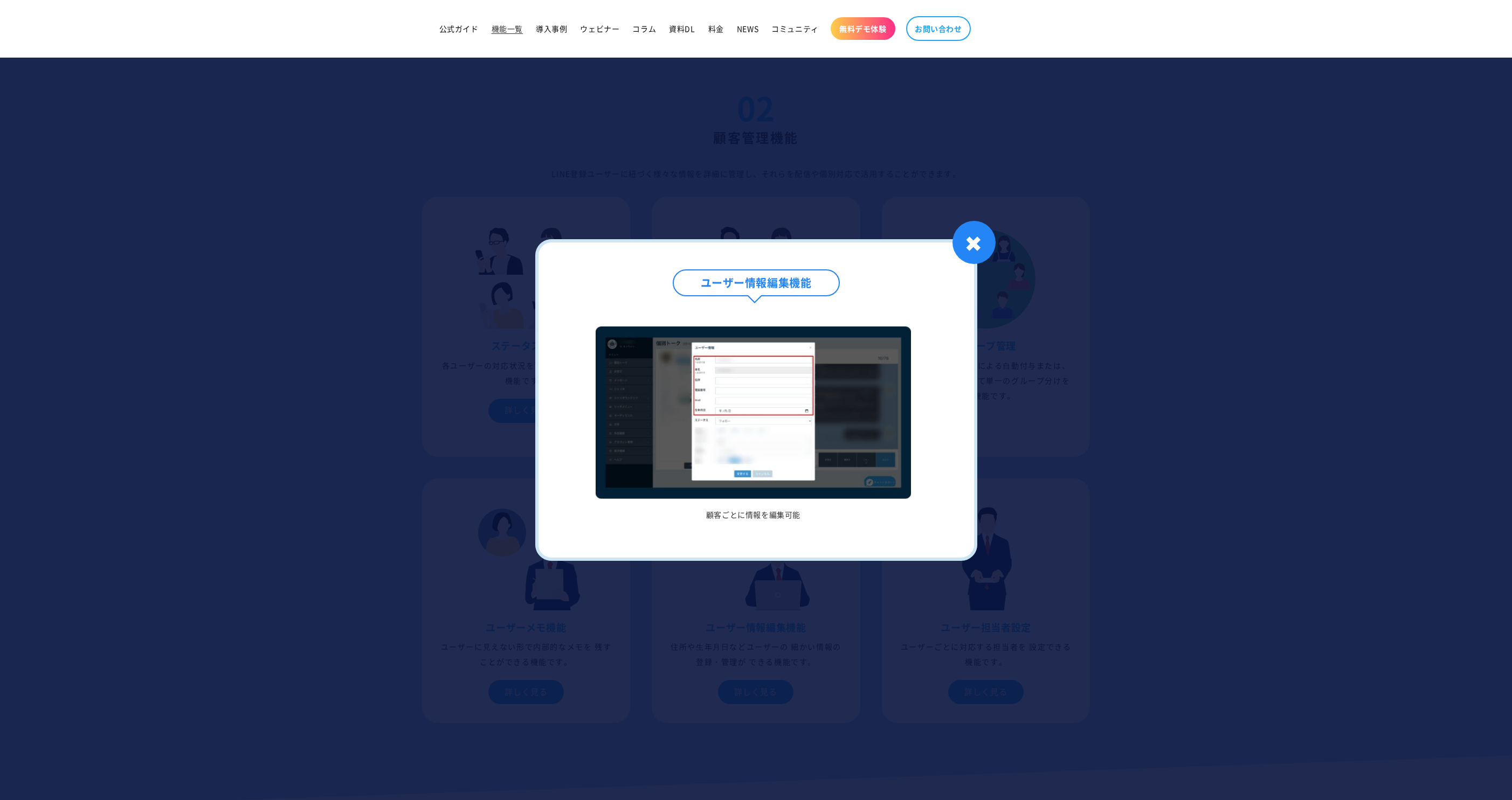
click at [710, 216] on div at bounding box center [756, 400] width 1512 height 800
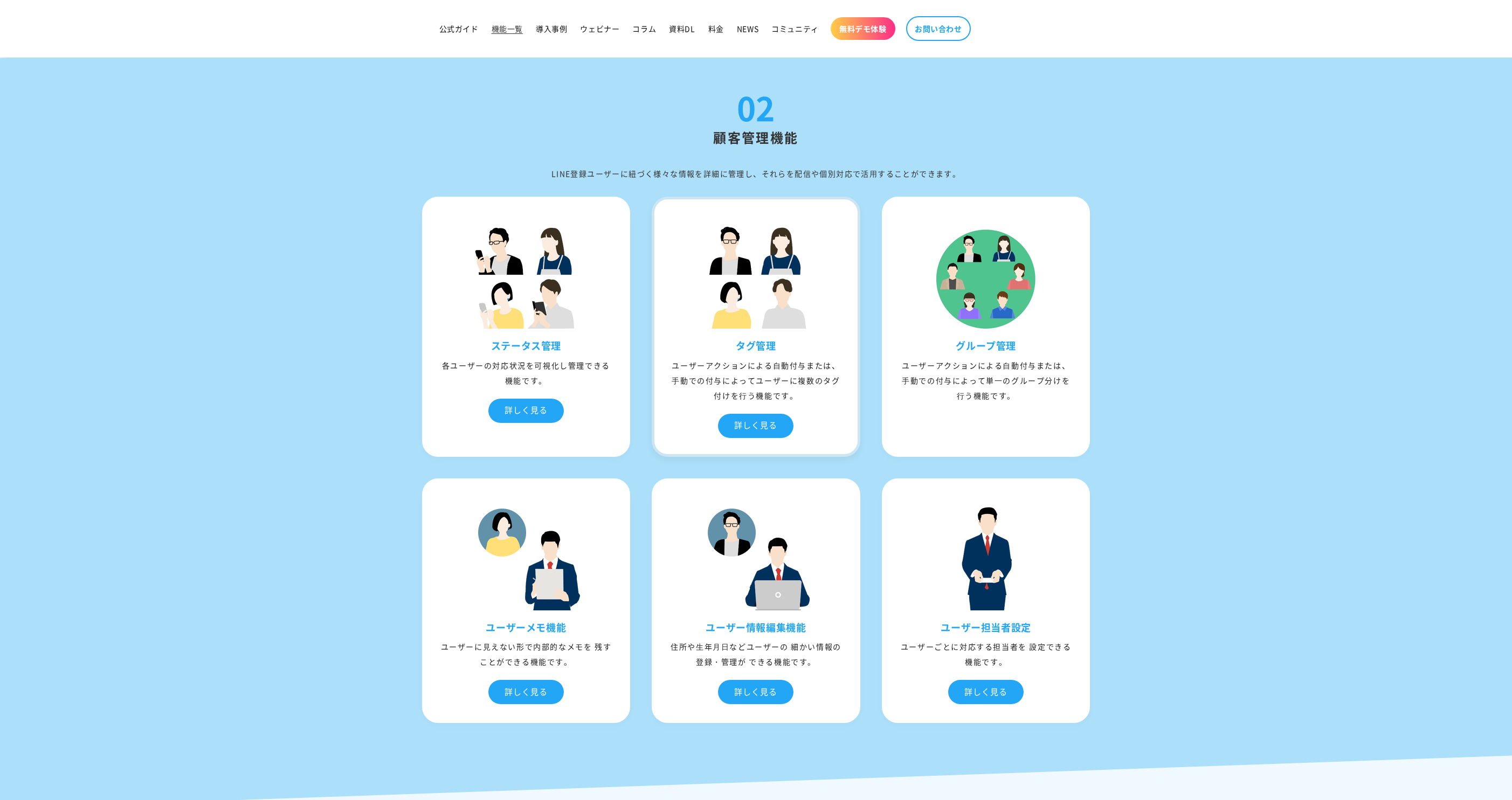
drag, startPoint x: 643, startPoint y: 361, endPoint x: 838, endPoint y: 391, distance: 197.3
click at [838, 391] on div "ステータス管理 各ユーザーの対応状況を可視化し管理できる機能です。 詳しく見る ステータス管理 顧客への対応状況を表示 1 / / 1 ✖ タグ管理 詳しく見る" at bounding box center [756, 460] width 690 height 548
click at [765, 422] on div "詳しく見る" at bounding box center [755, 425] width 76 height 24
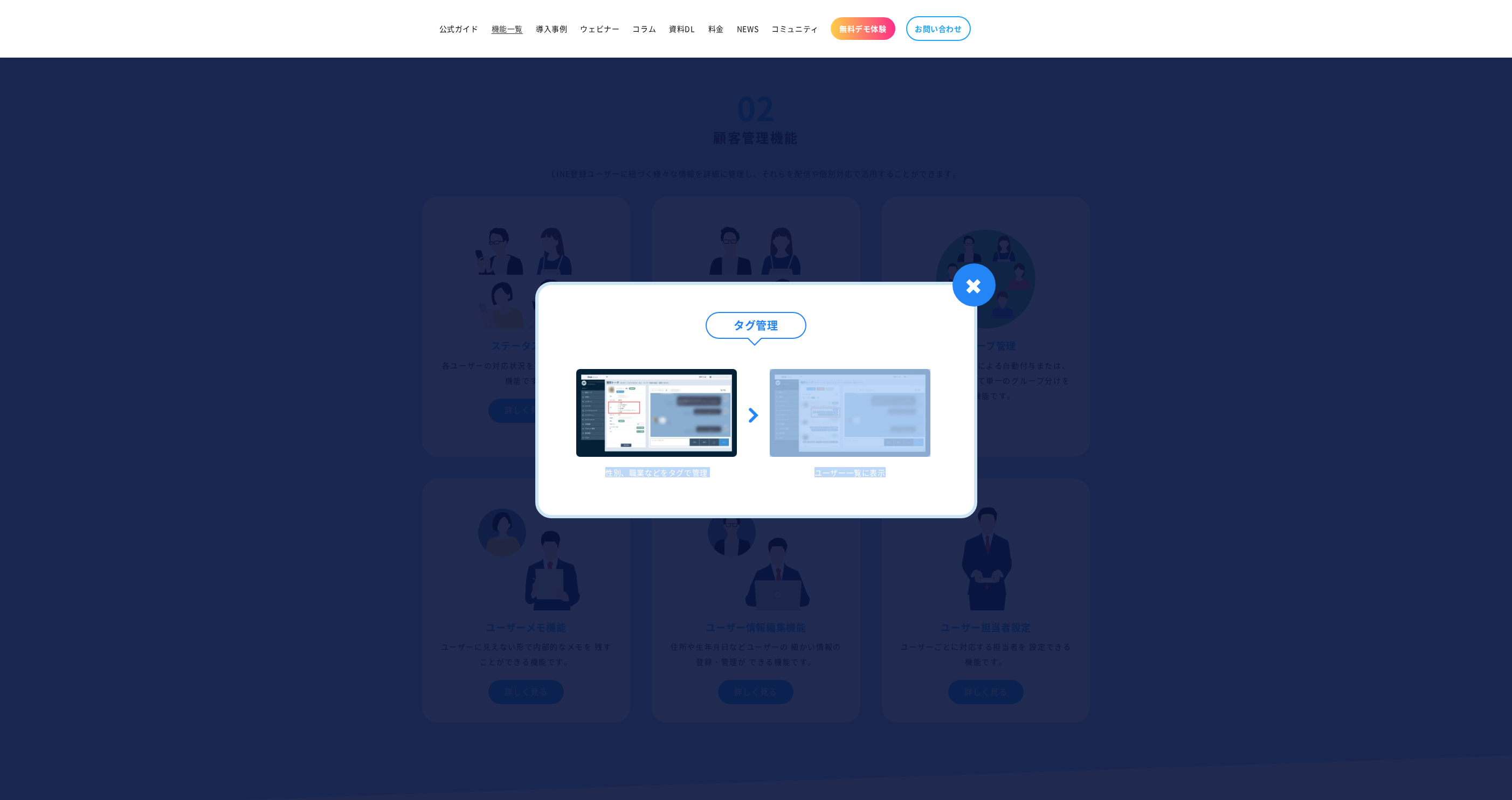
drag, startPoint x: 598, startPoint y: 472, endPoint x: 888, endPoint y: 469, distance: 290.0
click at [889, 469] on ul "性別、職業などをタグで管理 ユーザー一覧に表示" at bounding box center [753, 423] width 387 height 108
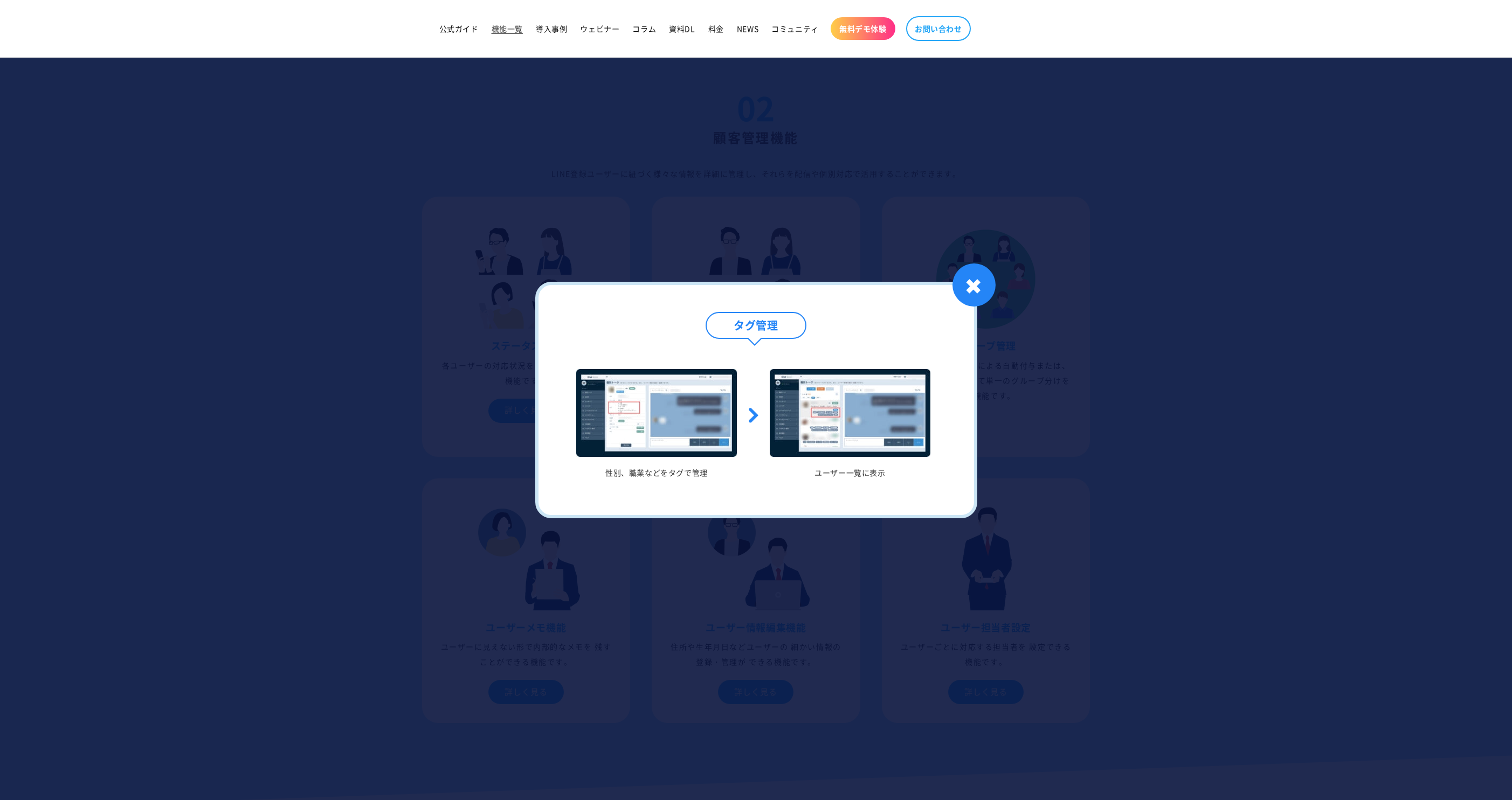
click at [1033, 457] on div at bounding box center [756, 400] width 1512 height 800
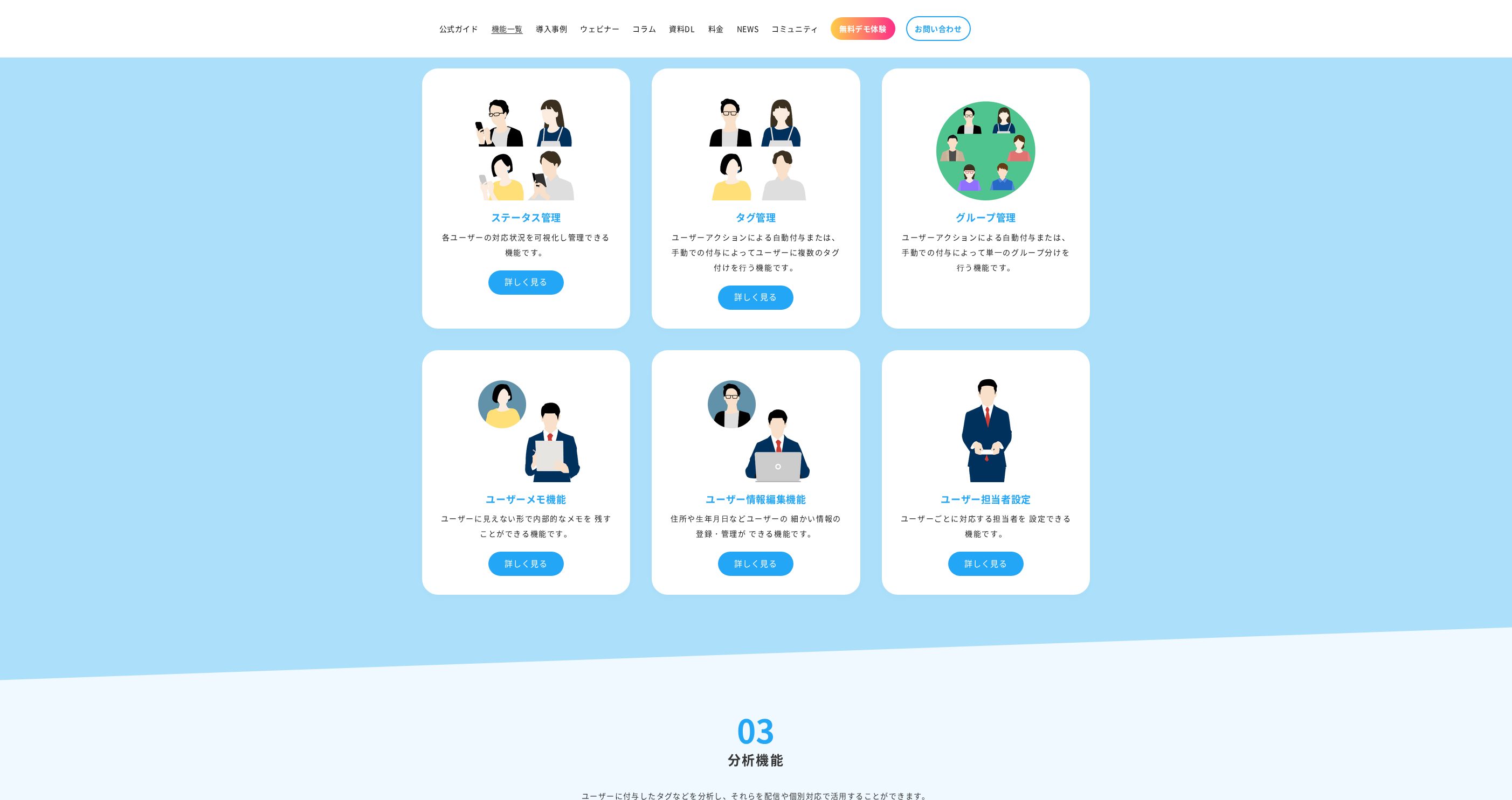
scroll to position [1864, 0]
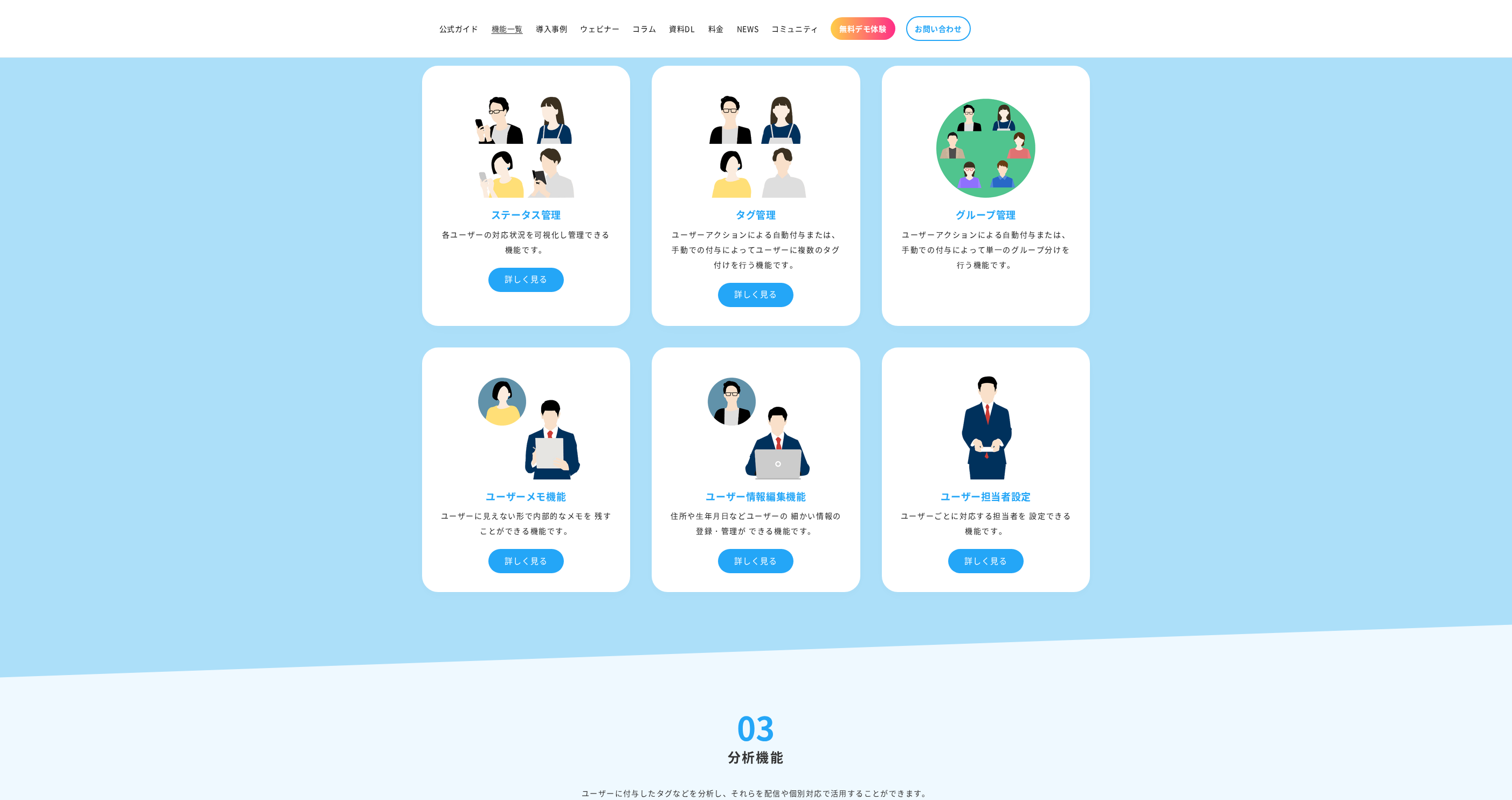
drag, startPoint x: 950, startPoint y: 213, endPoint x: 1029, endPoint y: 213, distance: 79.0
click at [1030, 213] on h3 "グループ管理" at bounding box center [986, 215] width 203 height 12
drag, startPoint x: 899, startPoint y: 234, endPoint x: 1033, endPoint y: 277, distance: 140.7
click at [1033, 277] on div "グループ管理 ユーザーアクションによる⾃動付与または、⼿動での付与によって単⼀のグループ分けを⾏う機能です。" at bounding box center [986, 248] width 203 height 80
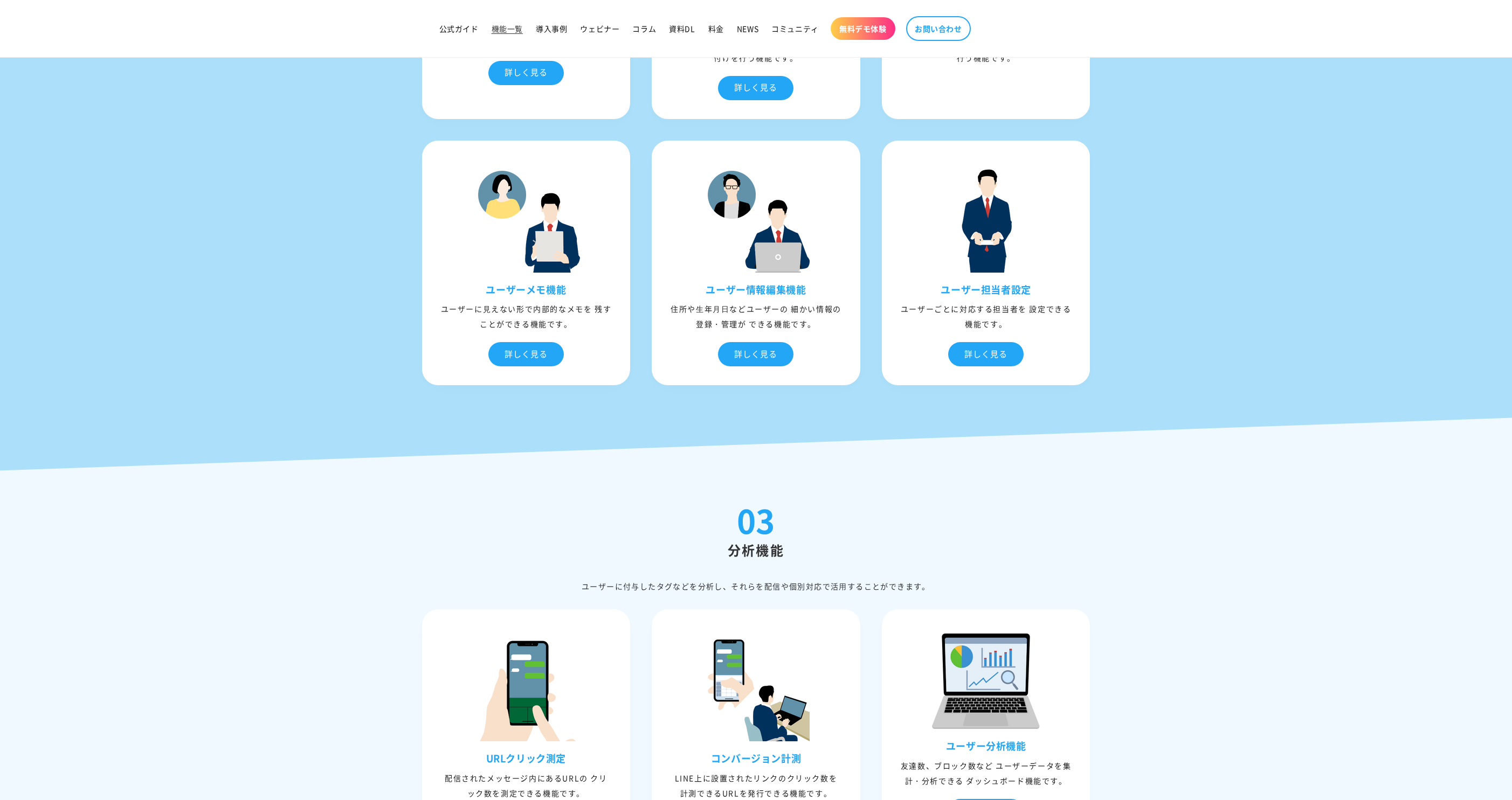
scroll to position [2147, 0]
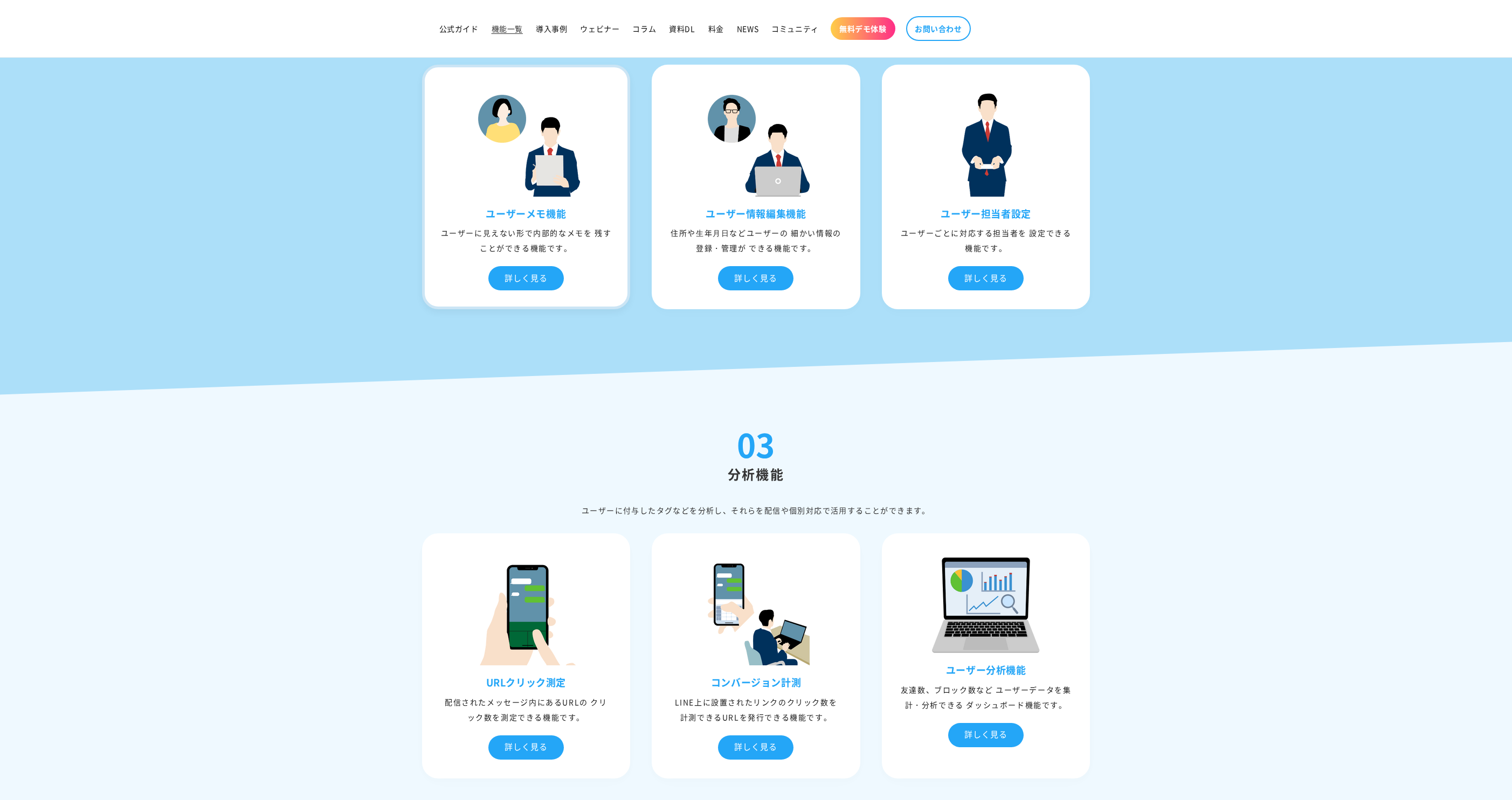
drag, startPoint x: 486, startPoint y: 212, endPoint x: 567, endPoint y: 211, distance: 81.0
click at [567, 212] on h3 "ユーザーメモ機能" at bounding box center [526, 214] width 203 height 12
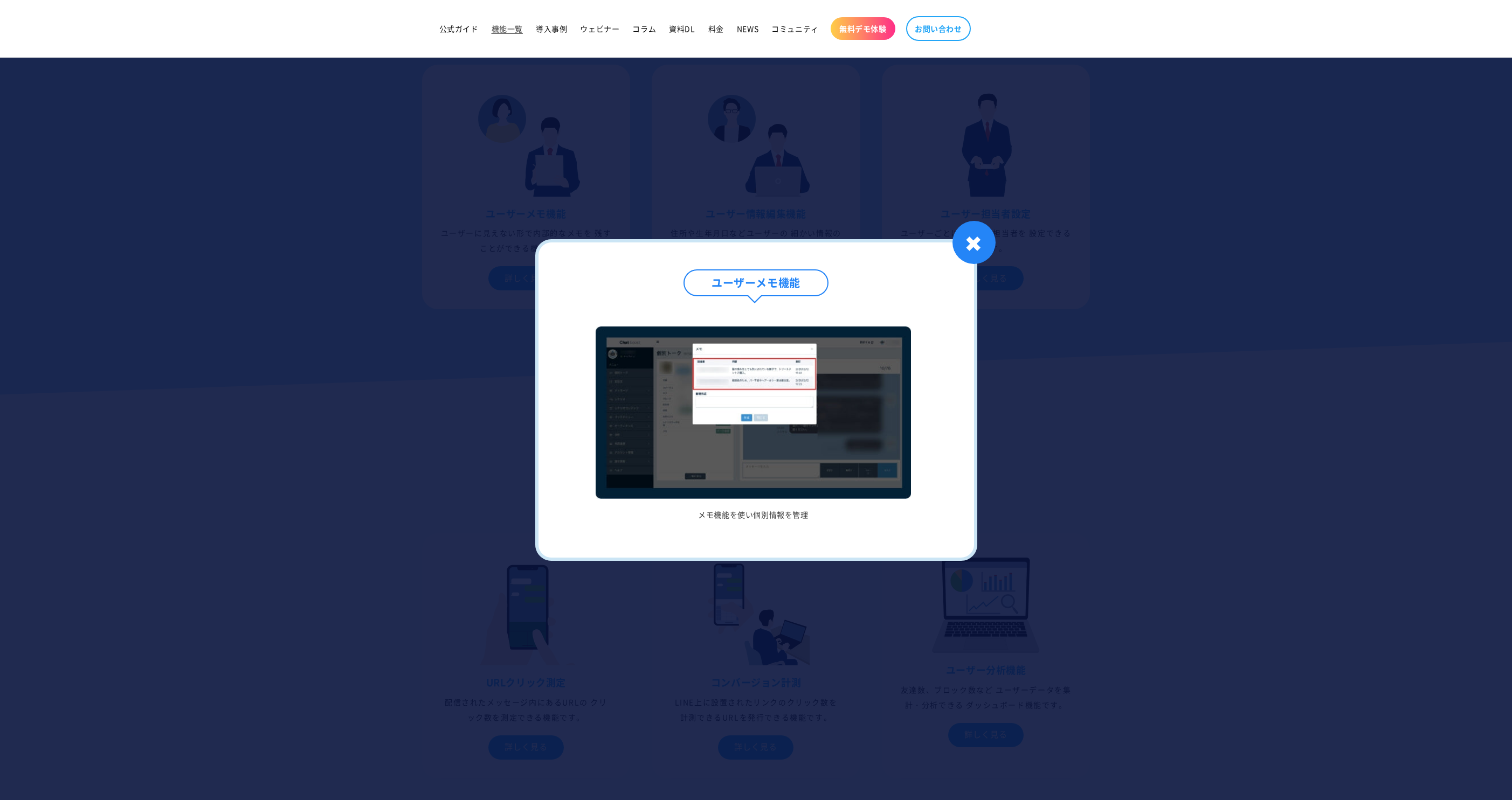
click at [480, 500] on div at bounding box center [756, 400] width 1512 height 800
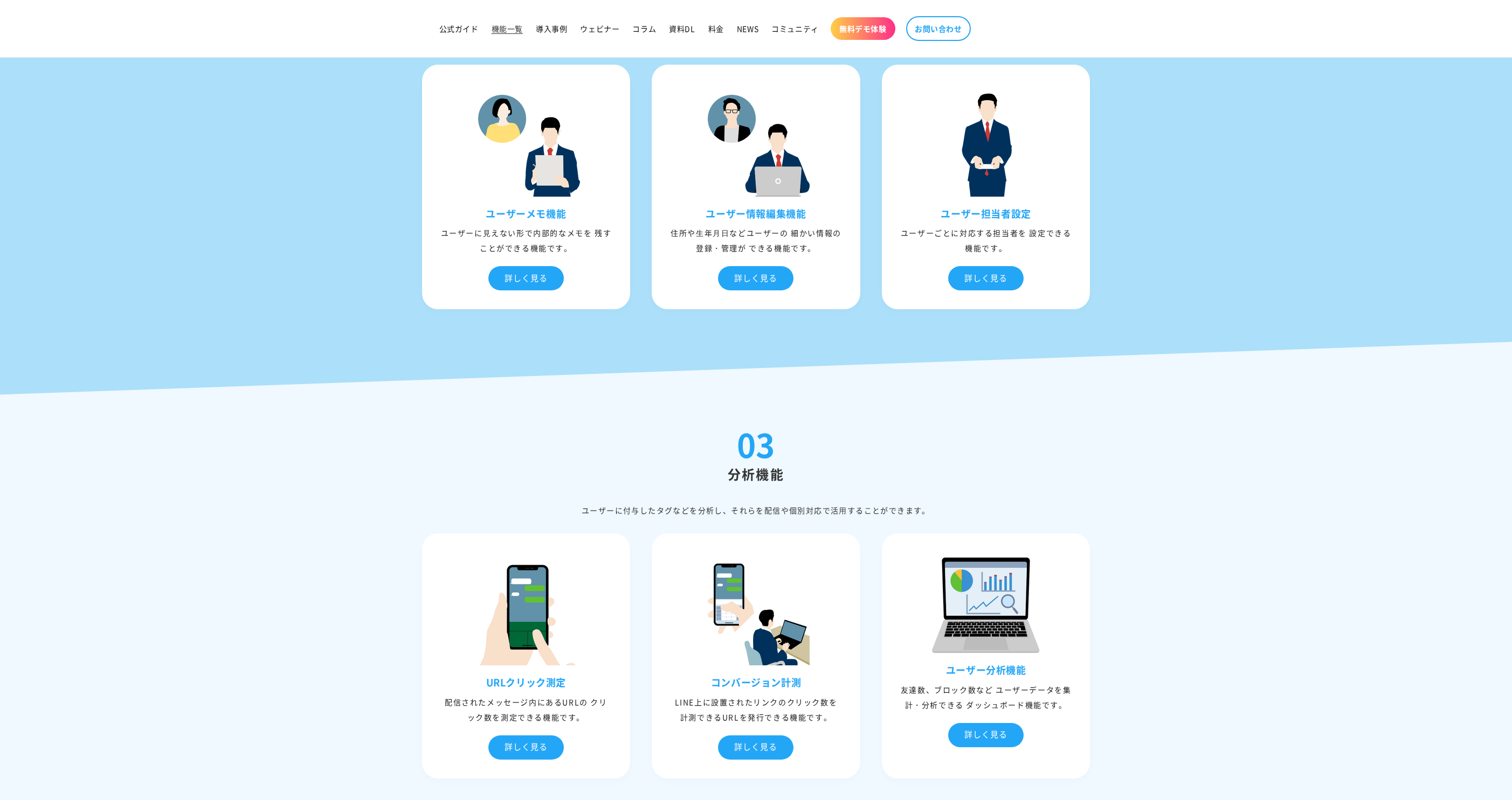
drag, startPoint x: 406, startPoint y: 226, endPoint x: 632, endPoint y: 245, distance: 226.8
drag, startPoint x: 706, startPoint y: 214, endPoint x: 808, endPoint y: 214, distance: 102.0
click at [808, 214] on h3 "ユーザー情報編集機能" at bounding box center [756, 214] width 203 height 12
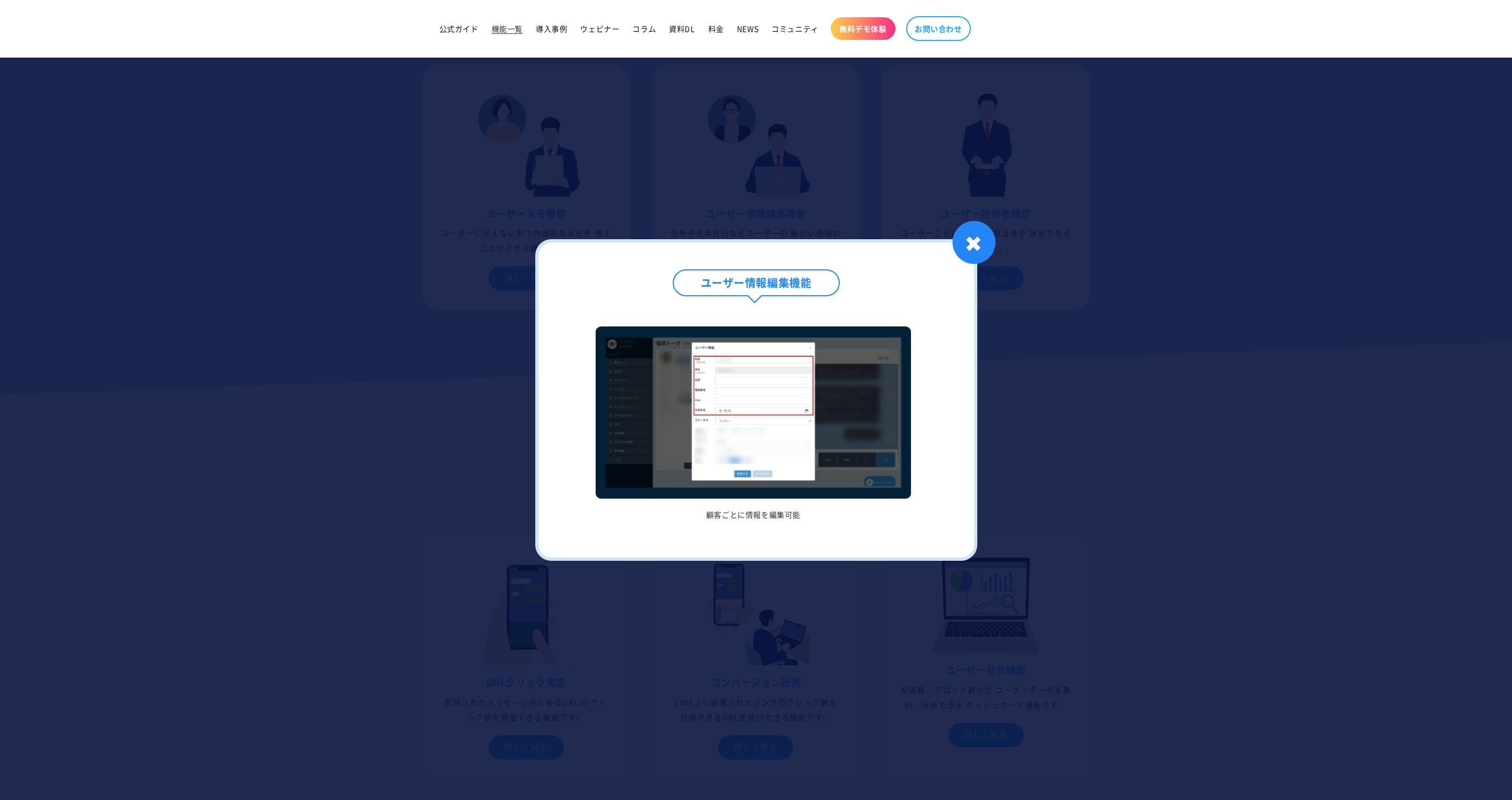
click at [470, 375] on div at bounding box center [756, 400] width 1512 height 800
click at [470, 375] on div "03 分析機能 ユーザーに付与したタグなどを分析し、それらを配信や個別対応で活⽤することができます。 URLクリック測定 配信されたメッセージ内にあるURLの…" at bounding box center [756, 718] width 1512 height 751
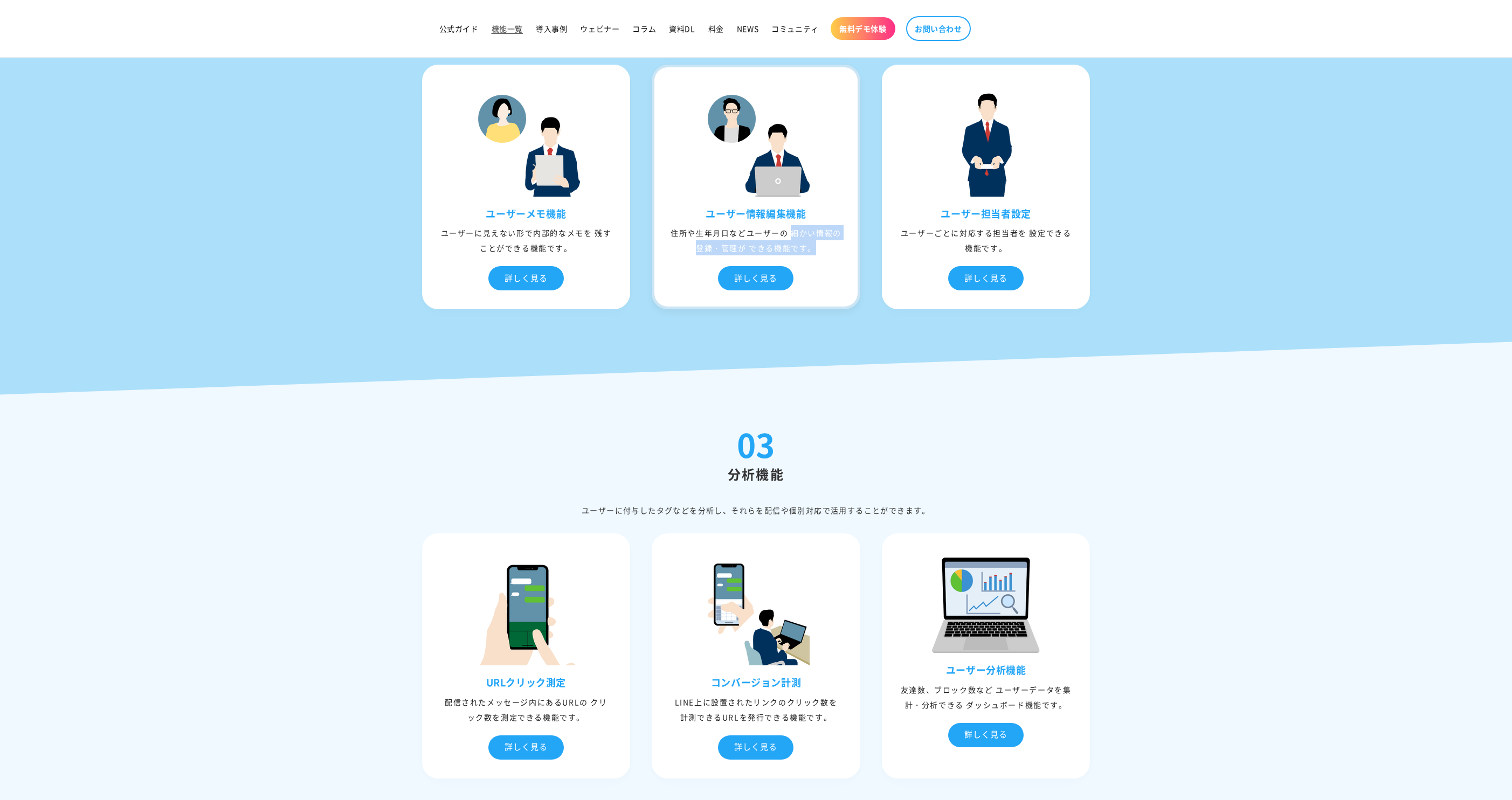
drag, startPoint x: 648, startPoint y: 230, endPoint x: 832, endPoint y: 254, distance: 185.6
click at [832, 256] on div "ステータス管理 各ユーザーの対応状況を可視化し管理できる機能です。 詳しく見る ステータス管理 顧客への対応状況を表示 1 / / 1 ✖ タグ管理 詳しく見る" at bounding box center [756, 46] width 690 height 548
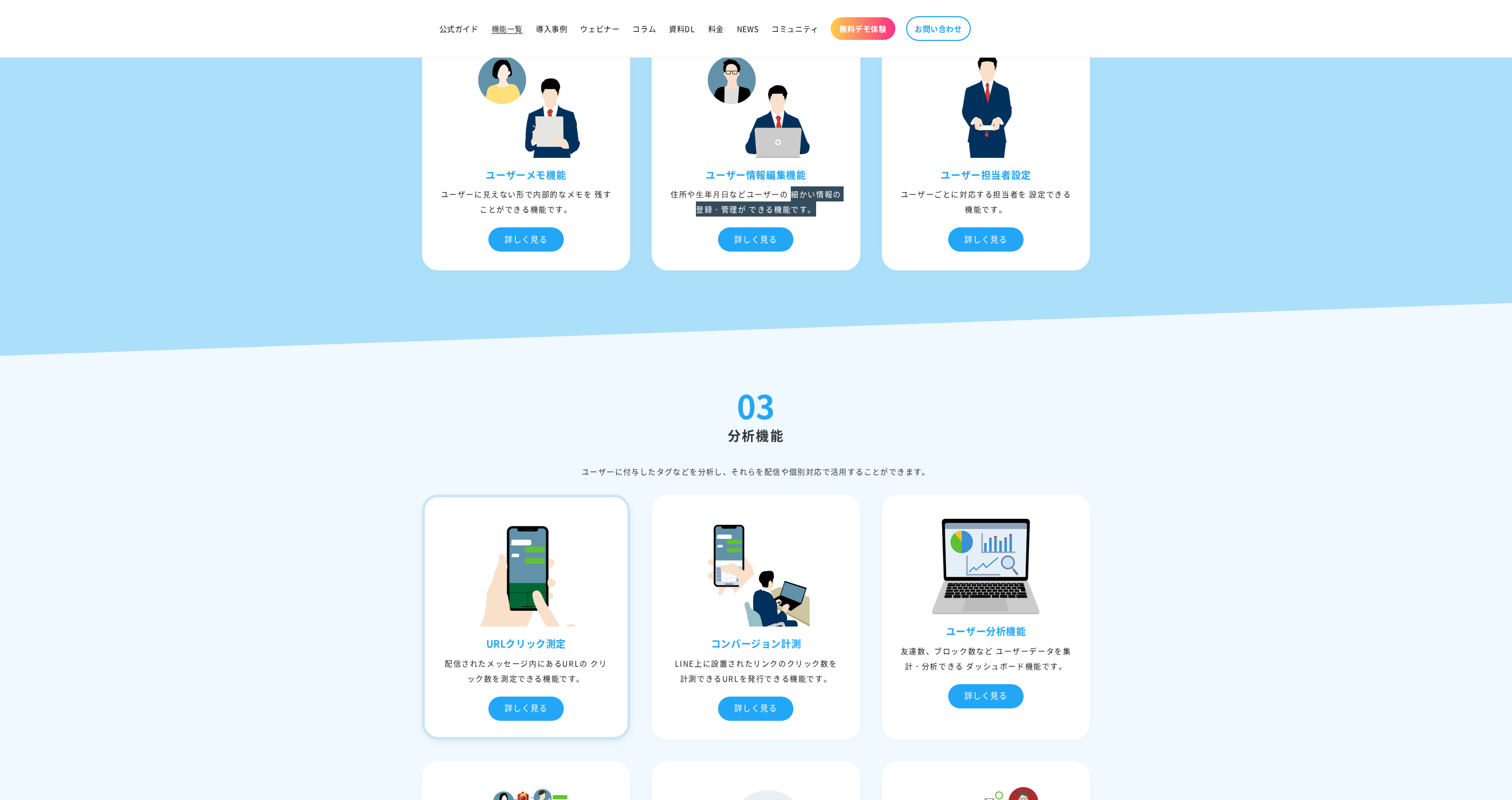
scroll to position [2195, 0]
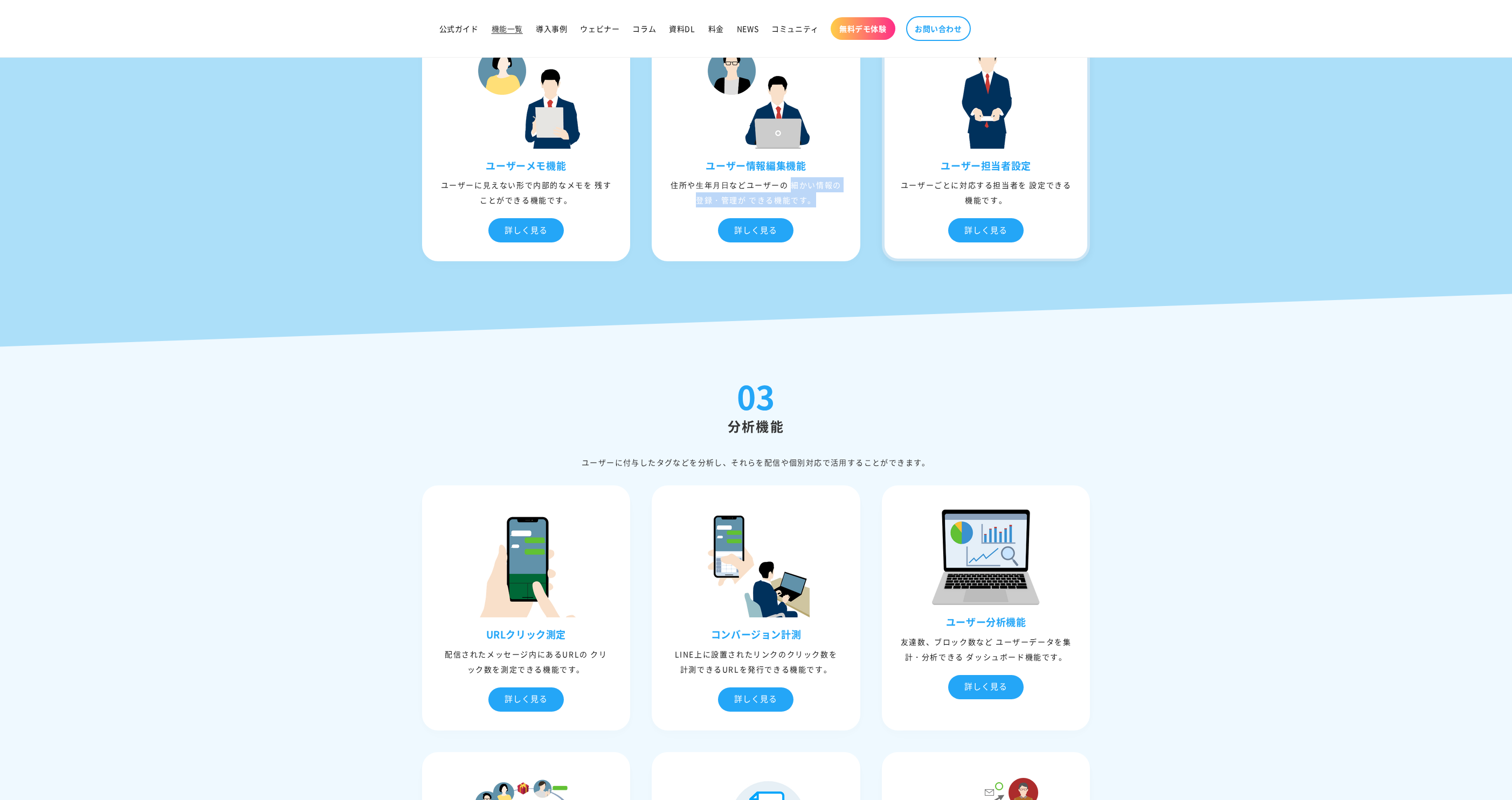
drag, startPoint x: 936, startPoint y: 162, endPoint x: 1067, endPoint y: 162, distance: 131.0
click at [1067, 162] on h3 "ユーザー担当者設定" at bounding box center [986, 165] width 203 height 12
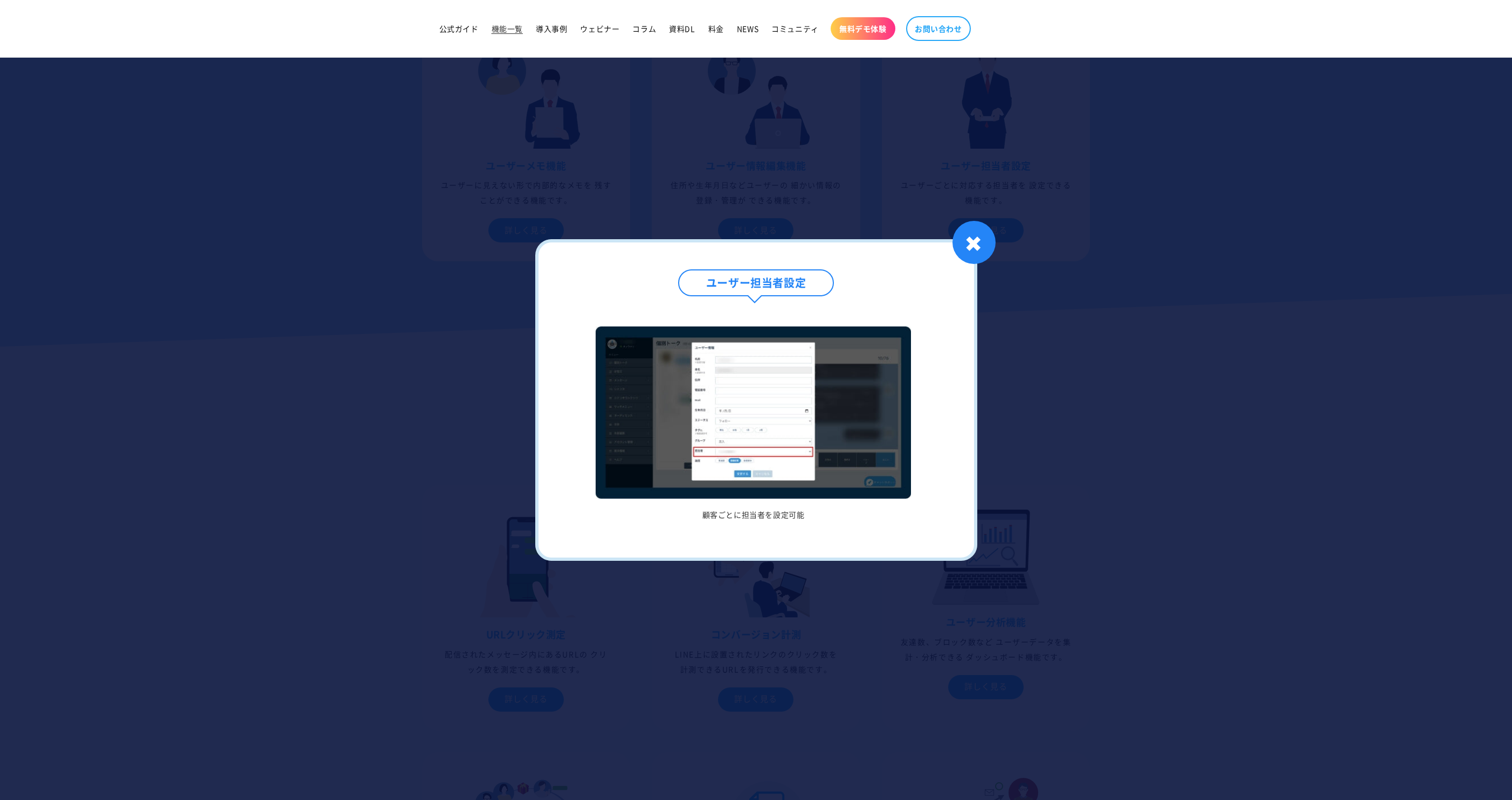
click at [956, 257] on div "ユーザー担当者設定 顧客ごとに担当者を設定可能 1 / / 1 ✖" at bounding box center [756, 400] width 442 height 321
click at [972, 252] on div "✖" at bounding box center [974, 242] width 43 height 43
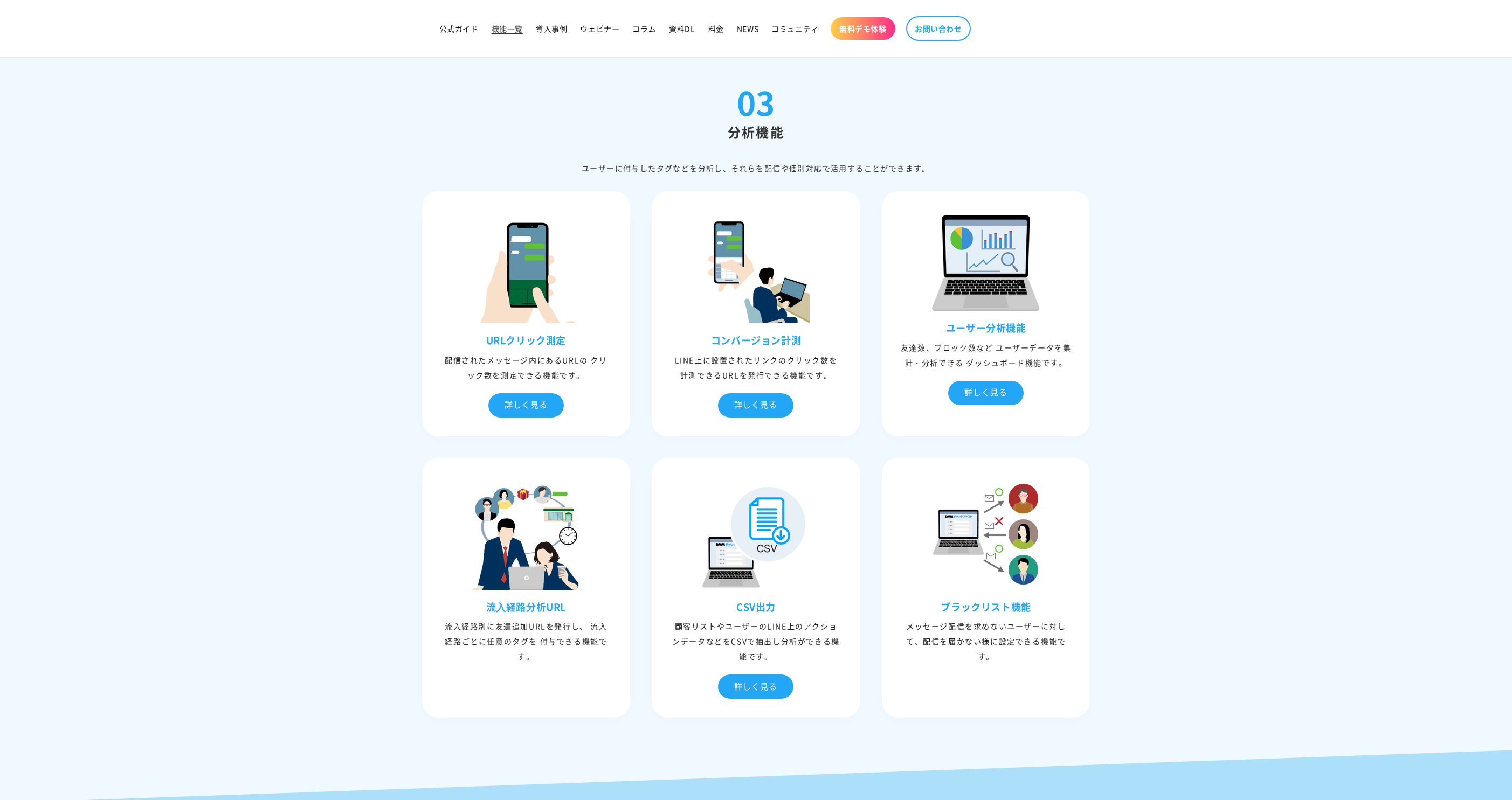
scroll to position [2506, 0]
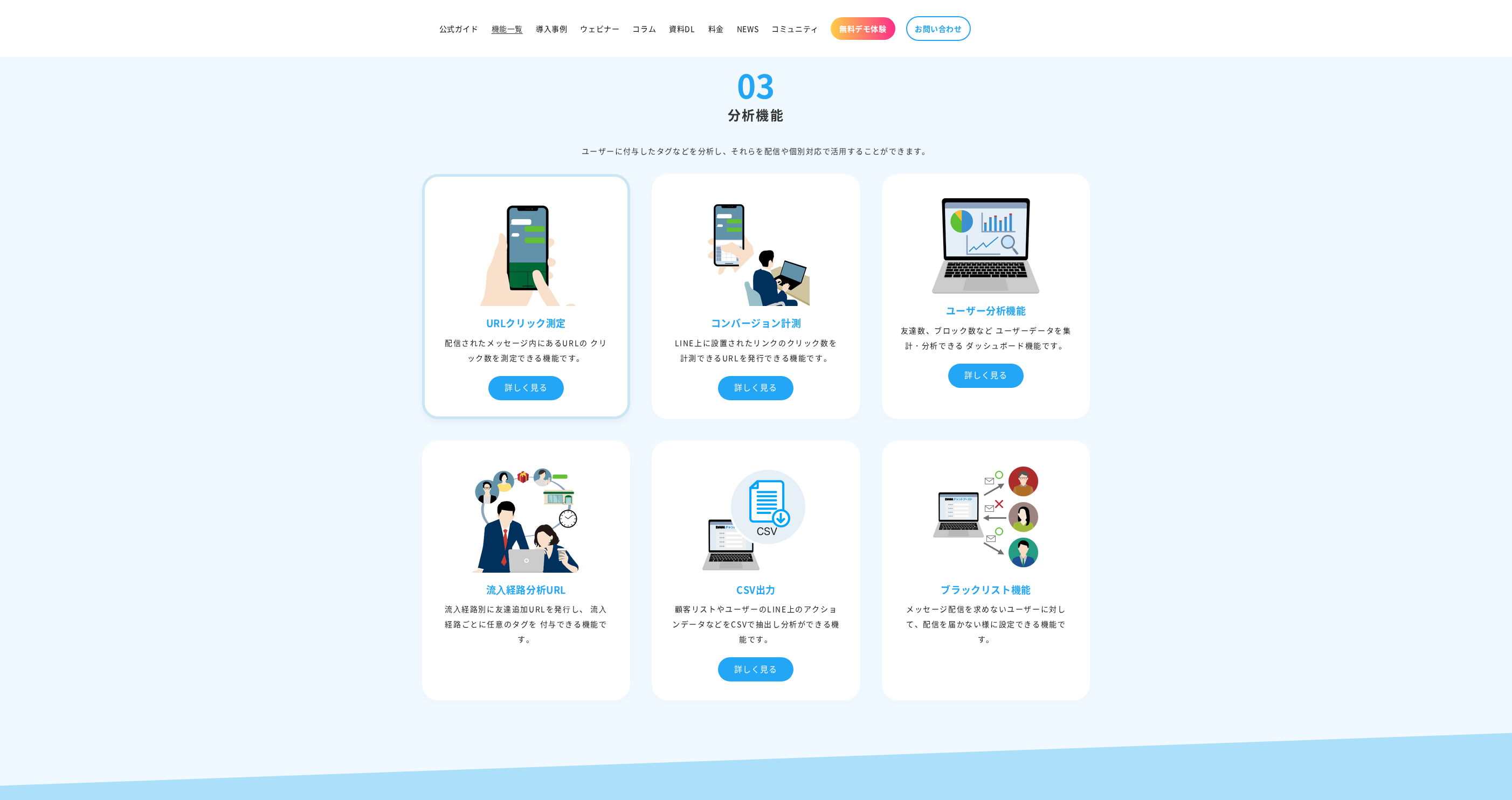
drag, startPoint x: 468, startPoint y: 327, endPoint x: 565, endPoint y: 326, distance: 97.0
click at [565, 327] on h3 "URLクリック測定" at bounding box center [526, 323] width 203 height 12
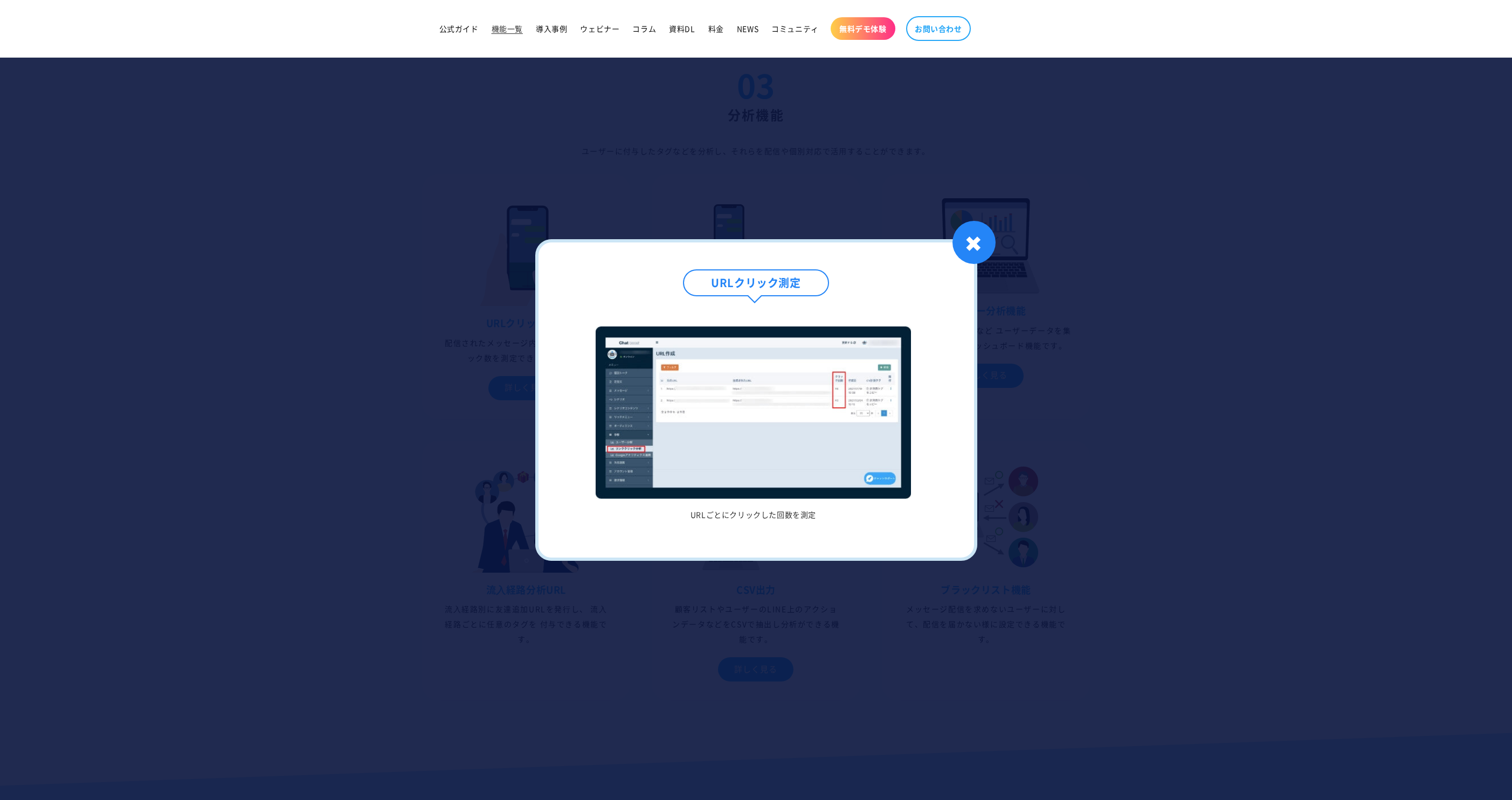
click at [350, 524] on div at bounding box center [756, 400] width 1512 height 800
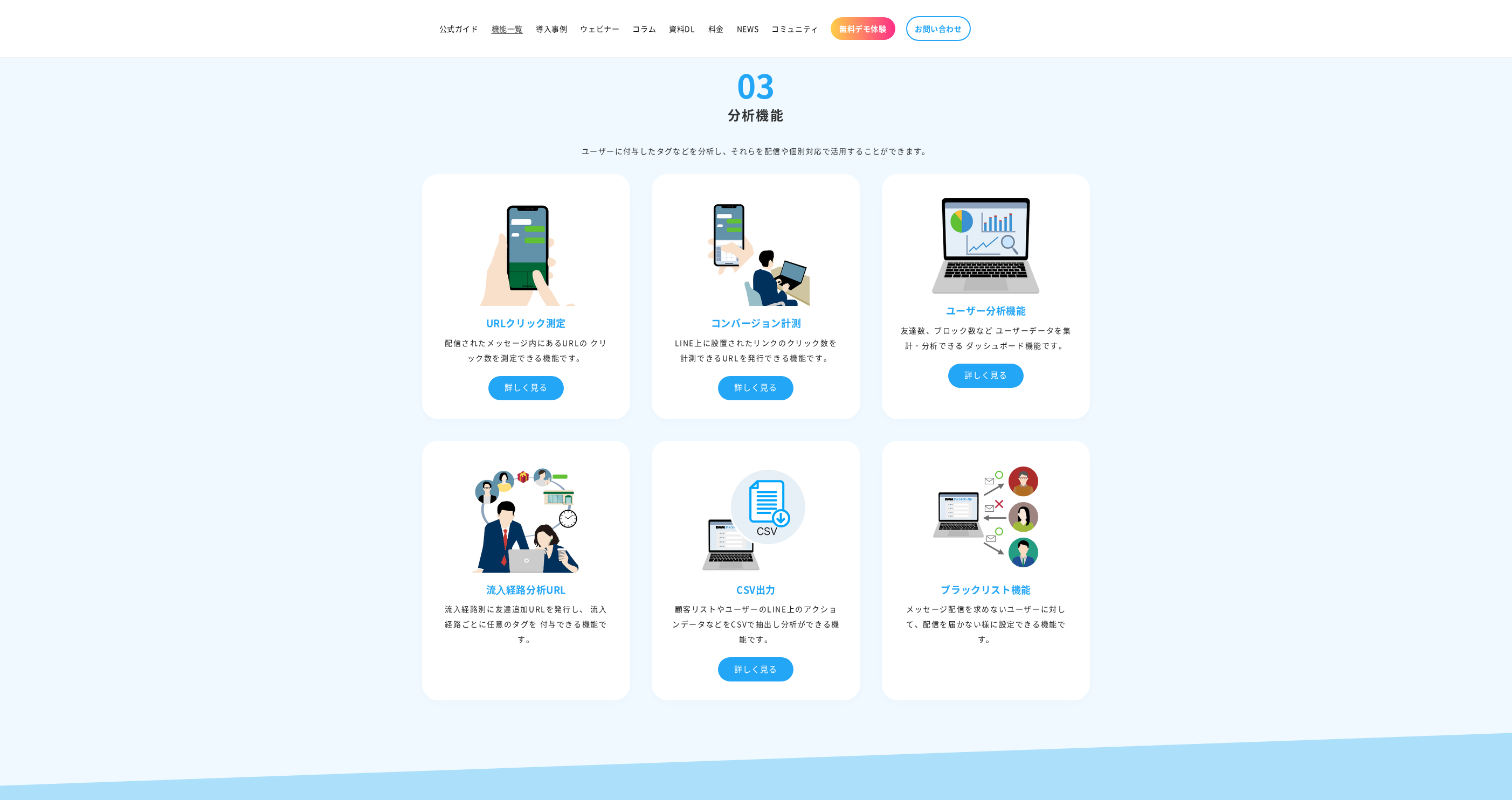
click at [350, 524] on section "03 分析機能 ユーザーに付与したタグなどを分析し、それらを配信や個別対応で活⽤することができます。 URLクリック測定 配信されたメッセージ内にあるURLの…" at bounding box center [756, 389] width 1512 height 643
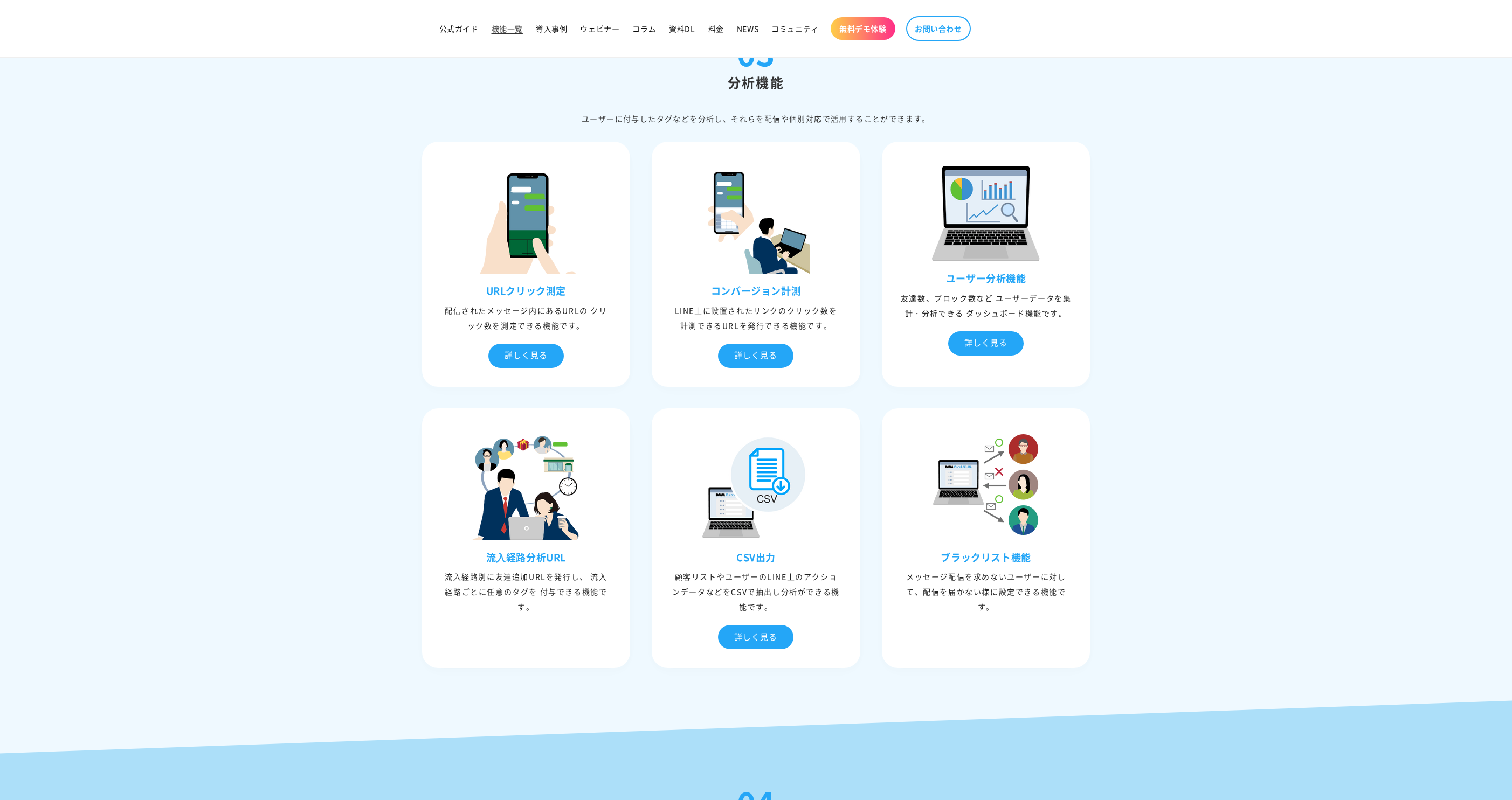
scroll to position [2547, 0]
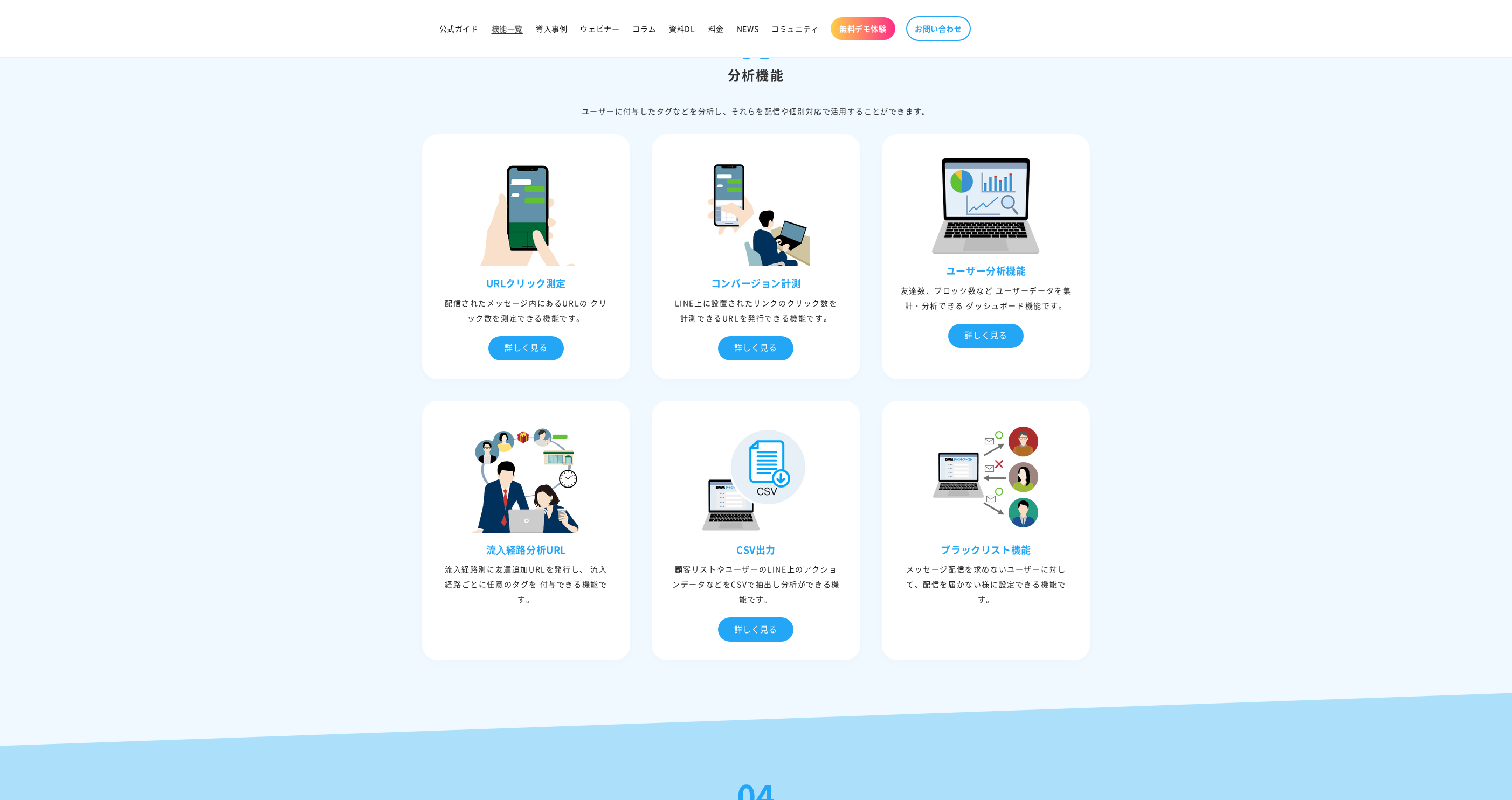
click at [351, 502] on section "03 分析機能 ユーザーに付与したタグなどを分析し、それらを配信や個別対応で活⽤することができます。 URLクリック測定 配信されたメッセージ内にあるURLの…" at bounding box center [756, 350] width 1512 height 643
drag, startPoint x: 479, startPoint y: 286, endPoint x: 561, endPoint y: 288, distance: 82.0
click at [561, 288] on h3 "URLクリック測定" at bounding box center [526, 283] width 203 height 12
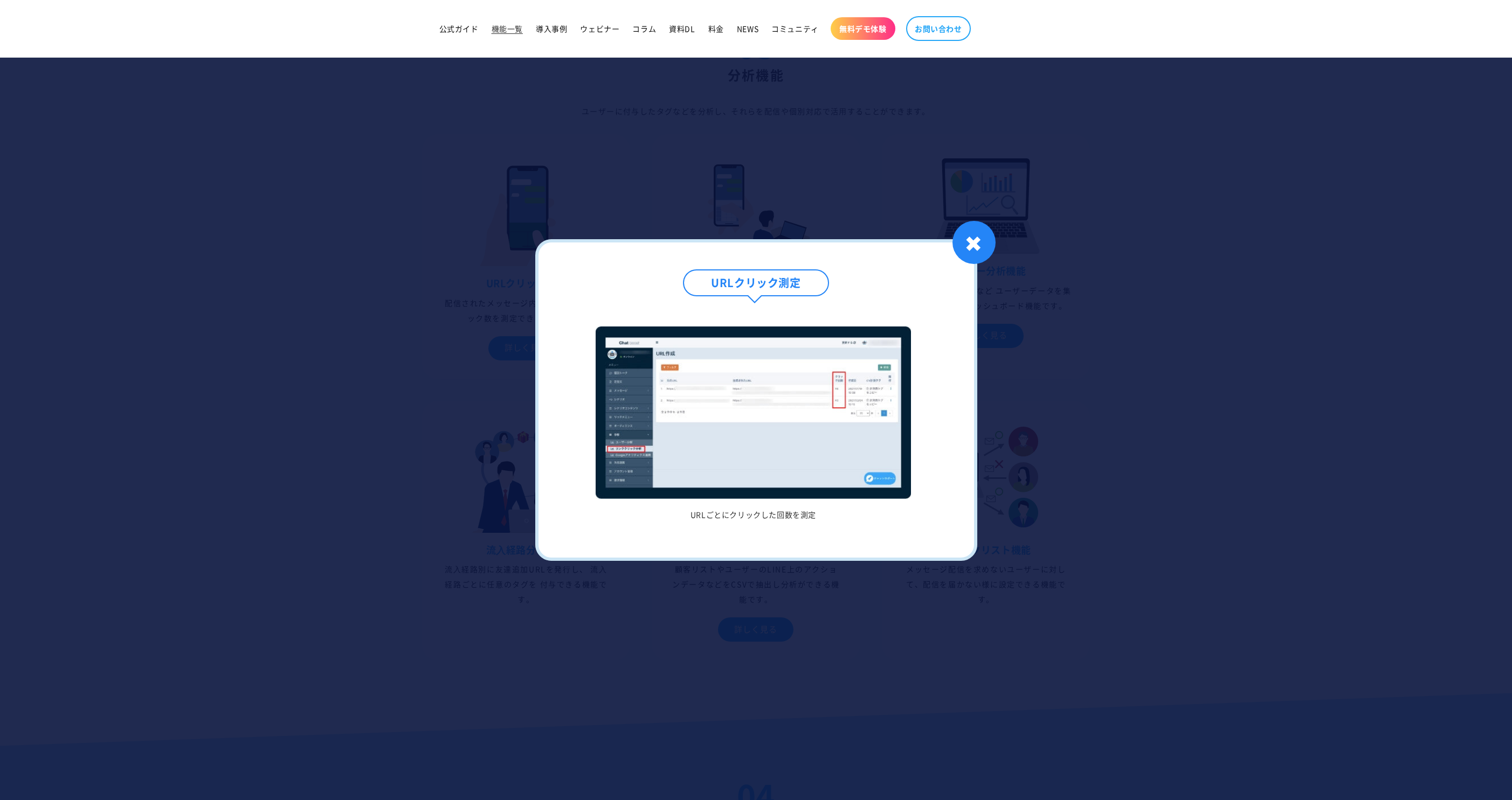
click at [409, 374] on div at bounding box center [756, 400] width 1512 height 800
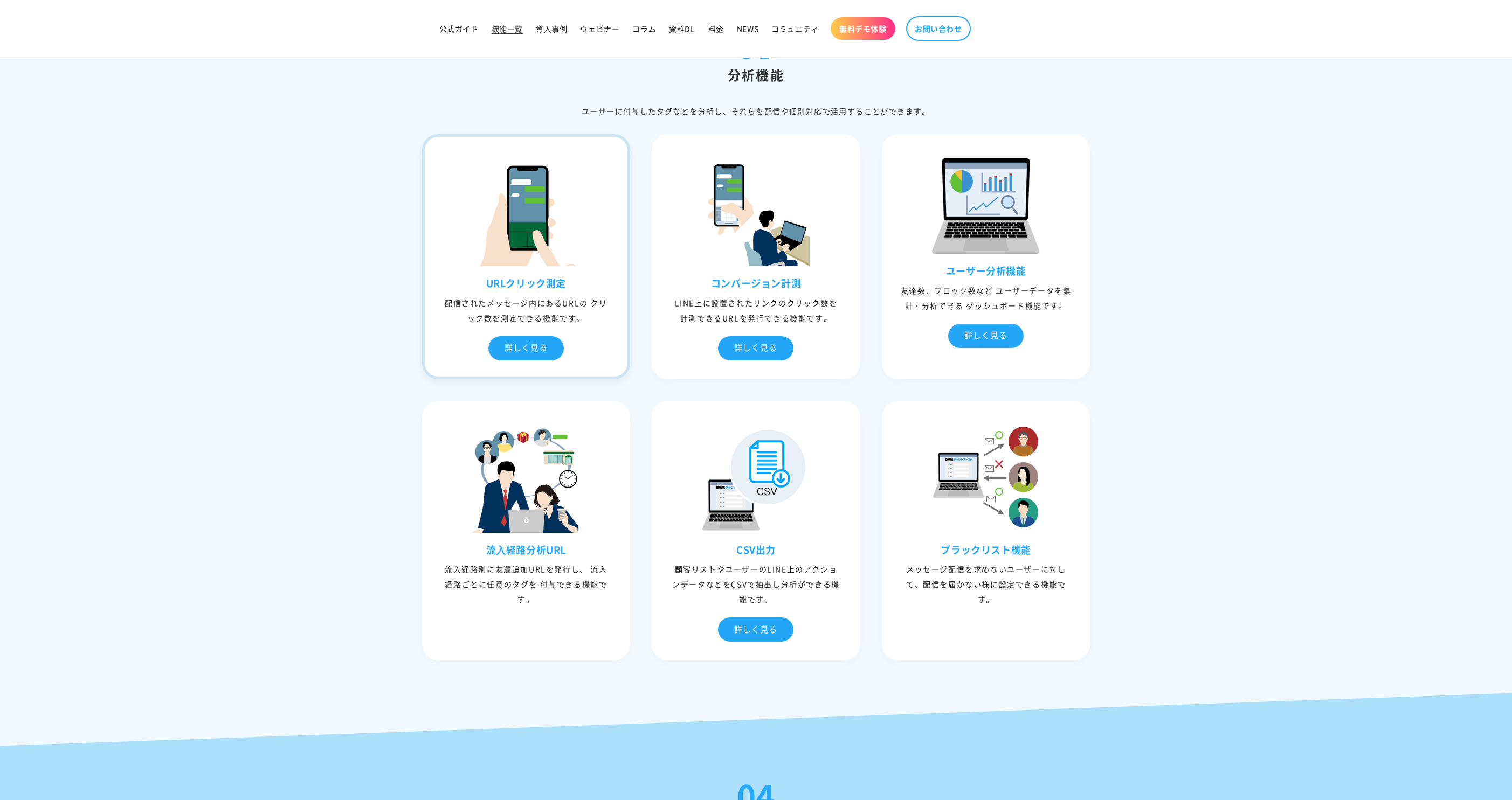
drag, startPoint x: 409, startPoint y: 302, endPoint x: 596, endPoint y: 319, distance: 187.8
click at [596, 319] on div "03 分析機能 ユーザーに付与したタグなどを分析し、それらを配信や個別対応で活⽤することができます。 URLクリック測定 配信されたメッセージ内にあるURLの…" at bounding box center [756, 350] width 722 height 643
drag, startPoint x: 705, startPoint y: 283, endPoint x: 805, endPoint y: 282, distance: 100.0
click at [805, 282] on h3 "コンバージョン計測" at bounding box center [756, 283] width 203 height 12
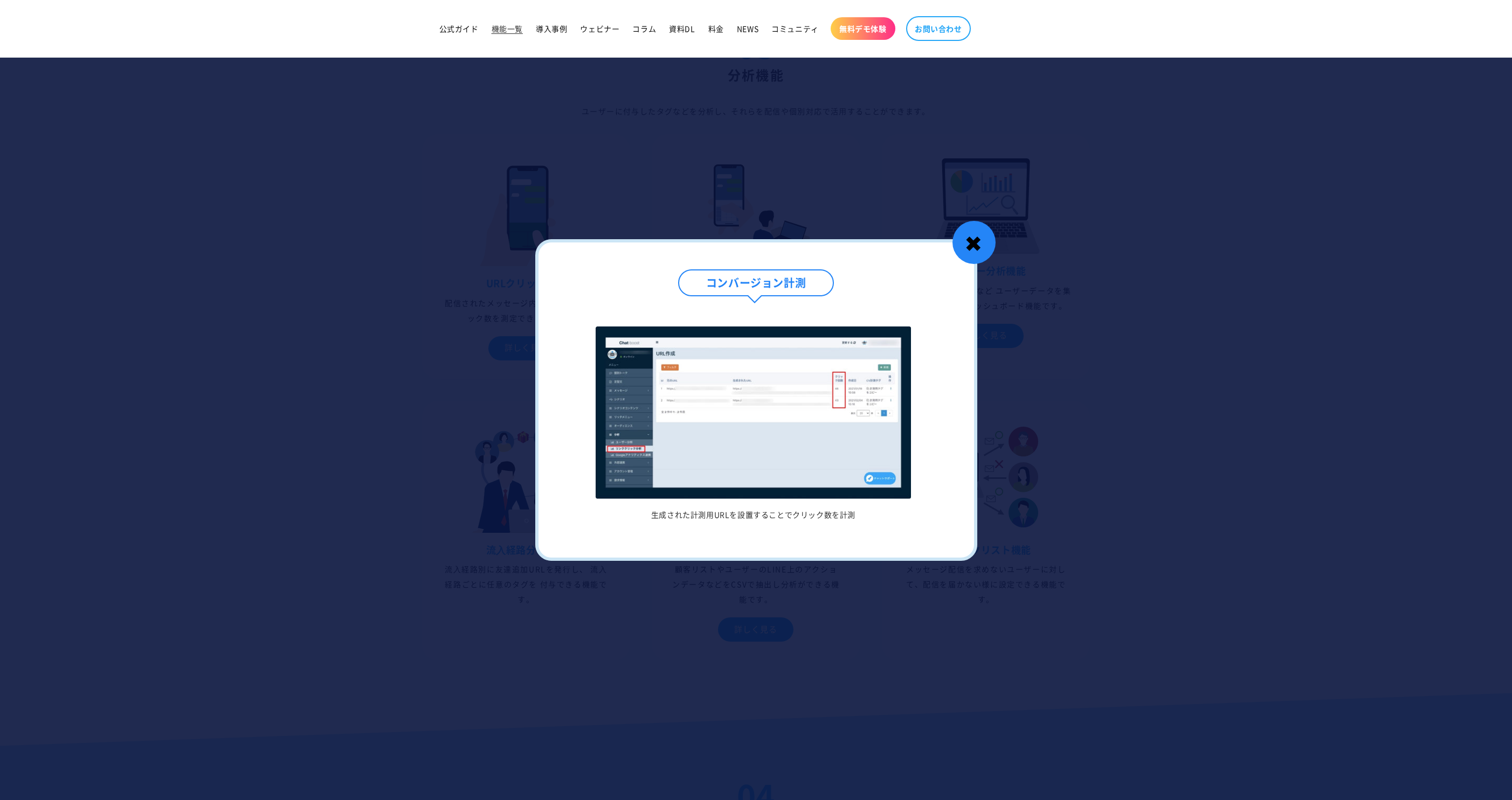
click at [980, 251] on div "✖" at bounding box center [974, 242] width 43 height 43
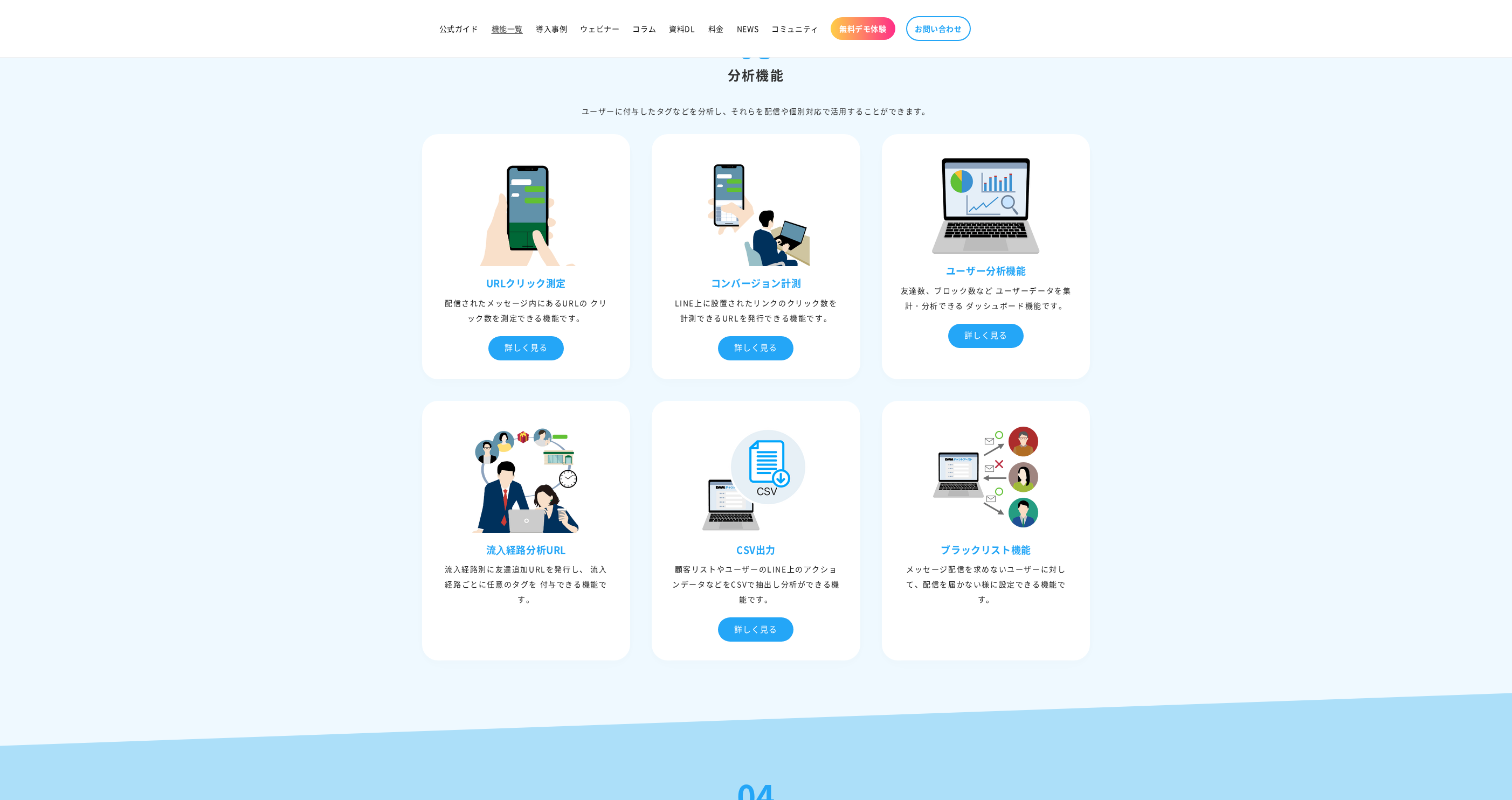
click at [1106, 290] on div "03 分析機能 ユーザーに付与したタグなどを分析し、それらを配信や個別対応で活⽤することができます。 URLクリック測定 配信されたメッセージ内にあるURLの…" at bounding box center [756, 350] width 722 height 643
drag, startPoint x: 705, startPoint y: 283, endPoint x: 814, endPoint y: 283, distance: 109.0
click at [814, 283] on h3 "コンバージョン計測" at bounding box center [756, 283] width 203 height 12
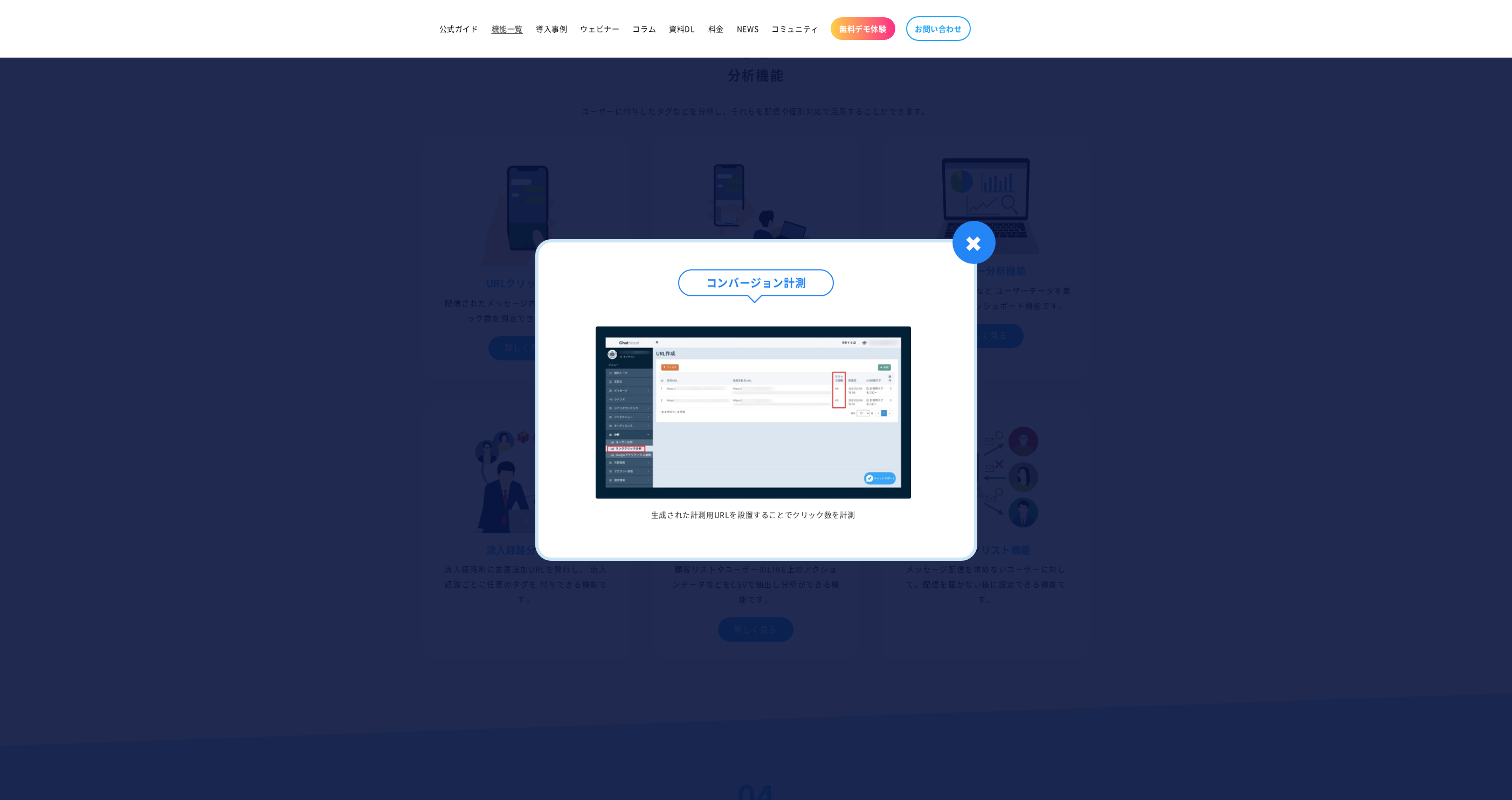
click at [646, 535] on div "コンバージョン計測 生成された計測用URLを設置することでクリック数を計測 1 / / 1 ✖" at bounding box center [756, 400] width 442 height 321
click at [646, 594] on div at bounding box center [756, 400] width 1512 height 800
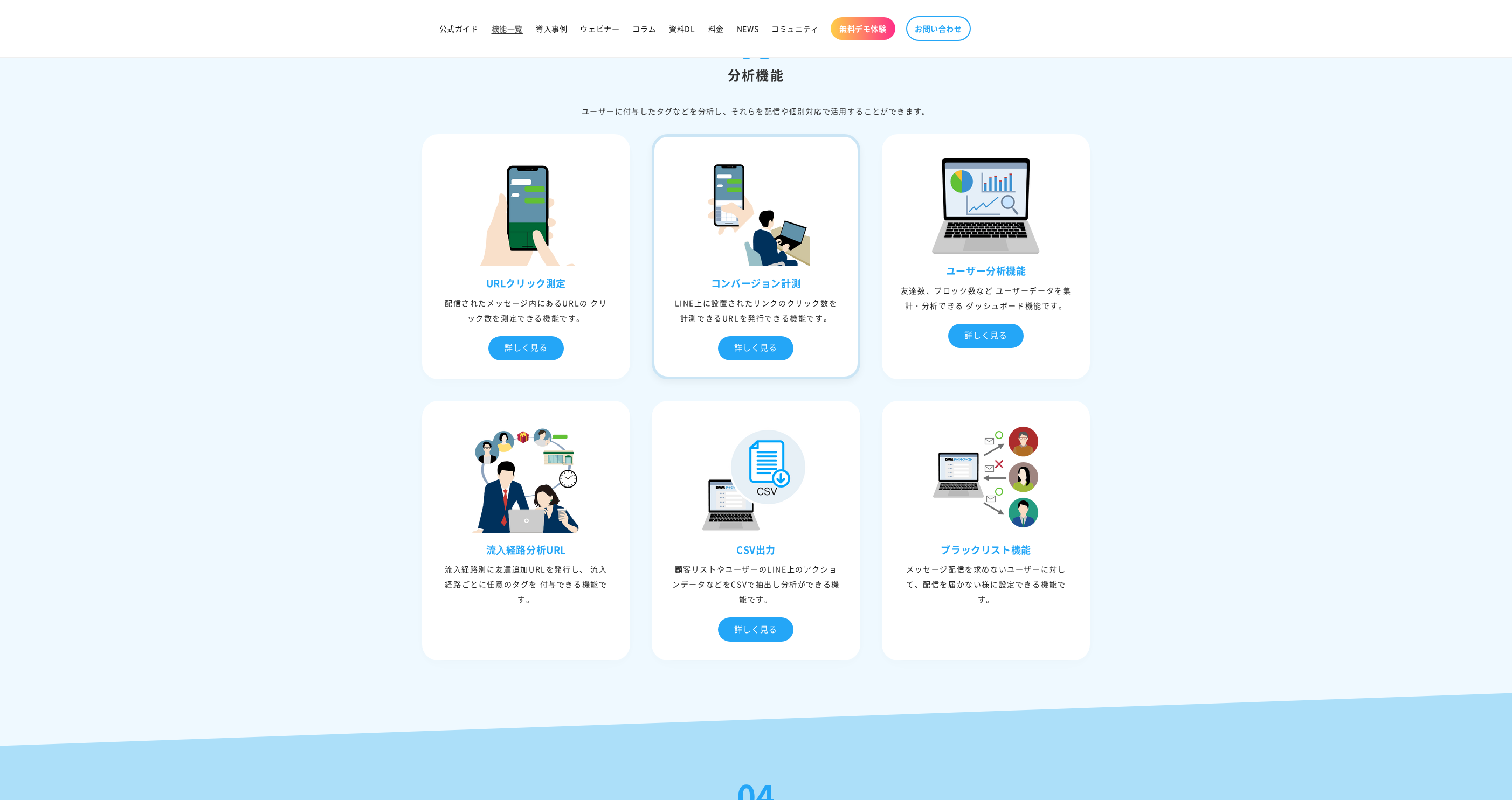
drag, startPoint x: 640, startPoint y: 296, endPoint x: 831, endPoint y: 316, distance: 192.0
click at [831, 316] on div "URLクリック測定 配信されたメッセージ内にあるURLの クリック数を測定できる機能です。 詳しく見る URLクリック測定 URLごとにクリックした回数を測定…" at bounding box center [756, 398] width 690 height 548
click at [633, 337] on div "URLクリック測定 配信されたメッセージ内にあるURLの クリック数を測定できる機能です。 詳しく見る URLクリック測定 URLごとにクリックした回数を測定…" at bounding box center [756, 398] width 690 height 548
drag, startPoint x: 645, startPoint y: 301, endPoint x: 826, endPoint y: 318, distance: 181.8
click at [826, 318] on div "URLクリック測定 配信されたメッセージ内にあるURLの クリック数を測定できる機能です。 詳しく見る URLクリック測定 URLごとにクリックした回数を測定…" at bounding box center [756, 398] width 690 height 548
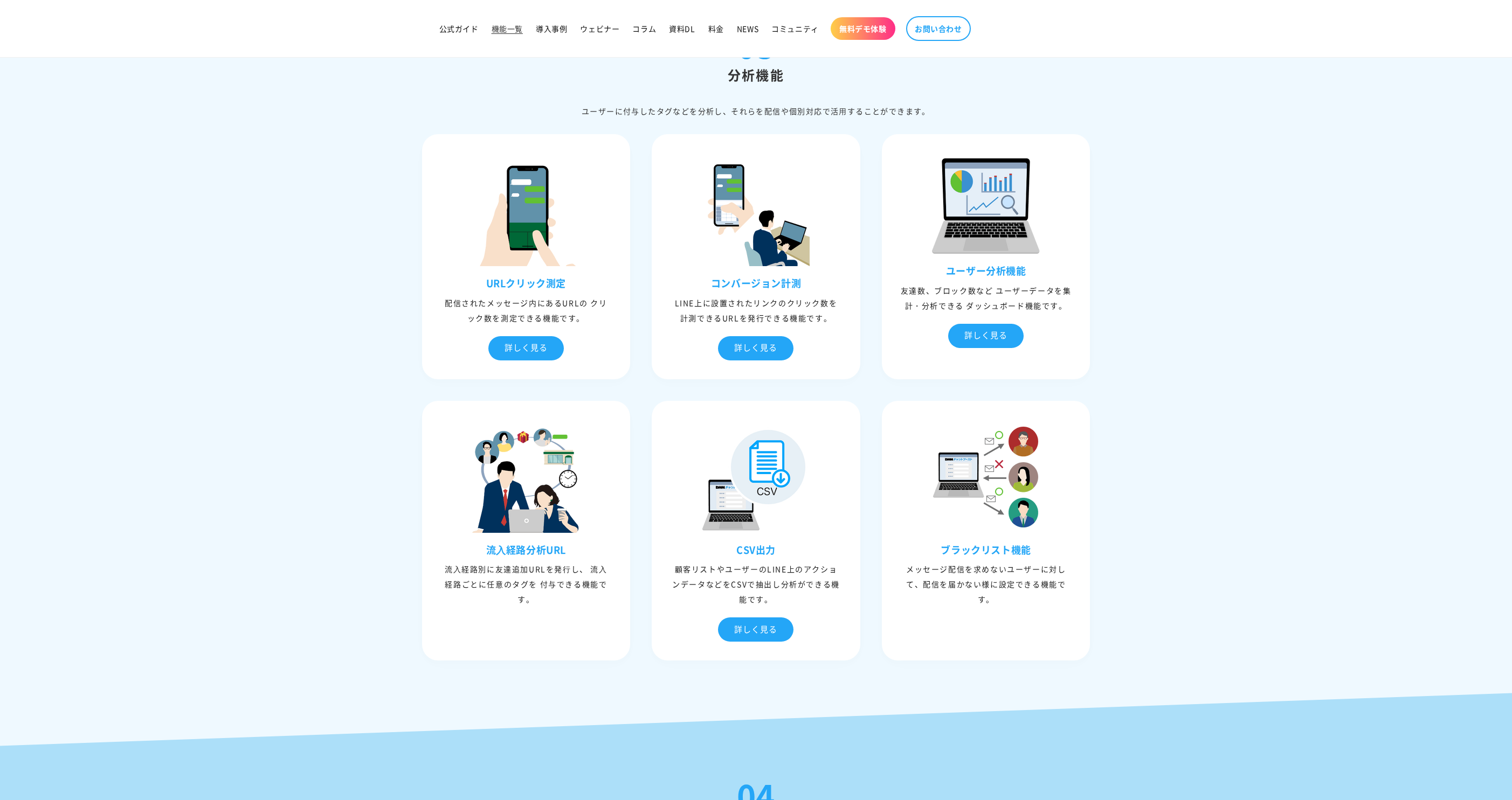
click at [1298, 316] on section "03 分析機能 ユーザーに付与したタグなどを分析し、それらを配信や個別対応で活⽤することができます。 URLクリック測定 配信されたメッセージ内にあるURLの…" at bounding box center [756, 350] width 1512 height 643
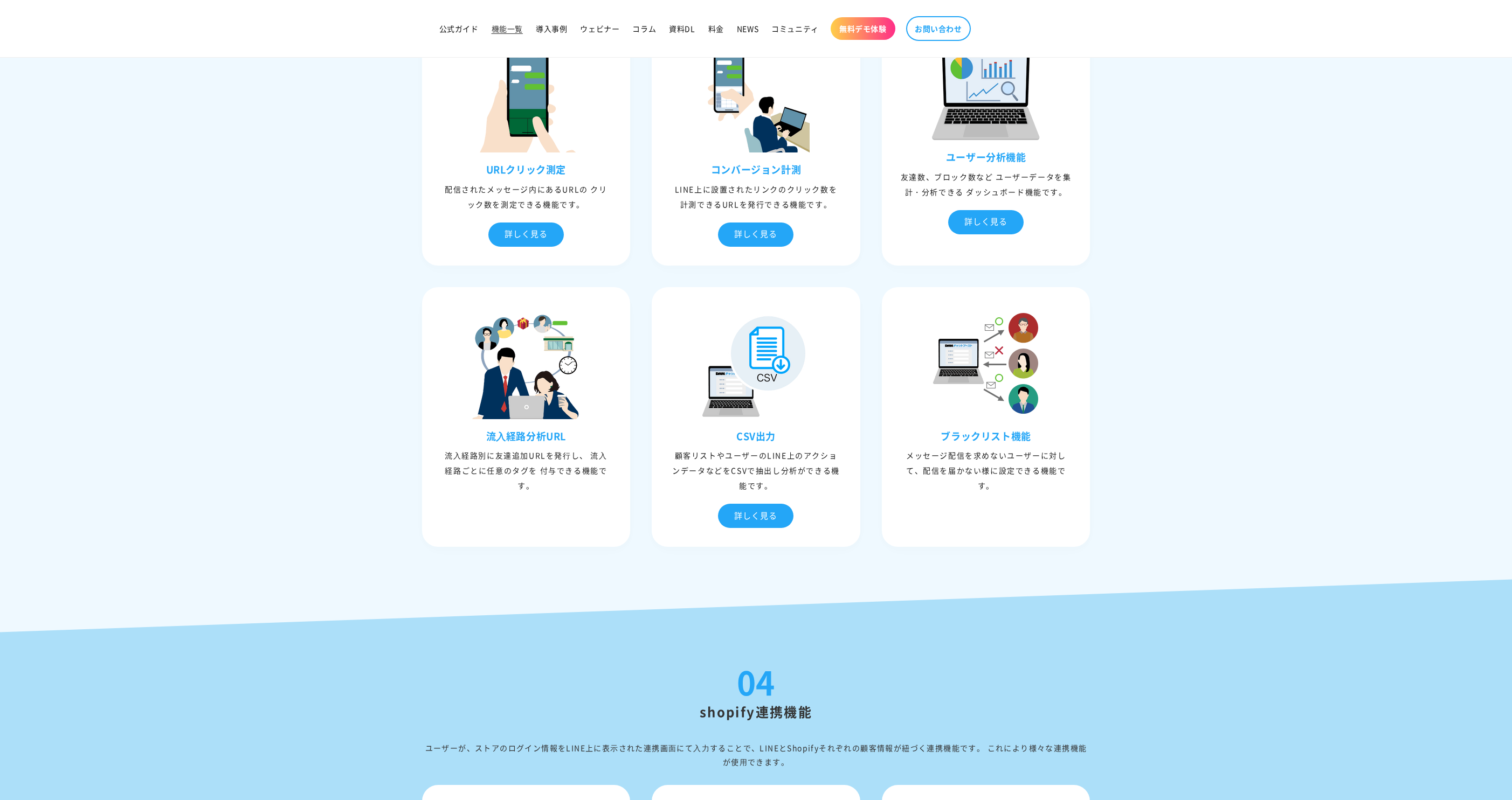
scroll to position [2662, 0]
drag, startPoint x: 734, startPoint y: 438, endPoint x: 796, endPoint y: 438, distance: 62.0
click at [796, 438] on h3 "CSV出力" at bounding box center [756, 435] width 203 height 12
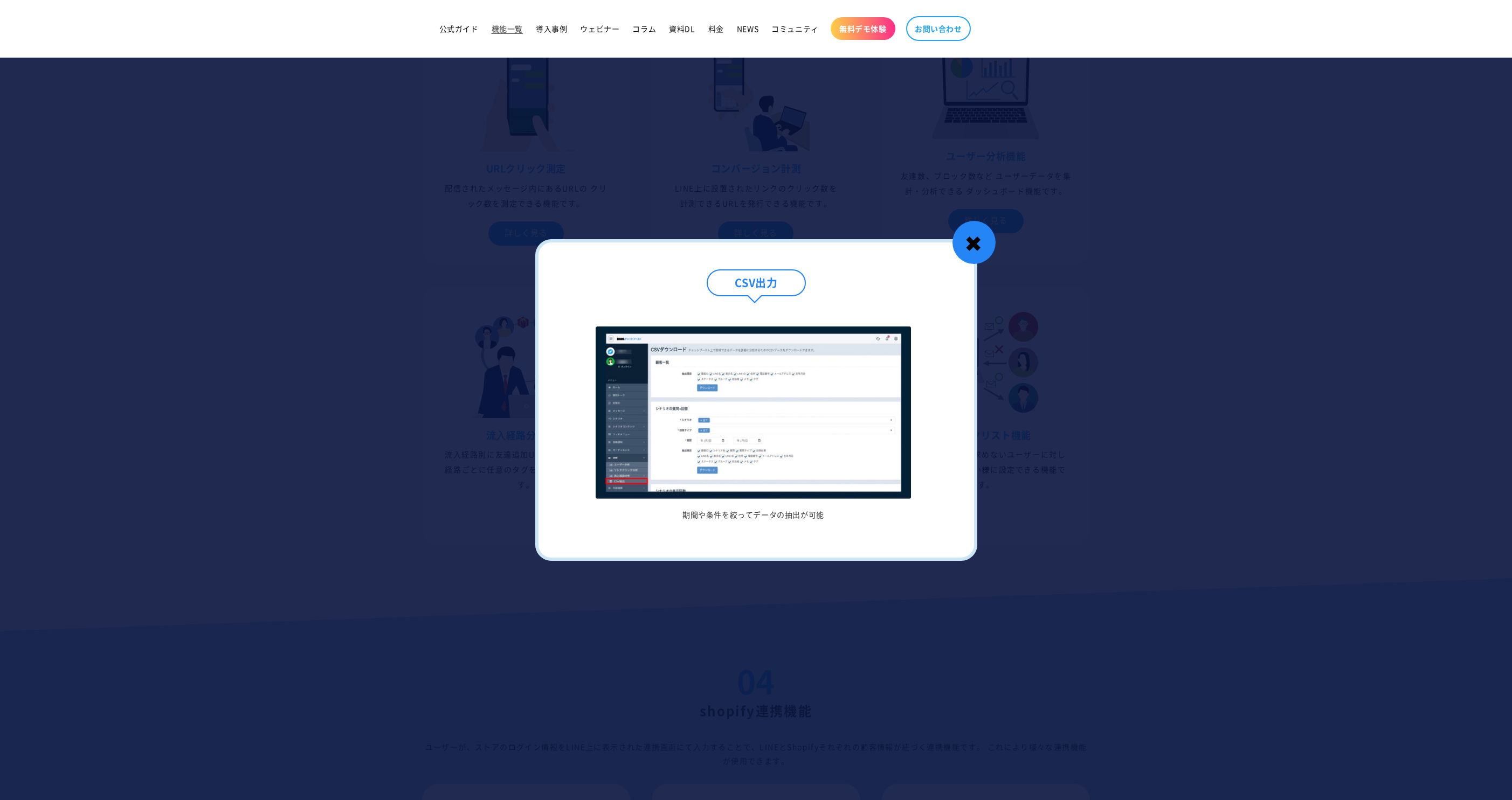
click at [973, 240] on div "✖" at bounding box center [974, 242] width 43 height 43
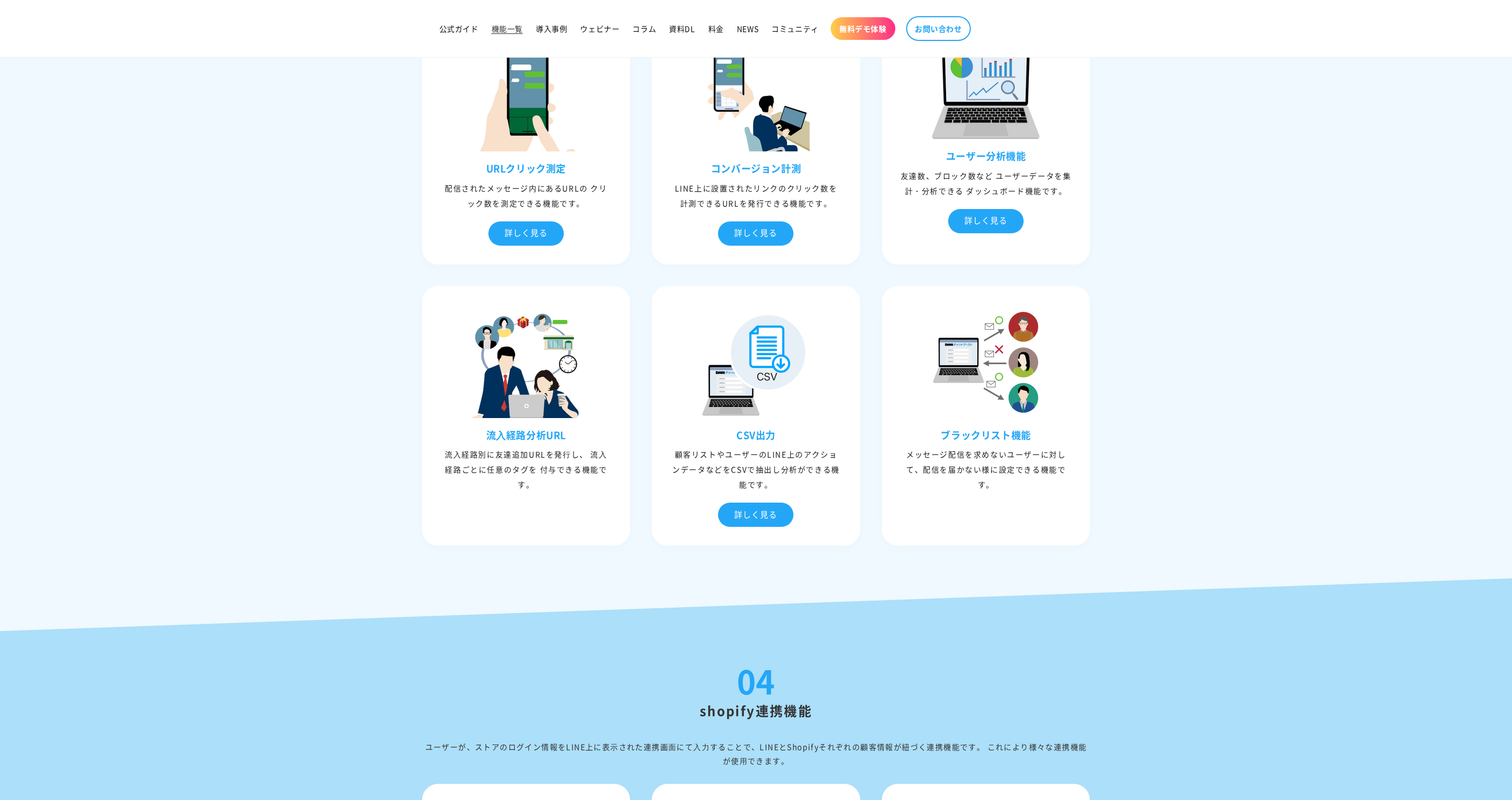
click at [868, 537] on div "URLクリック測定 配信されたメッセージ内にあるURLの クリック数を測定できる機能です。 詳しく見る URLクリック測定 URLごとにクリックした回数を測定…" at bounding box center [756, 283] width 690 height 548
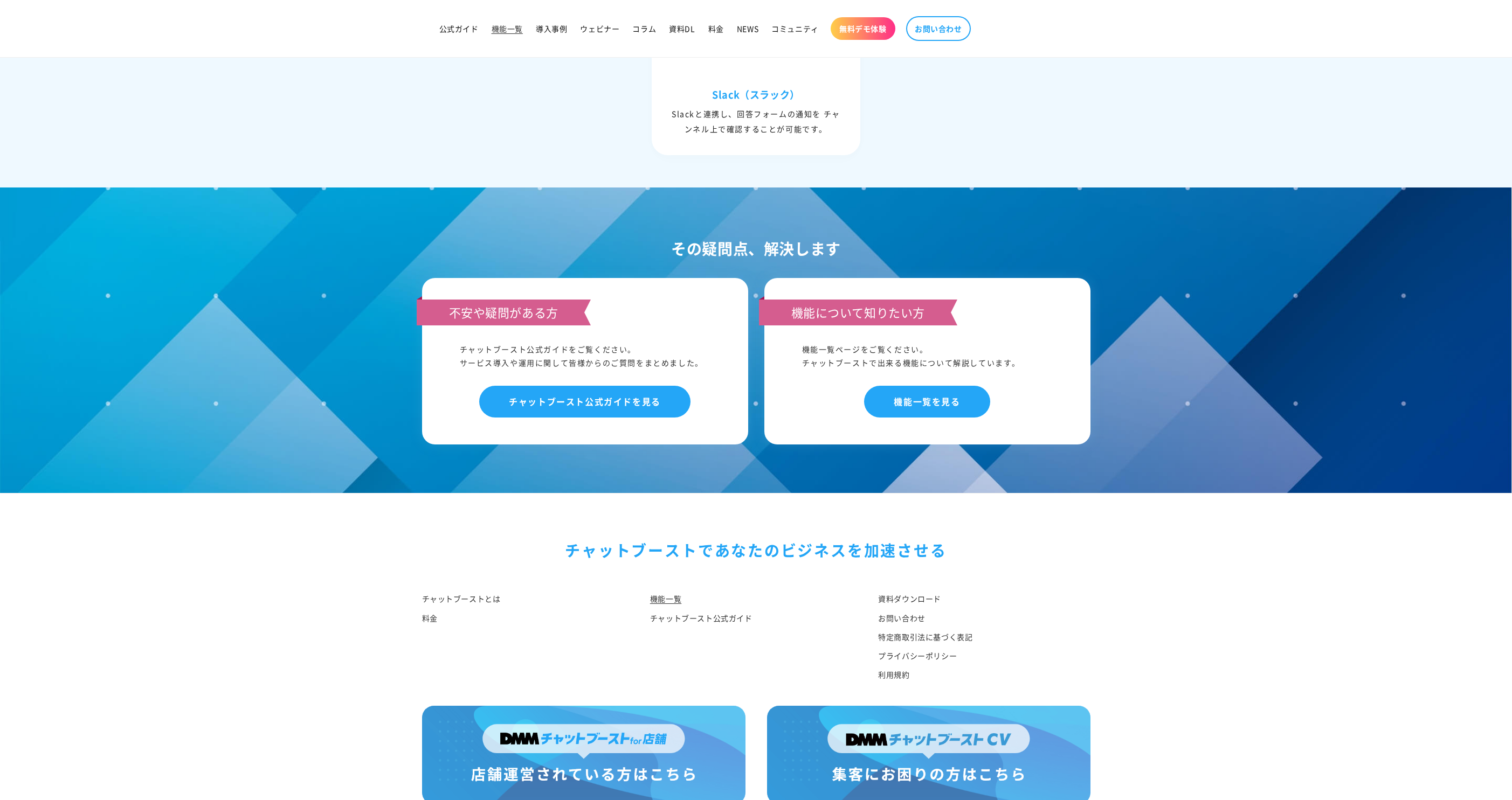
scroll to position [4899, 0]
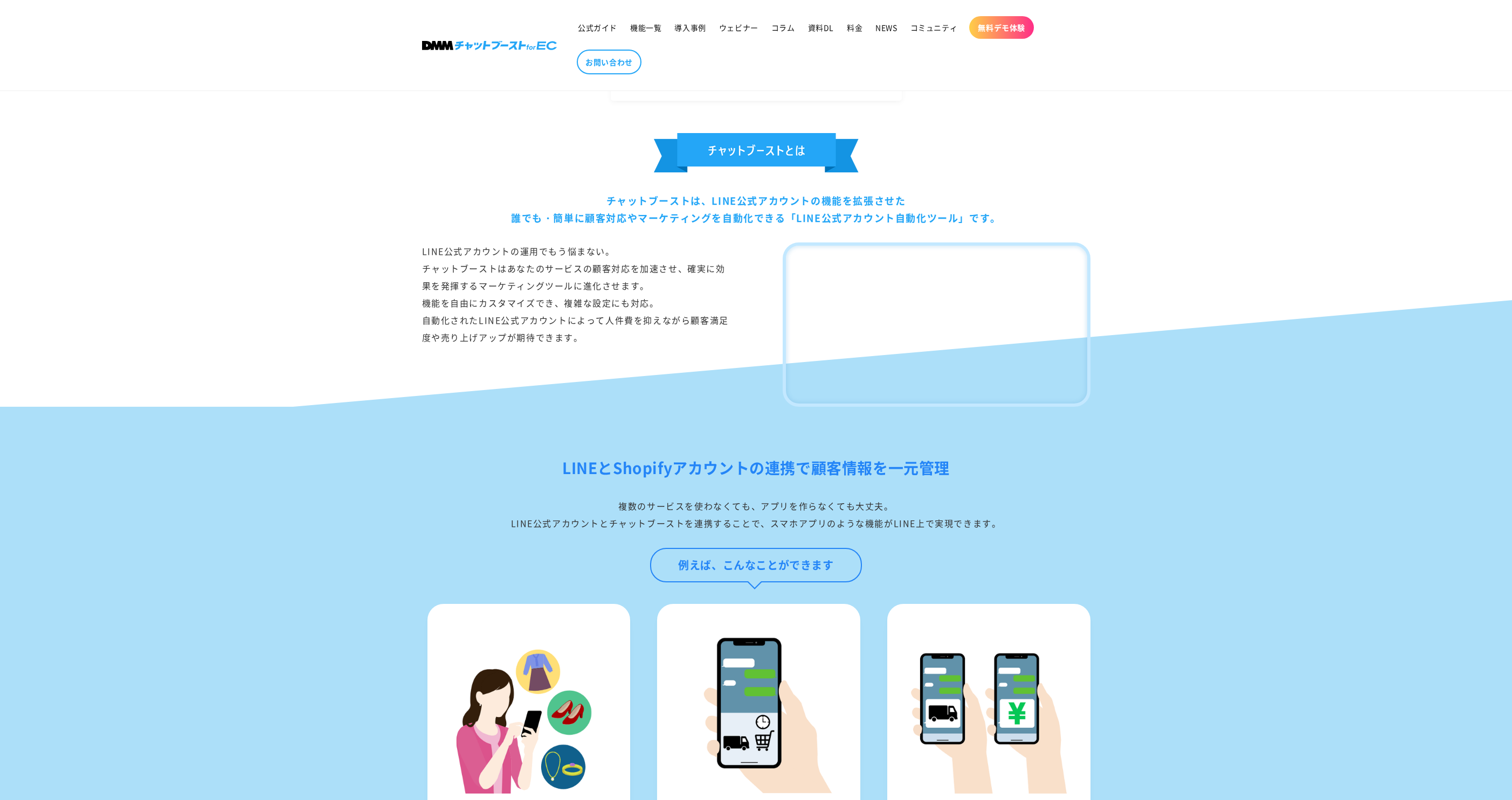
scroll to position [542, 0]
click at [766, 223] on div "チャットブーストは、LINE公式アカウントの機能を拡張させた 誰でも・簡単に顧客対応やマーケティングを自動化できる「LINE公式アカウント自動化ツール」です。" at bounding box center [755, 209] width 668 height 35
drag, startPoint x: 796, startPoint y: 217, endPoint x: 955, endPoint y: 217, distance: 159.0
click at [956, 218] on div "チャットブーストは、LINE公式アカウントの機能を拡張させた 誰でも・簡単に顧客対応やマーケティングを自動化できる「LINE公式アカウント自動化ツール」です。" at bounding box center [755, 209] width 668 height 35
copy div "LINE公式アカウント自動化ツール"
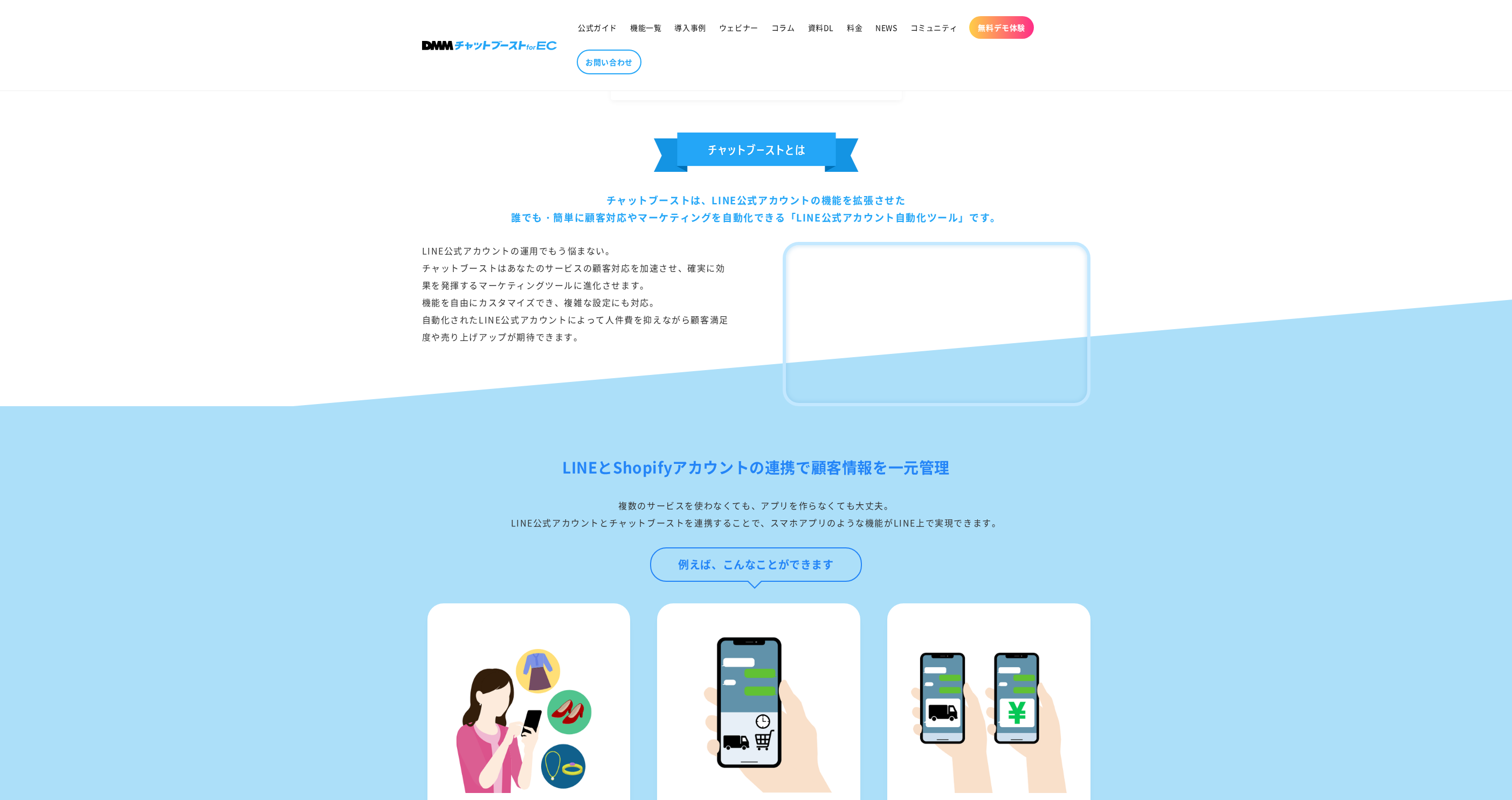
click at [872, 222] on div "チャットブーストは、LINE公式アカウントの機能を拡張させた 誰でも・簡単に顧客対応やマーケティングを自動化できる「LINE公式アカウント自動化ツール」です。" at bounding box center [755, 209] width 668 height 35
drag, startPoint x: 795, startPoint y: 217, endPoint x: 925, endPoint y: 218, distance: 130.0
click at [925, 218] on div "チャットブーストは、LINE公式アカウントの機能を拡張させた 誰でも・簡単に顧客対応やマーケティングを自動化できる「LINE公式アカウント自動化ツール」です。" at bounding box center [755, 209] width 668 height 35
copy div "LINE公式アカウント自動化"
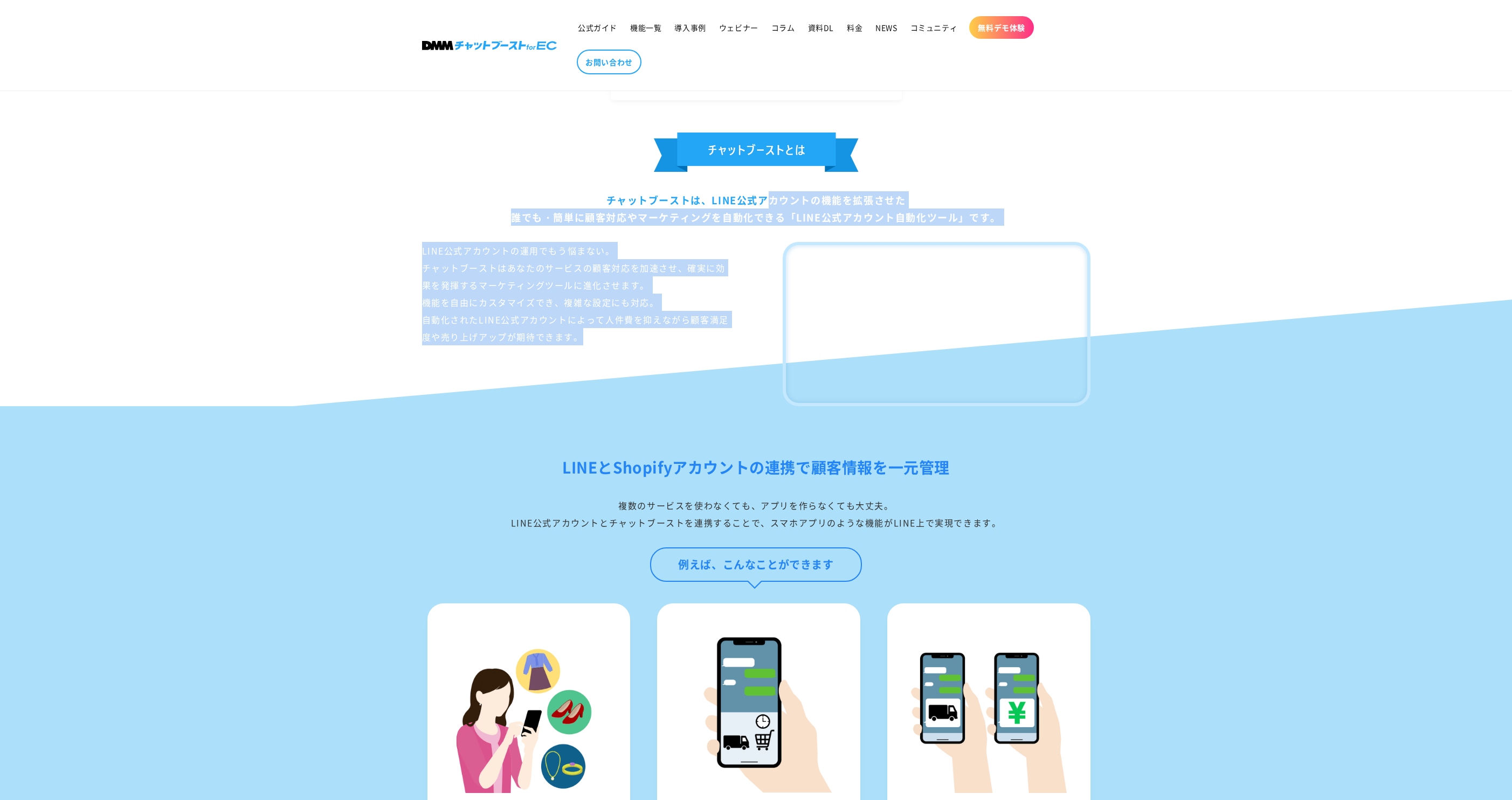
drag, startPoint x: 607, startPoint y: 200, endPoint x: 618, endPoint y: 343, distance: 143.4
click at [618, 343] on div "チャットブーストは、LINE公式アカウントの機能を拡張させた 誰でも・簡単に顧客対応やマーケティングを自動化できる「LINE公式アカウント自動化ツール」です。…" at bounding box center [756, 269] width 722 height 274
copy div "チャットブーストは、LINE公式アカウントの機能を拡張させた 誰でも・簡単に顧客対応やマーケティングを自動化できる「LINE公式アカウント自動化ツール」です。…"
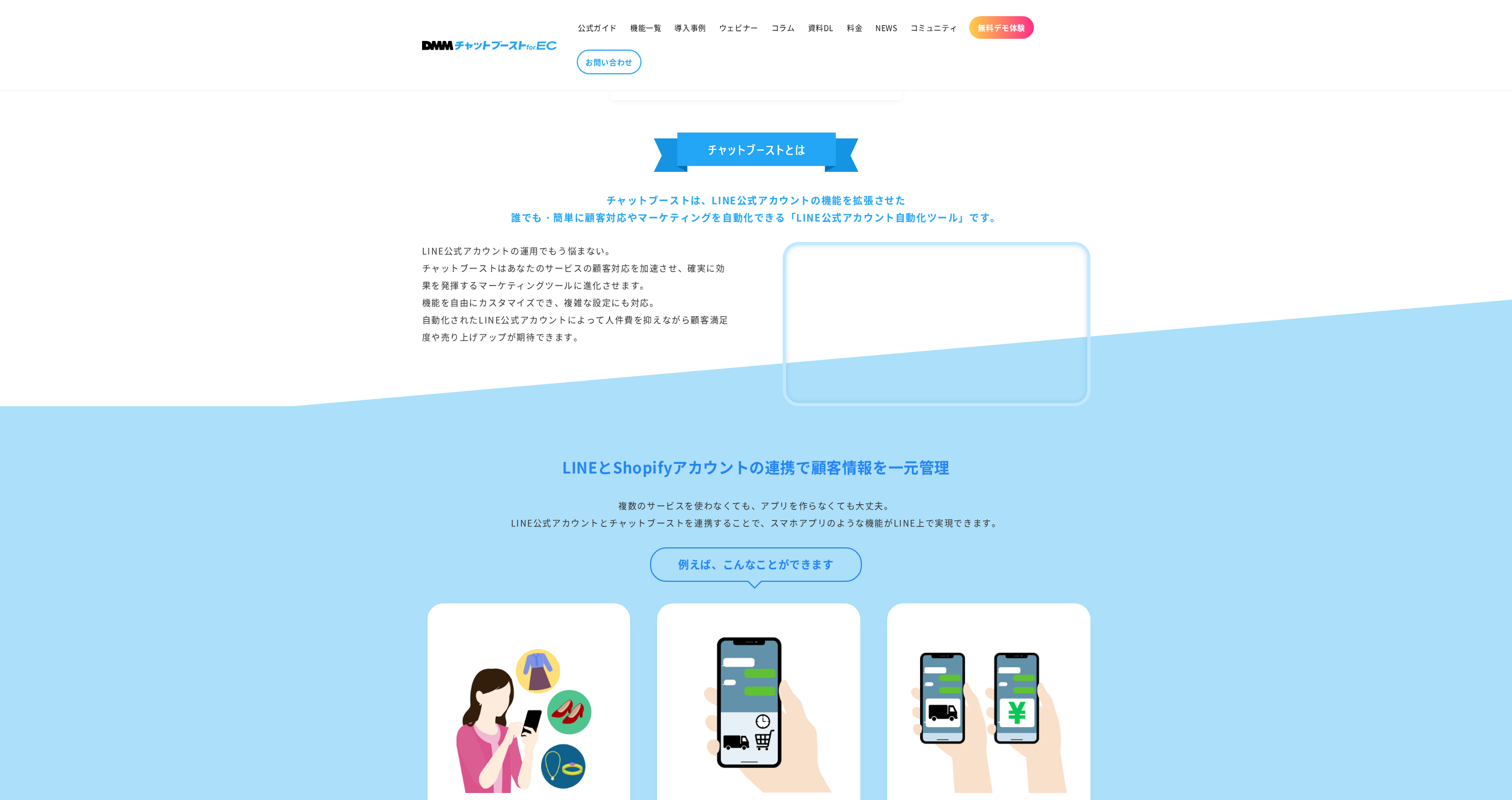
click at [555, 374] on div "LINE公式アカウントの運用でもう悩まない。 チャットブーストはあなたのサービスの顧客対応を加速させ、確実に効果を発揮するマーケティングツールに進化させます。…" at bounding box center [575, 325] width 308 height 165
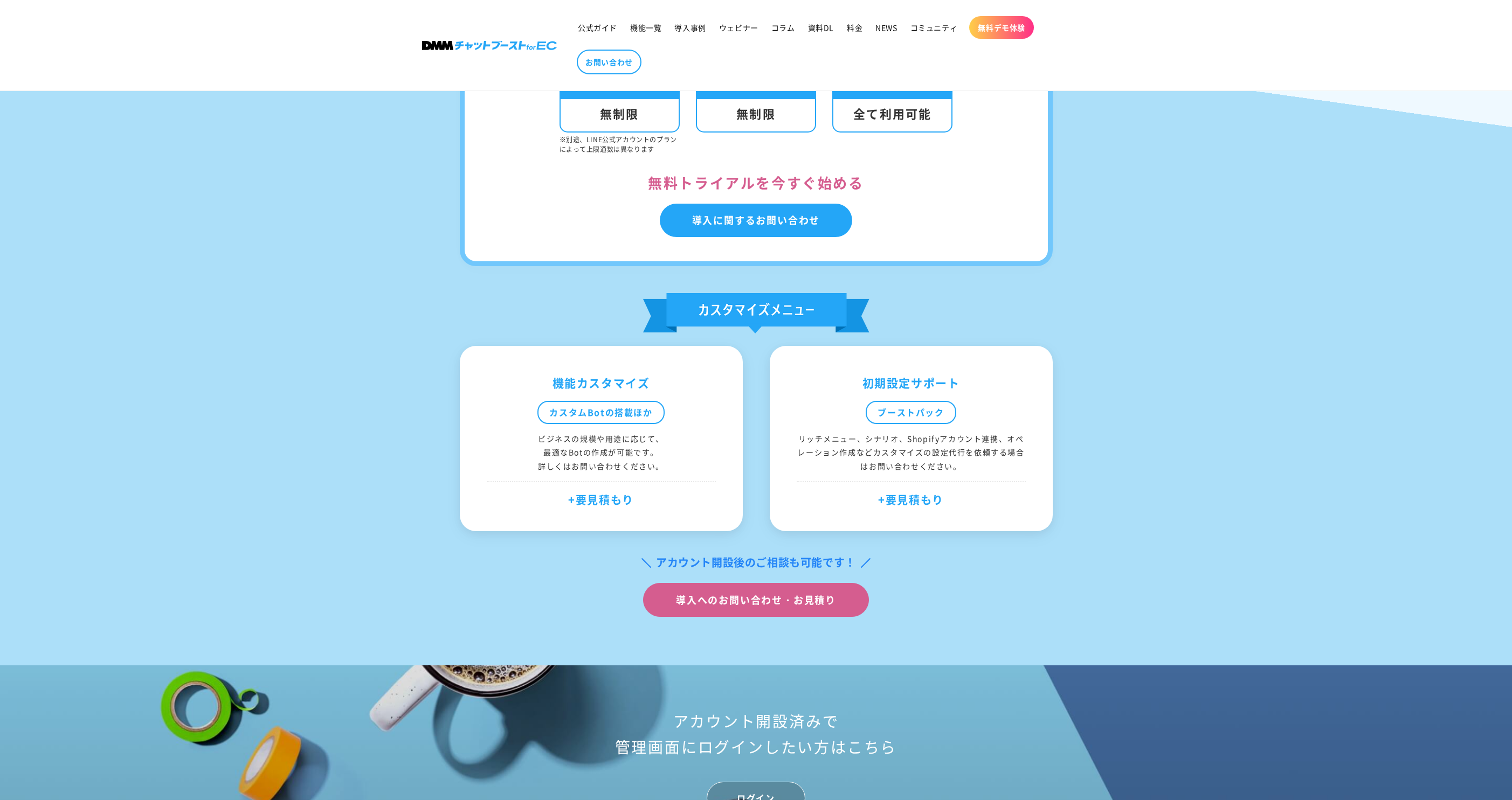
scroll to position [4082, 0]
